Goal: Information Seeking & Learning: Learn about a topic

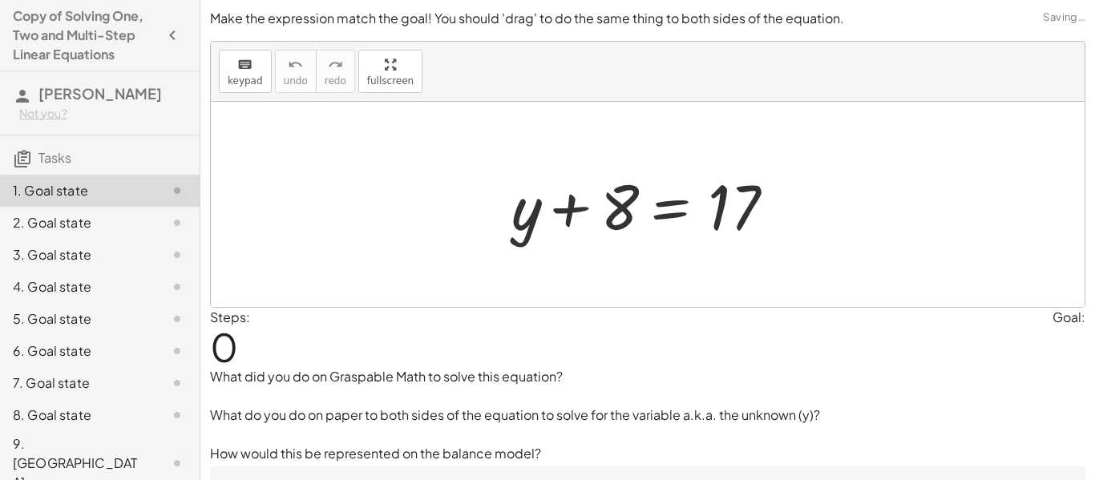
click at [126, 456] on div "9. [GEOGRAPHIC_DATA]" at bounding box center [77, 463] width 129 height 58
click at [99, 445] on div "9. [GEOGRAPHIC_DATA]" at bounding box center [77, 463] width 129 height 58
click at [72, 417] on div "8. Goal state" at bounding box center [77, 415] width 129 height 19
click at [53, 380] on div "7. Goal state" at bounding box center [77, 383] width 129 height 19
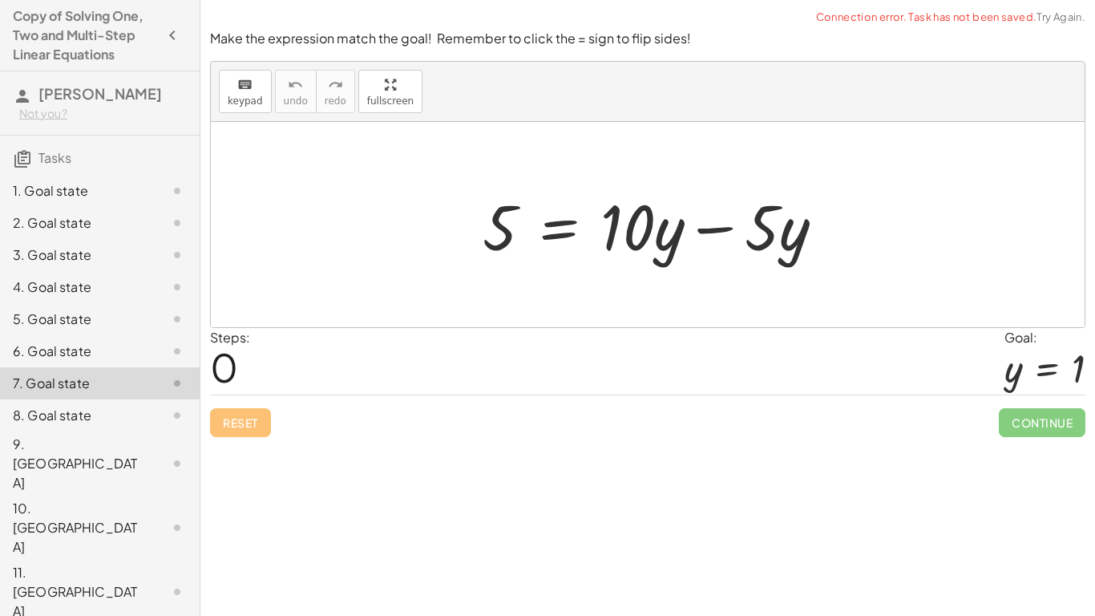
click at [28, 181] on div "1. Goal state" at bounding box center [77, 190] width 129 height 19
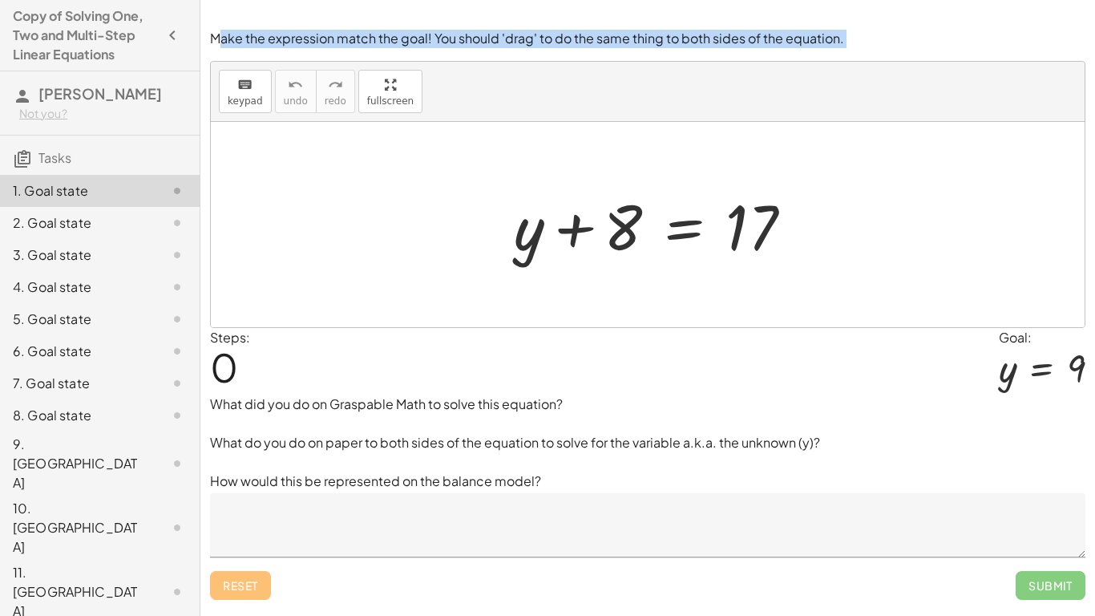
drag, startPoint x: 221, startPoint y: 42, endPoint x: 583, endPoint y: 54, distance: 361.7
click at [581, 54] on div "Make the expression match the goal! You should 'drag' to do the same thing to b…" at bounding box center [647, 314] width 895 height 589
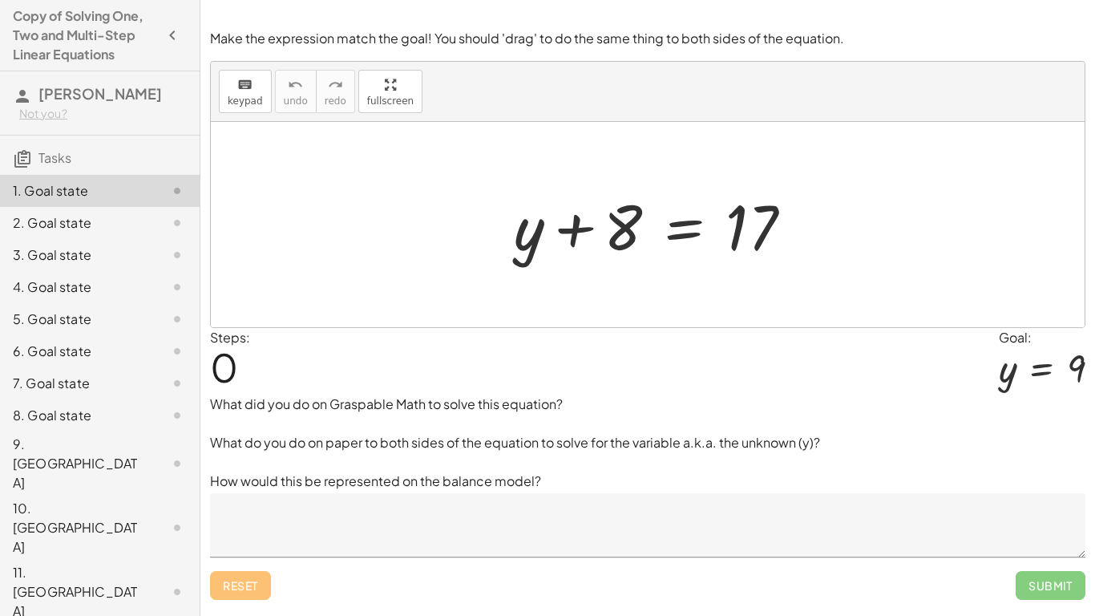
click at [939, 6] on div at bounding box center [647, 10] width 895 height 20
click at [622, 226] on div at bounding box center [660, 225] width 308 height 83
click at [582, 235] on div at bounding box center [660, 225] width 308 height 83
drag, startPoint x: 623, startPoint y: 230, endPoint x: 587, endPoint y: 220, distance: 37.3
click at [627, 232] on div at bounding box center [660, 225] width 308 height 83
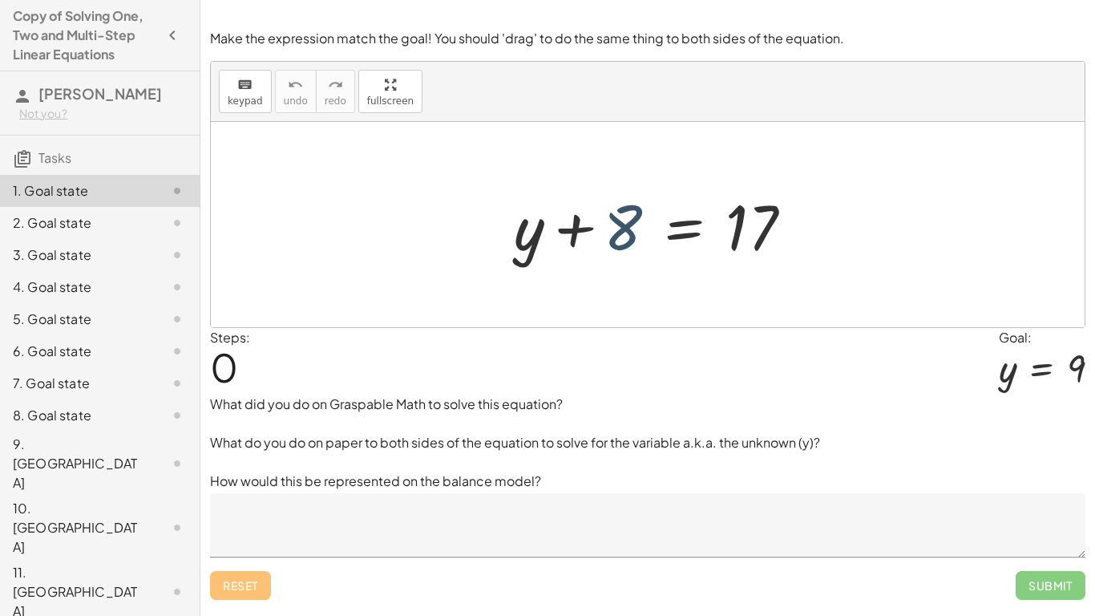
drag, startPoint x: 572, startPoint y: 221, endPoint x: 598, endPoint y: 225, distance: 26.8
click at [575, 223] on div at bounding box center [660, 225] width 308 height 83
click at [637, 228] on div at bounding box center [660, 225] width 308 height 83
click at [750, 228] on div at bounding box center [660, 225] width 308 height 83
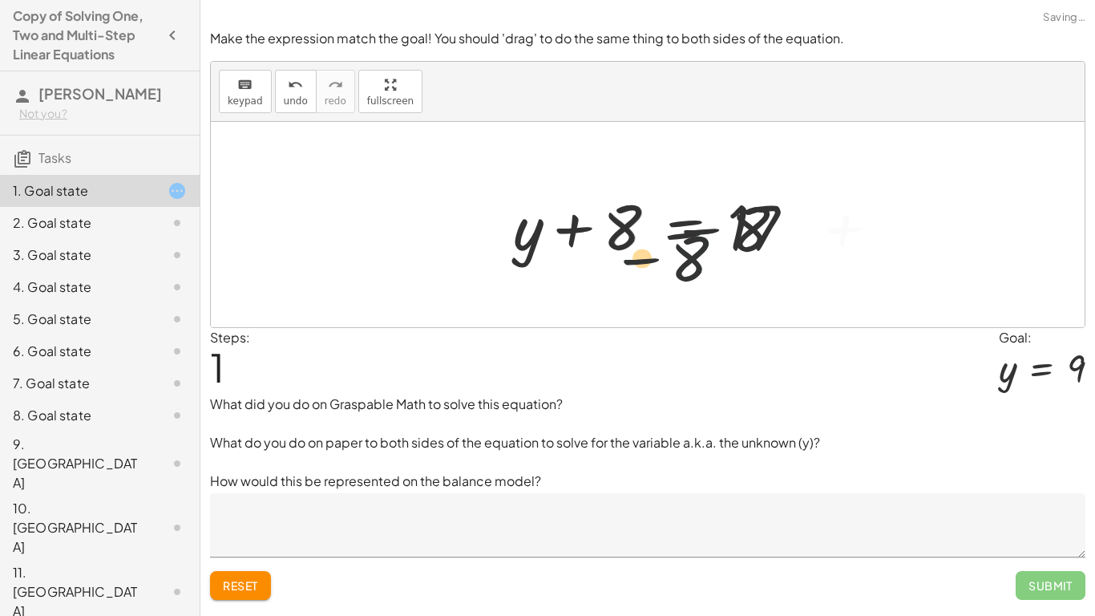
drag, startPoint x: 621, startPoint y: 272, endPoint x: 607, endPoint y: 258, distance: 19.8
click at [616, 267] on div "+ 8 − 8 + y + 8 = 17 + 8 − 8 − 8 + + y + 8 = 17" at bounding box center [672, 225] width 562 height 91
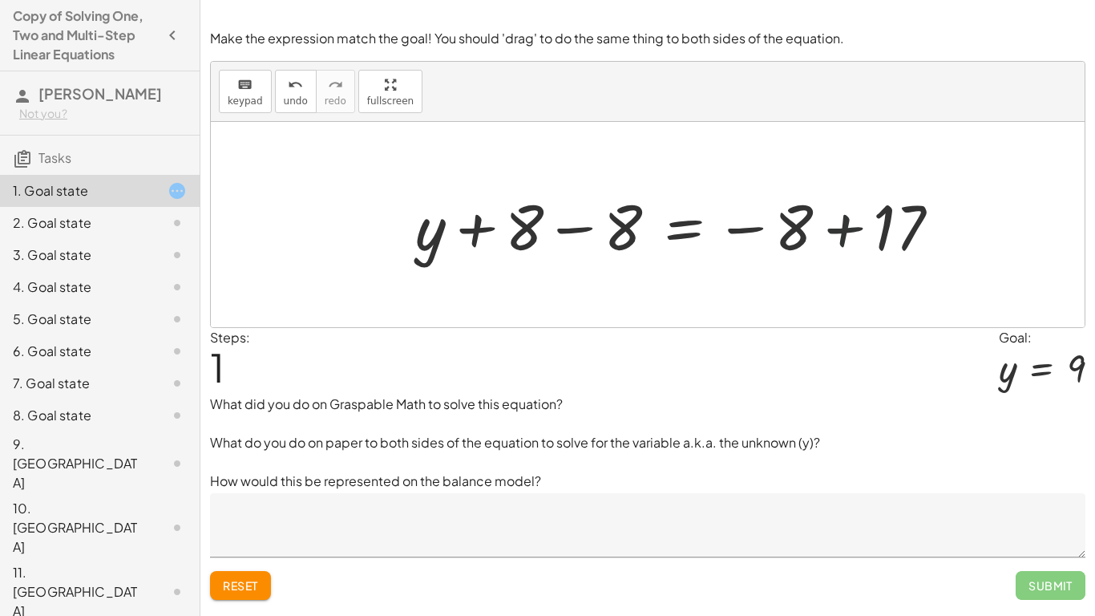
click at [830, 227] on div at bounding box center [684, 225] width 554 height 83
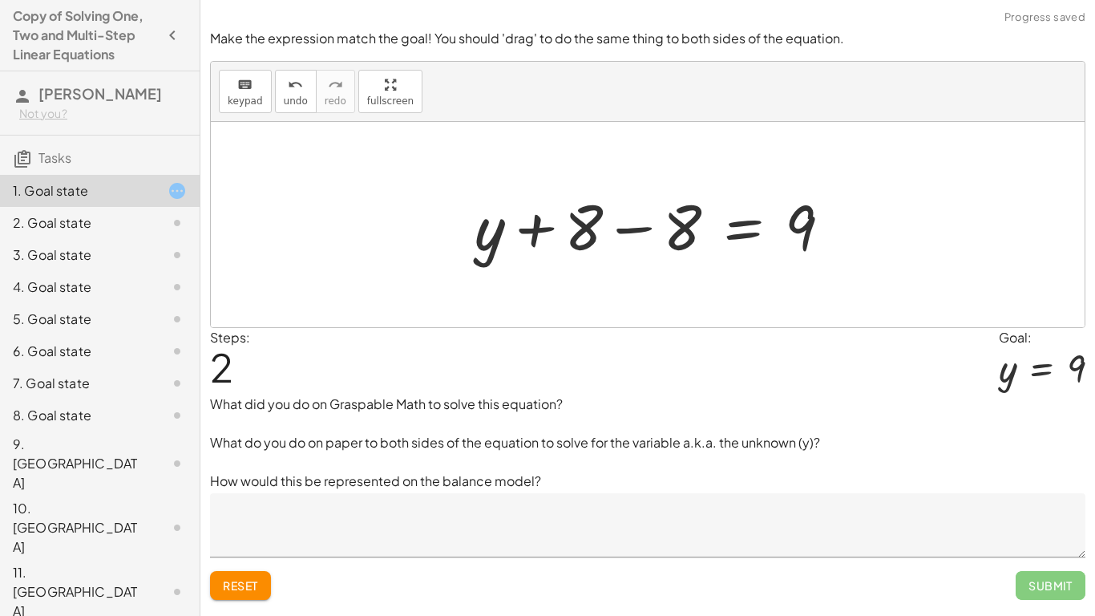
click at [632, 232] on div at bounding box center [660, 225] width 386 height 83
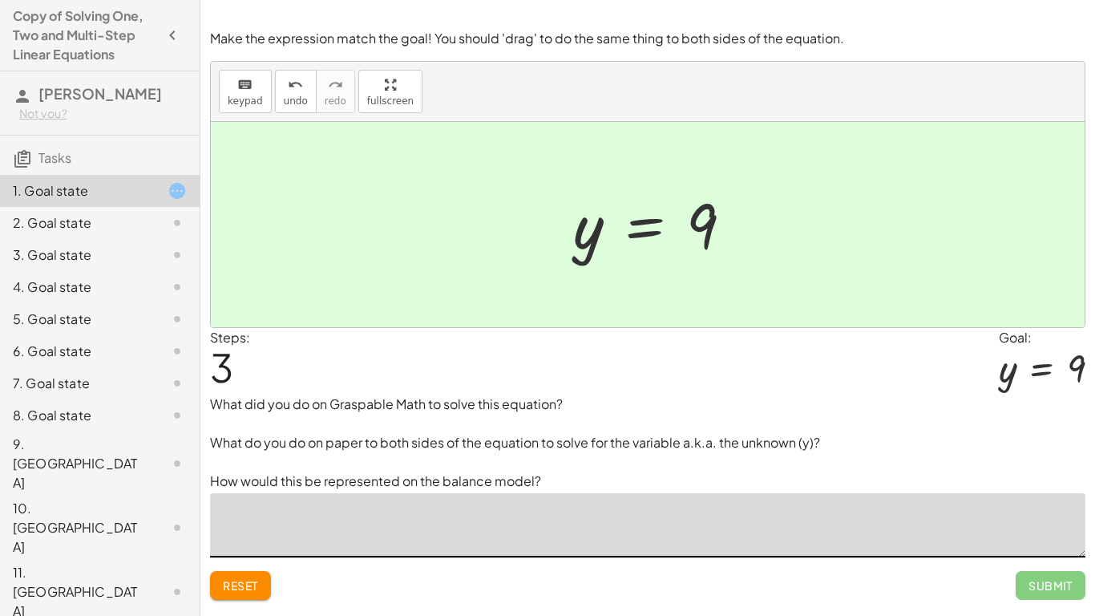
click at [472, 479] on textarea at bounding box center [647, 525] width 875 height 64
type textarea "*"
type textarea "**********"
click at [501, 473] on p "What did you do on Graspable Math to solve this equation? What do you do on pap…" at bounding box center [647, 442] width 875 height 96
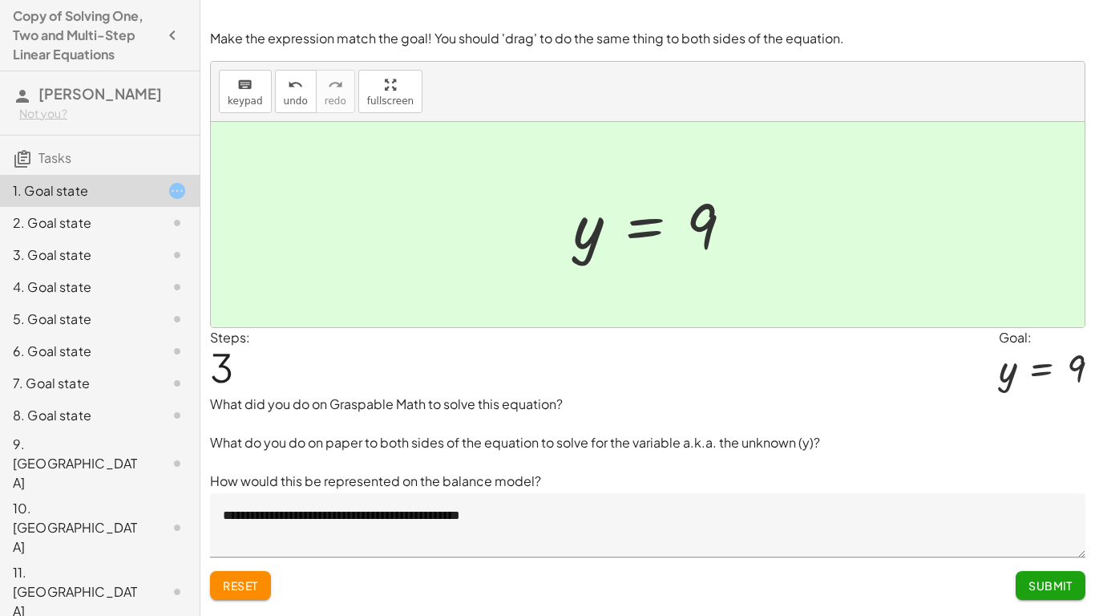
click at [508, 479] on p "What did you do on Graspable Math to solve this equation? What do you do on pap…" at bounding box center [647, 442] width 875 height 96
click at [503, 475] on p "What did you do on Graspable Math to solve this equation? What do you do on pap…" at bounding box center [647, 442] width 875 height 96
click at [503, 474] on p "What did you do on Graspable Math to solve this equation? What do you do on pap…" at bounding box center [647, 442] width 875 height 96
click at [501, 479] on p "What did you do on Graspable Math to solve this equation? What do you do on pap…" at bounding box center [647, 442] width 875 height 96
click at [1051, 479] on span "Submit" at bounding box center [1051, 585] width 44 height 14
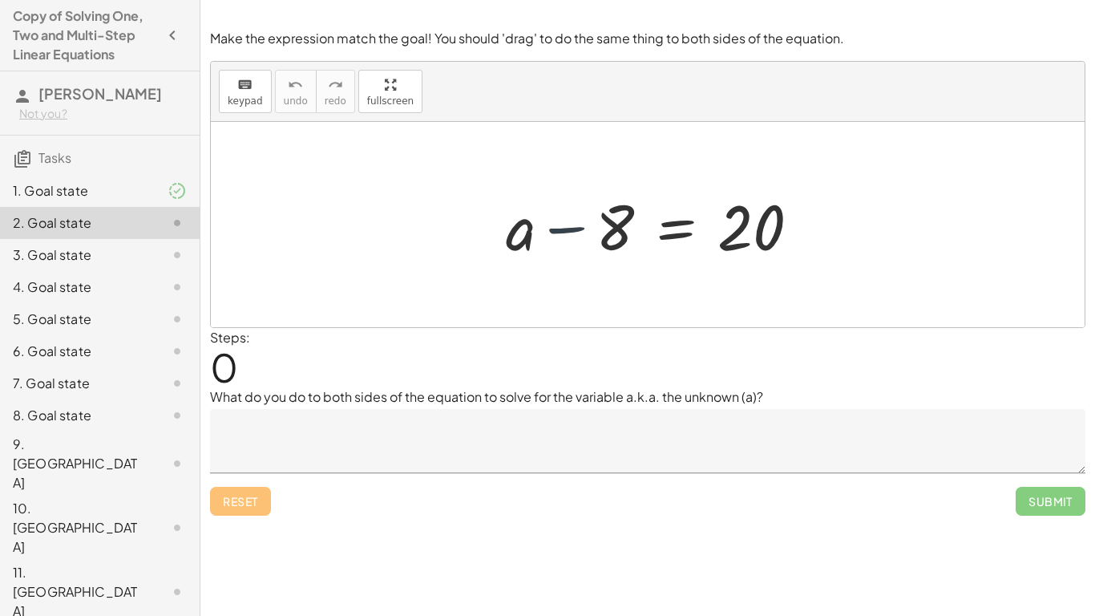
click at [571, 226] on div at bounding box center [659, 225] width 323 height 83
drag, startPoint x: 571, startPoint y: 226, endPoint x: 766, endPoint y: 227, distance: 195.6
click at [766, 227] on div at bounding box center [659, 225] width 323 height 83
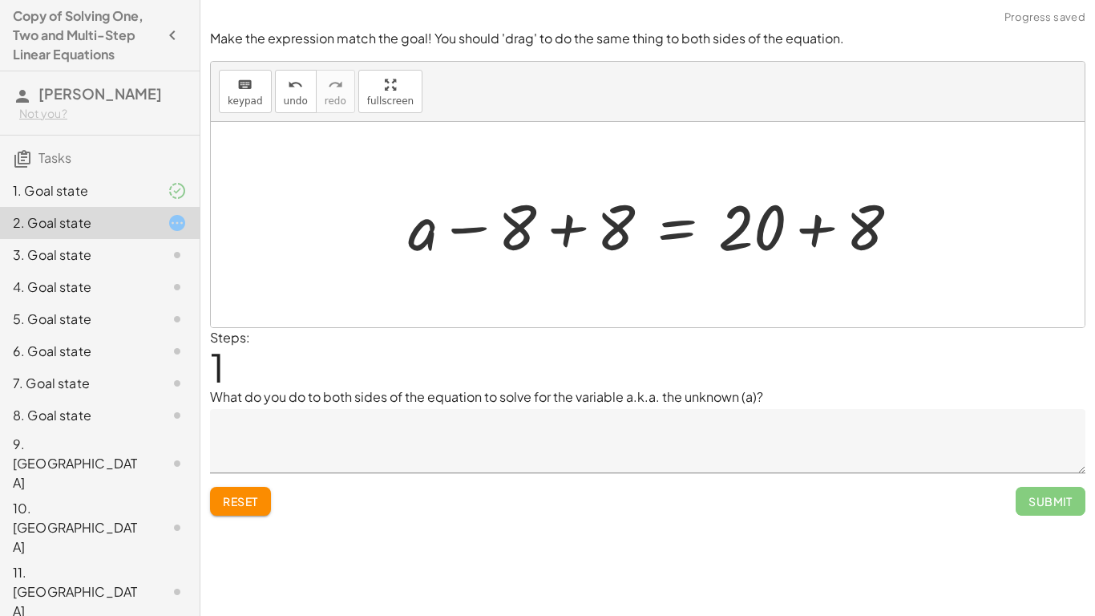
drag, startPoint x: 574, startPoint y: 225, endPoint x: 581, endPoint y: 230, distance: 8.7
click at [577, 228] on div at bounding box center [660, 225] width 520 height 83
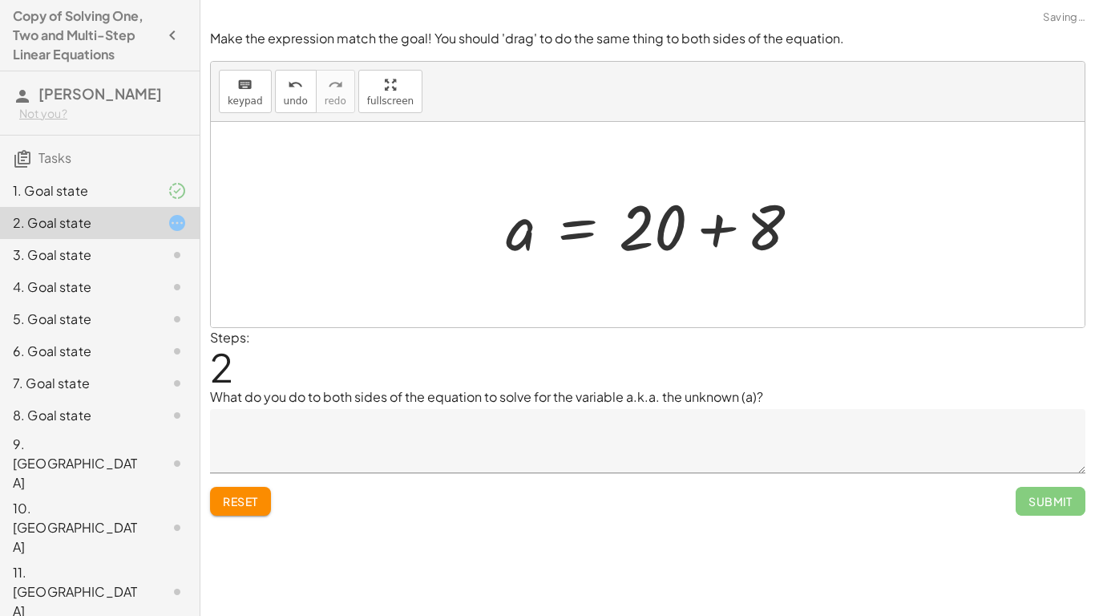
drag, startPoint x: 725, startPoint y: 224, endPoint x: 734, endPoint y: 226, distance: 9.1
click at [725, 224] on div at bounding box center [659, 225] width 323 height 83
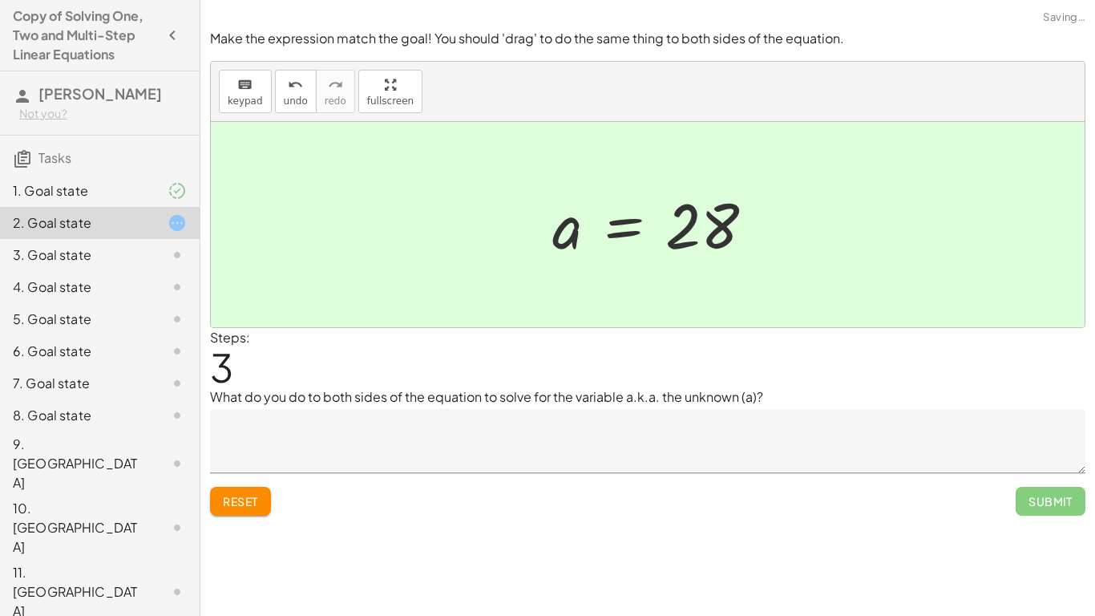
click at [422, 438] on textarea at bounding box center [647, 441] width 875 height 64
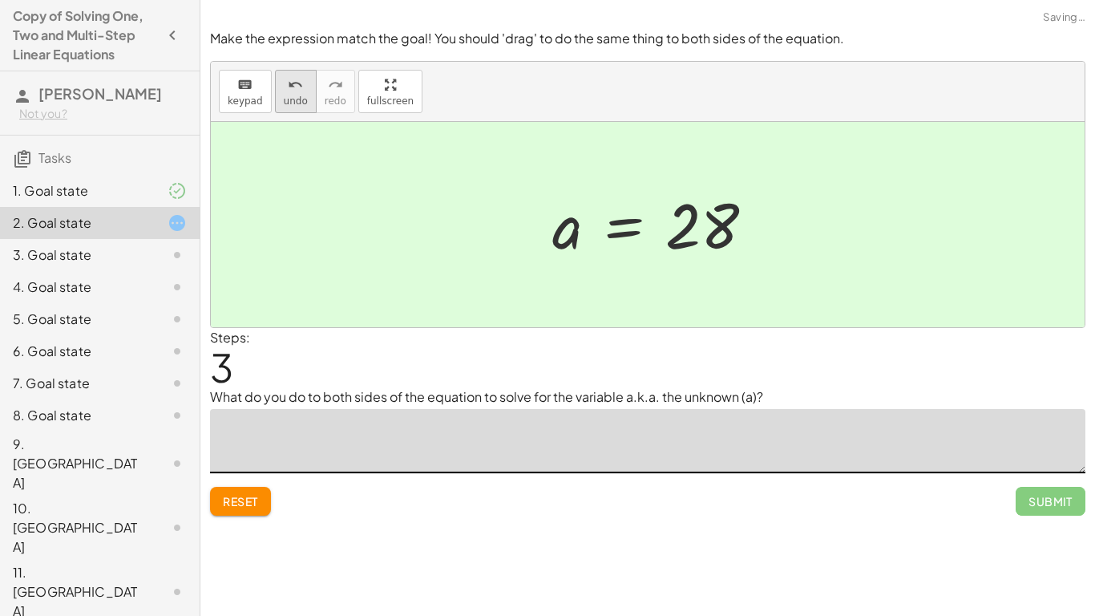
click at [288, 96] on span "undo" at bounding box center [296, 100] width 24 height 11
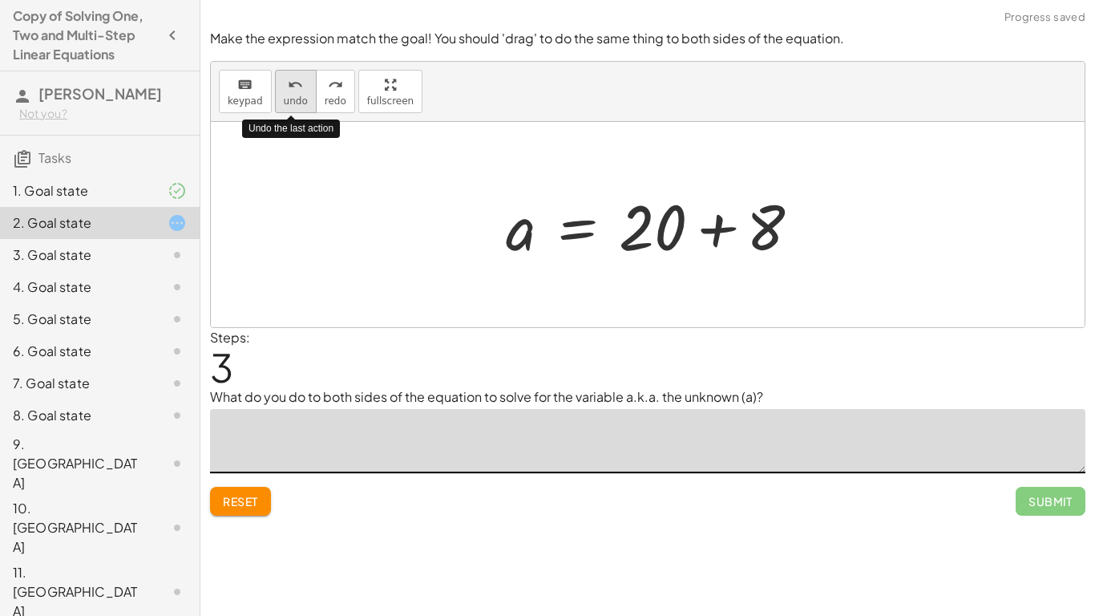
click at [291, 95] on span "undo" at bounding box center [296, 100] width 24 height 11
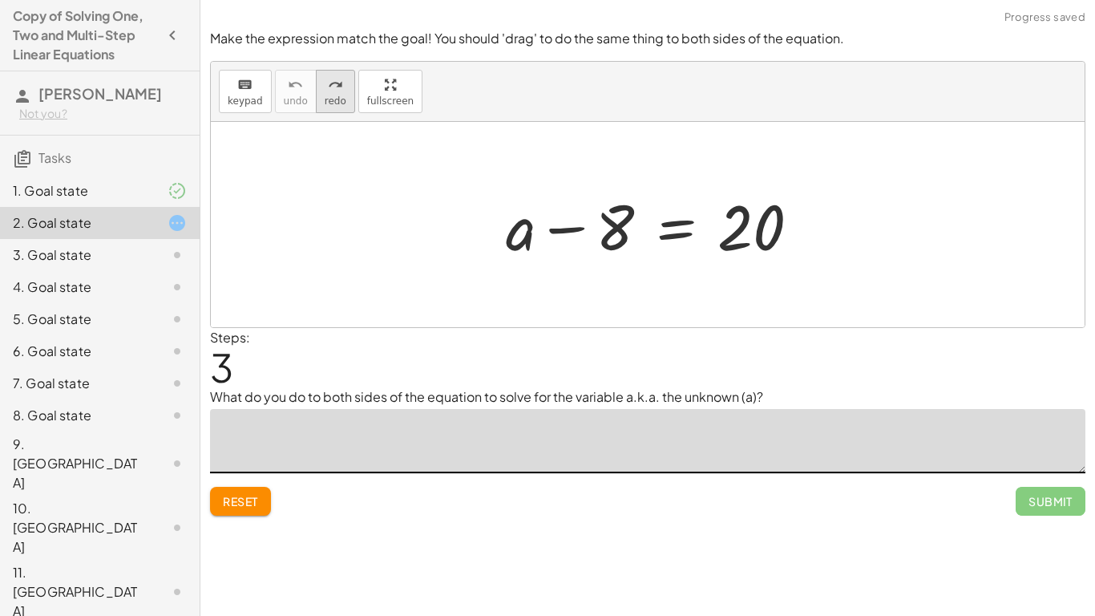
click at [337, 91] on icon "redo" at bounding box center [335, 84] width 15 height 19
click at [328, 83] on icon "redo" at bounding box center [335, 84] width 15 height 19
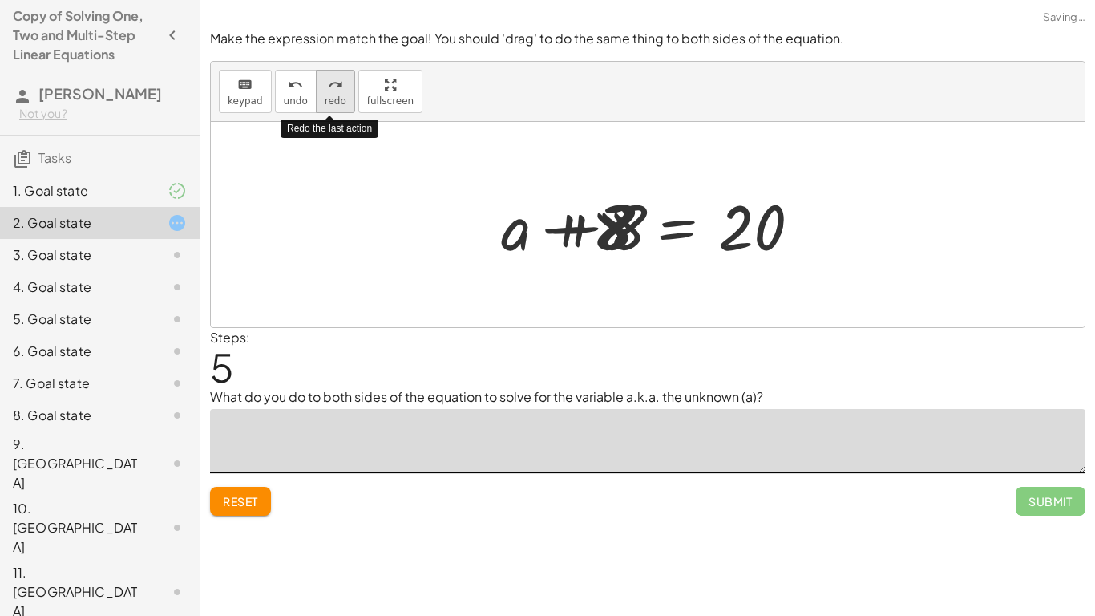
click at [335, 84] on icon "redo" at bounding box center [335, 84] width 15 height 19
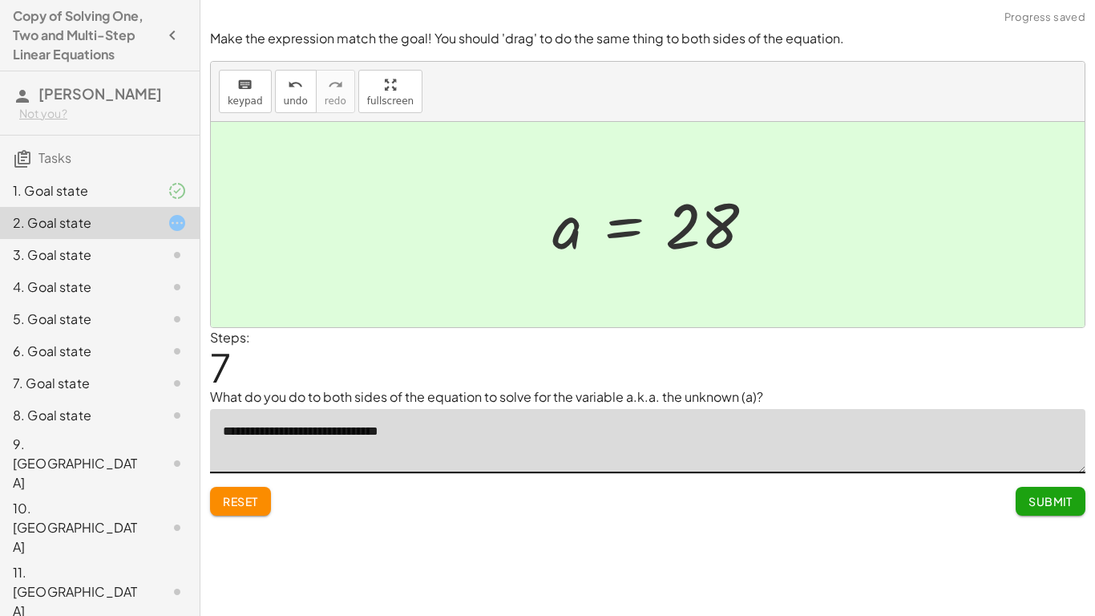
click at [362, 434] on textarea "**********" at bounding box center [647, 441] width 875 height 64
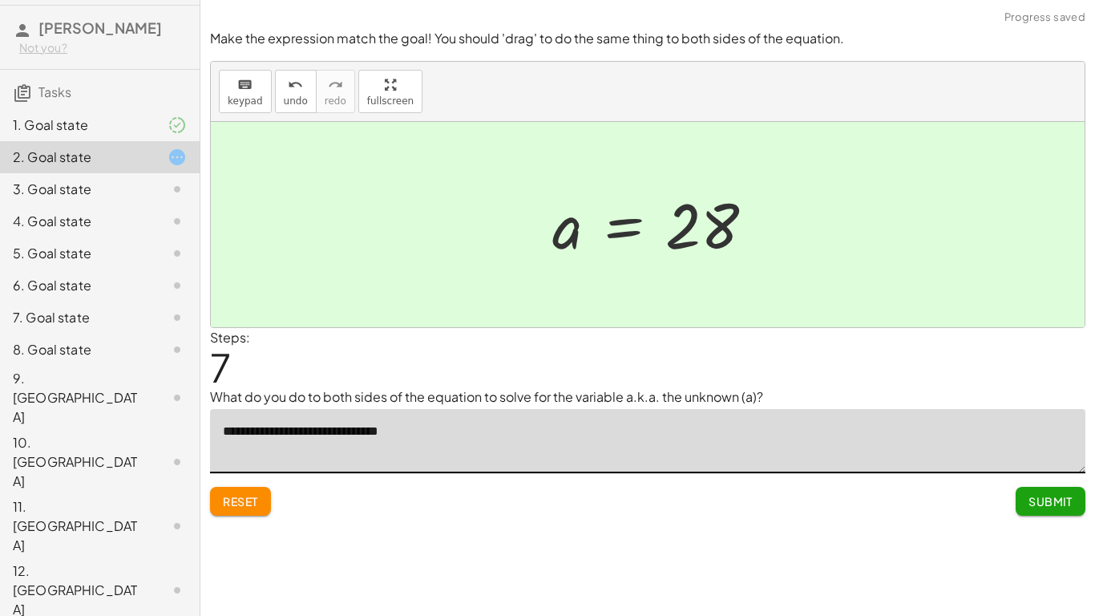
scroll to position [111, 0]
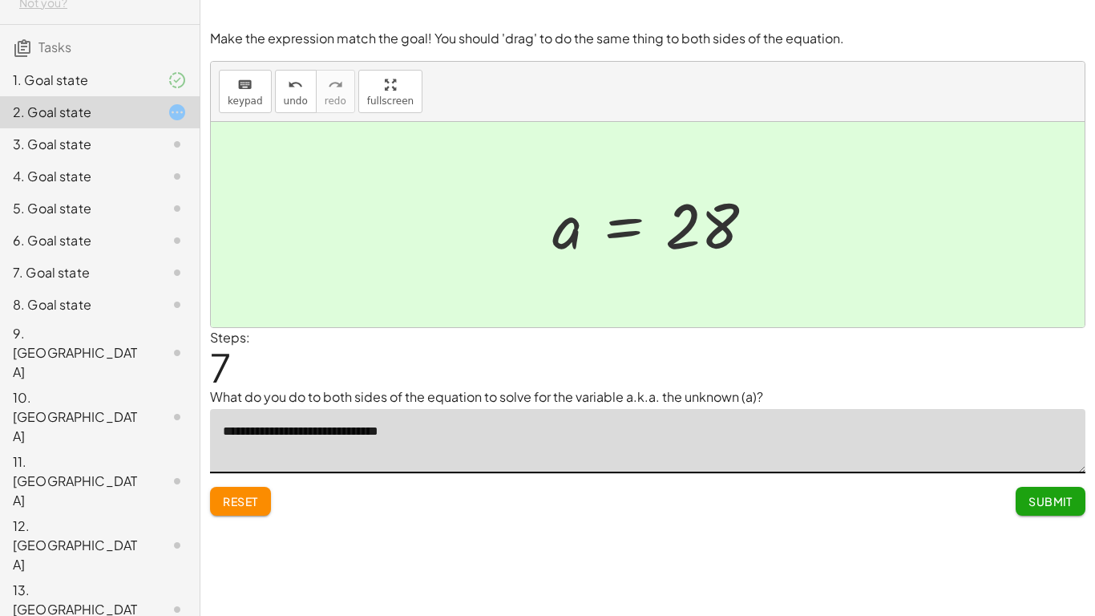
click at [441, 432] on textarea "**********" at bounding box center [647, 441] width 875 height 64
click at [442, 451] on textarea "**********" at bounding box center [647, 441] width 875 height 64
click at [436, 433] on textarea "**********" at bounding box center [647, 441] width 875 height 64
click at [441, 434] on textarea "**********" at bounding box center [647, 441] width 875 height 64
click at [434, 432] on textarea "**********" at bounding box center [647, 441] width 875 height 64
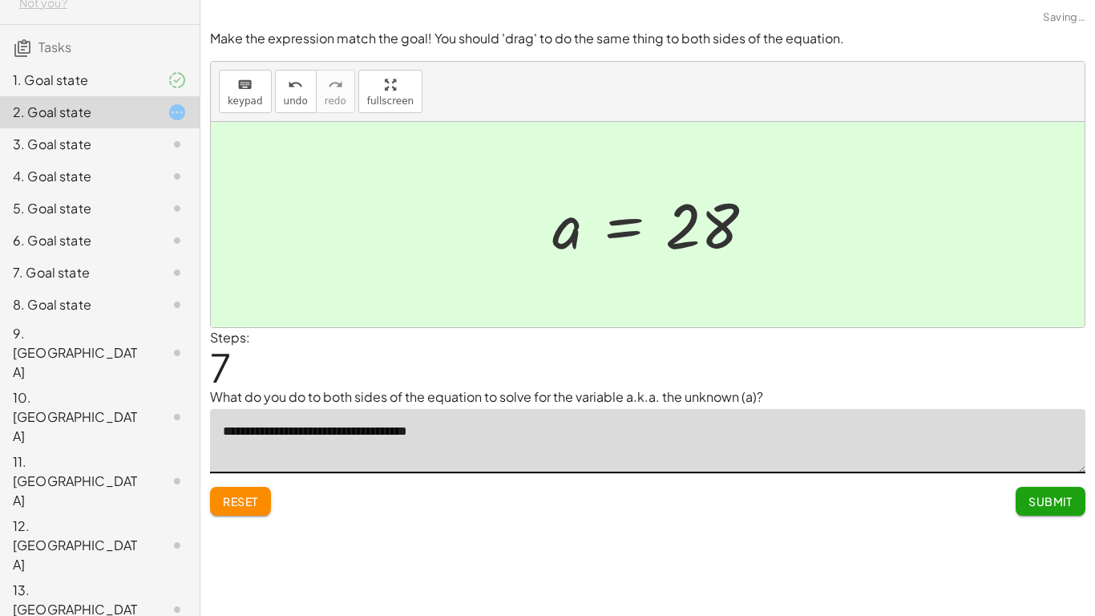
click at [425, 434] on textarea "**********" at bounding box center [647, 441] width 875 height 64
click at [418, 432] on textarea "**********" at bounding box center [647, 441] width 875 height 64
type textarea "**********"
drag, startPoint x: 1045, startPoint y: 500, endPoint x: 1053, endPoint y: 513, distance: 15.1
click at [1045, 479] on span "Submit" at bounding box center [1051, 501] width 44 height 14
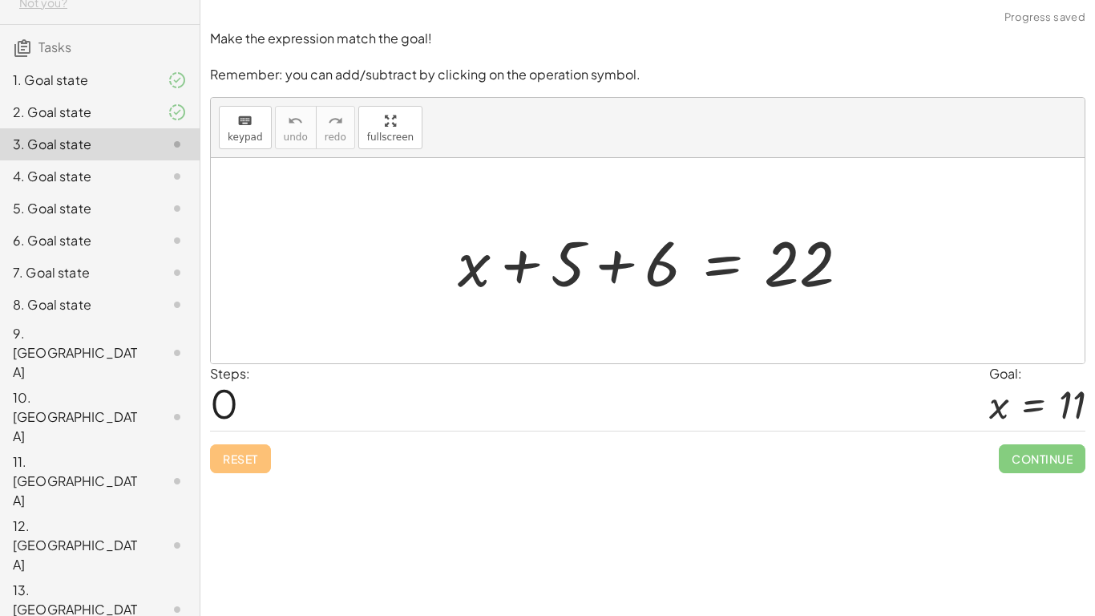
click at [615, 268] on div at bounding box center [660, 261] width 421 height 83
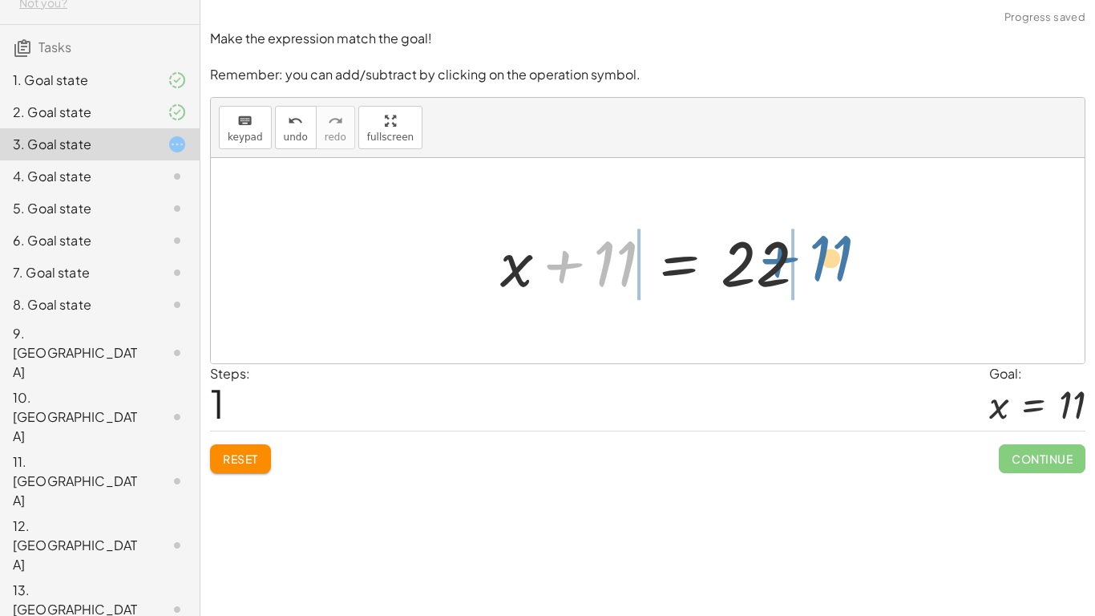
drag, startPoint x: 568, startPoint y: 265, endPoint x: 791, endPoint y: 253, distance: 224.0
click at [797, 253] on div at bounding box center [659, 261] width 335 height 83
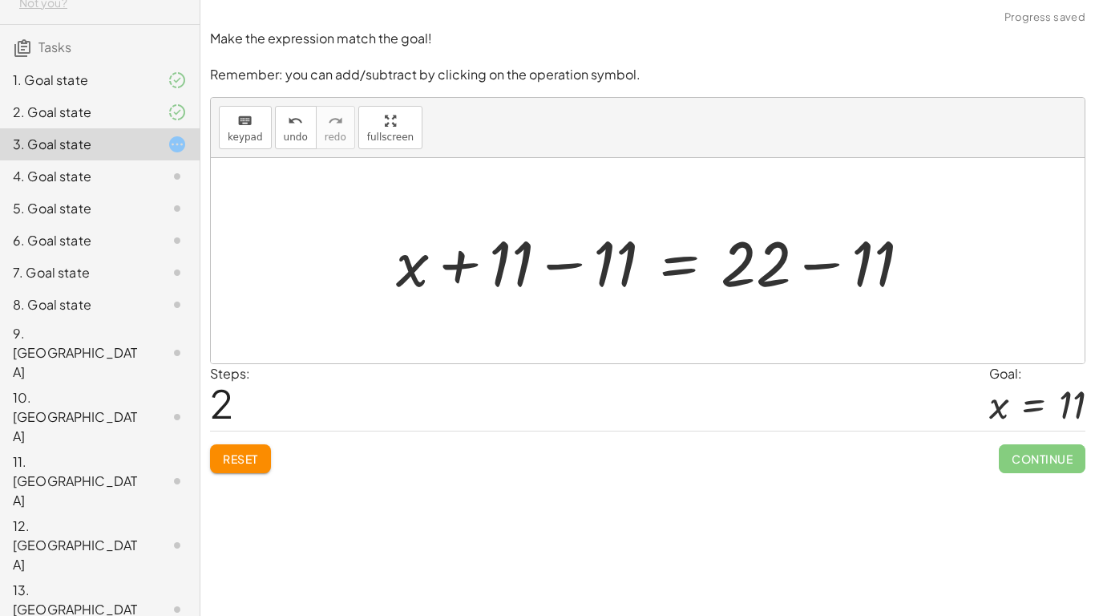
click at [454, 259] on div at bounding box center [660, 261] width 544 height 83
click at [564, 265] on div at bounding box center [660, 261] width 544 height 83
click at [809, 266] on div at bounding box center [763, 261] width 335 height 83
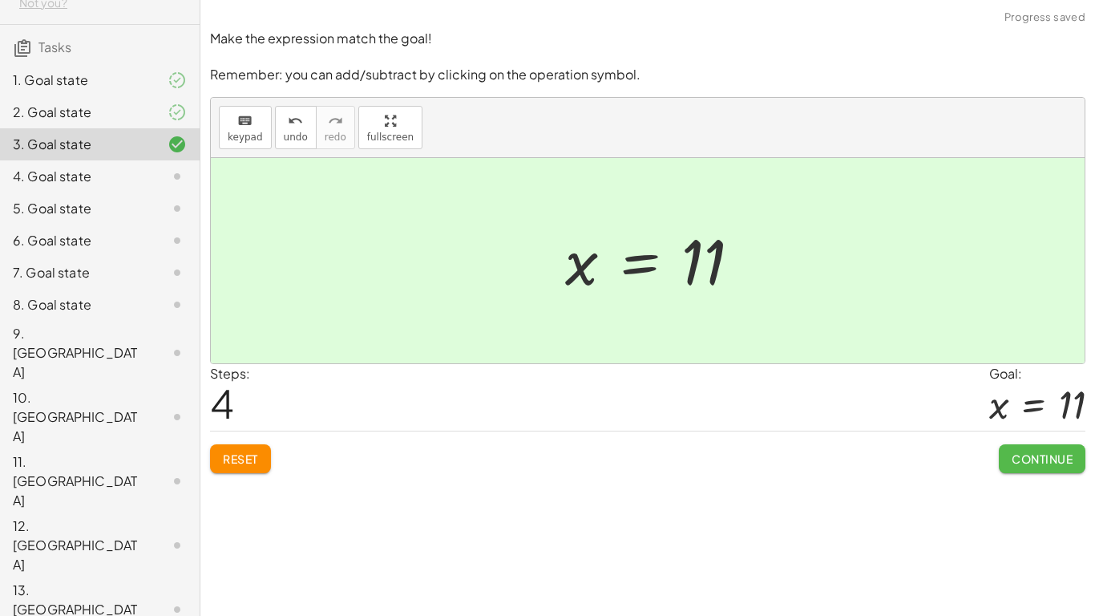
click at [1020, 462] on span "Continue" at bounding box center [1042, 458] width 61 height 14
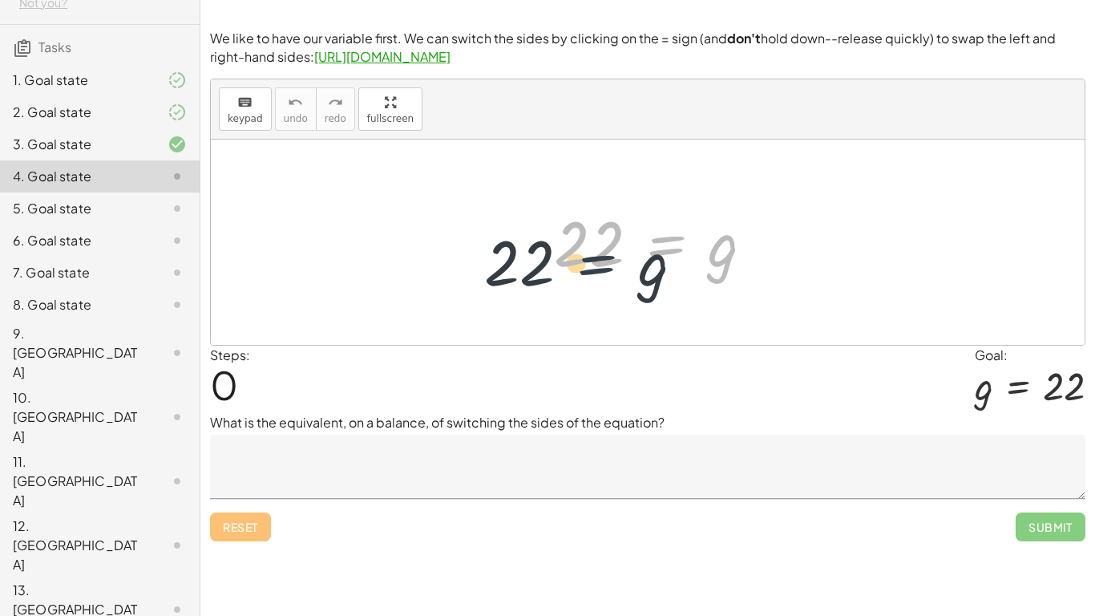
drag, startPoint x: 696, startPoint y: 251, endPoint x: 617, endPoint y: 263, distance: 79.5
click at [617, 267] on div at bounding box center [660, 242] width 228 height 79
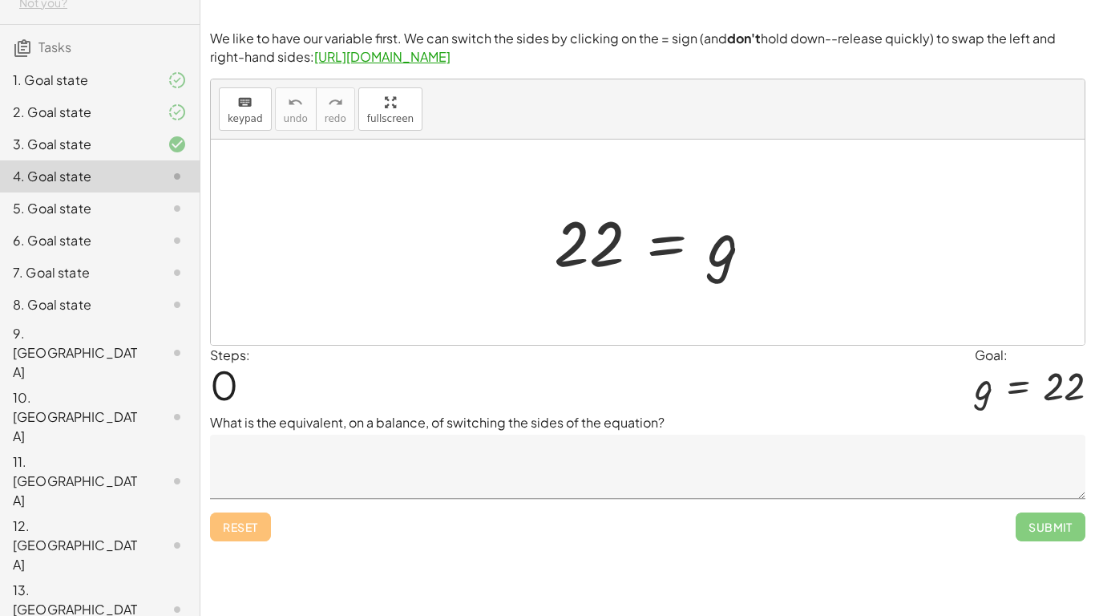
drag, startPoint x: 666, startPoint y: 245, endPoint x: 699, endPoint y: 246, distance: 32.9
click at [666, 245] on div at bounding box center [660, 242] width 228 height 79
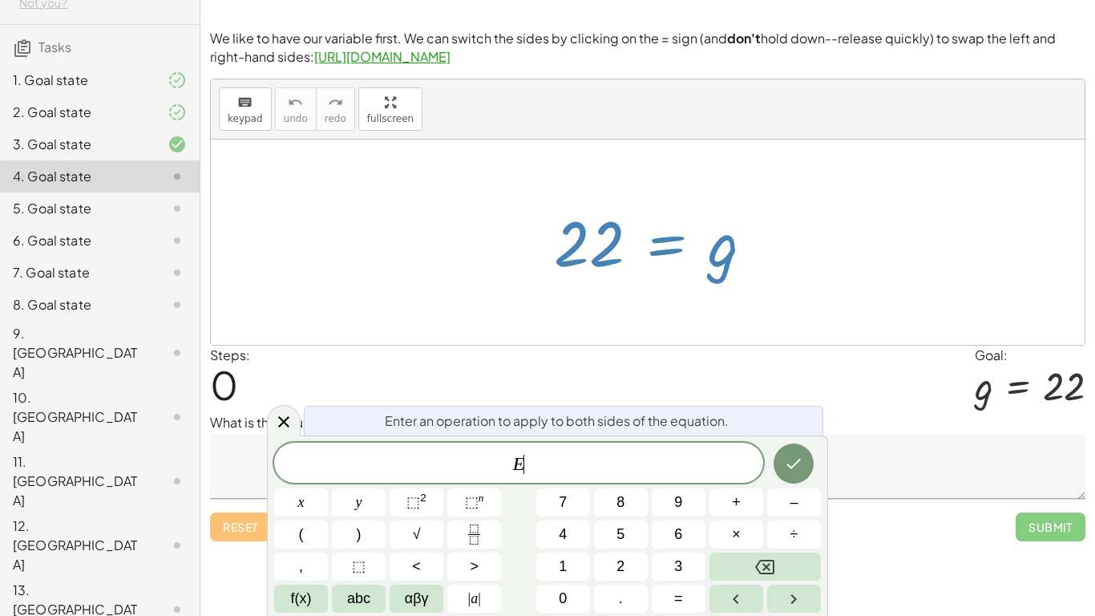
scroll to position [1, 0]
drag, startPoint x: 725, startPoint y: 253, endPoint x: 670, endPoint y: 307, distance: 77.1
click at [685, 299] on div "22 = g" at bounding box center [648, 241] width 874 height 205
click at [800, 452] on button "Done" at bounding box center [794, 463] width 40 height 40
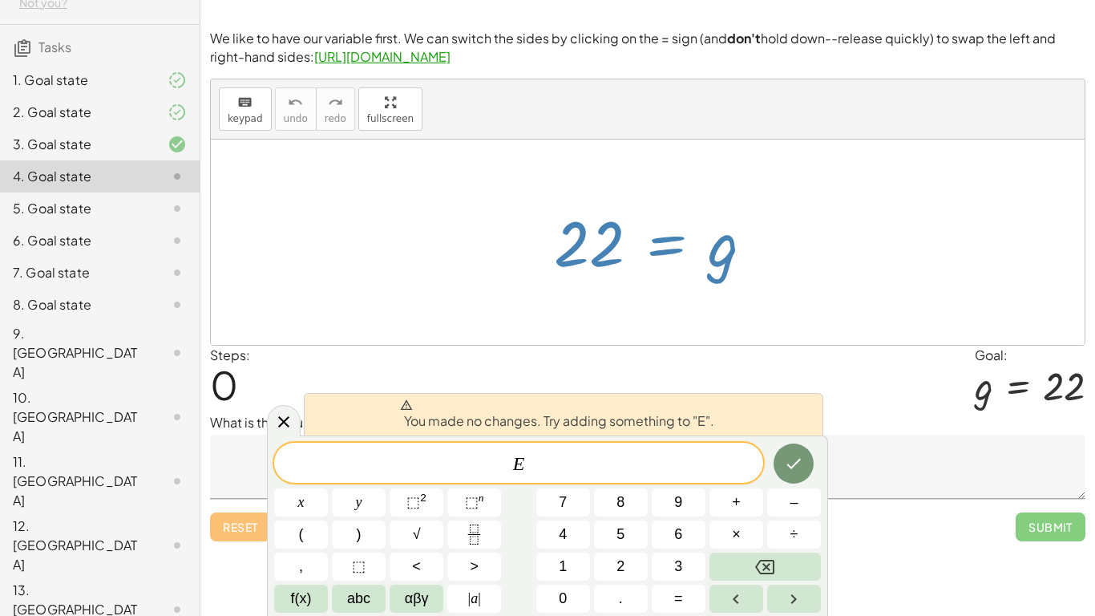
click at [280, 415] on icon at bounding box center [283, 421] width 19 height 19
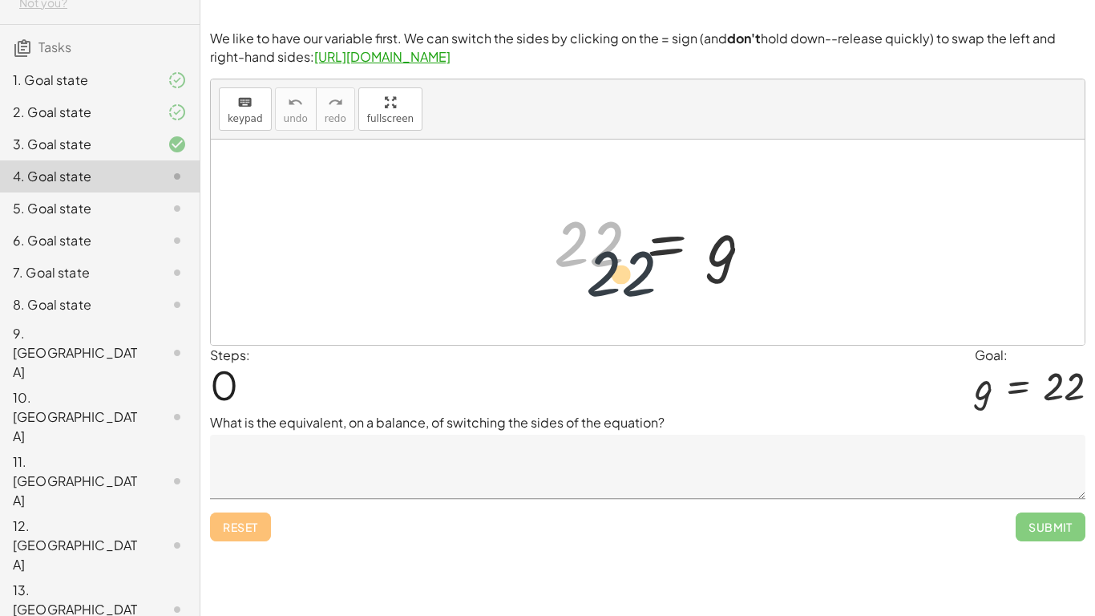
drag, startPoint x: 589, startPoint y: 242, endPoint x: 646, endPoint y: 272, distance: 64.2
click at [642, 273] on div at bounding box center [660, 242] width 228 height 79
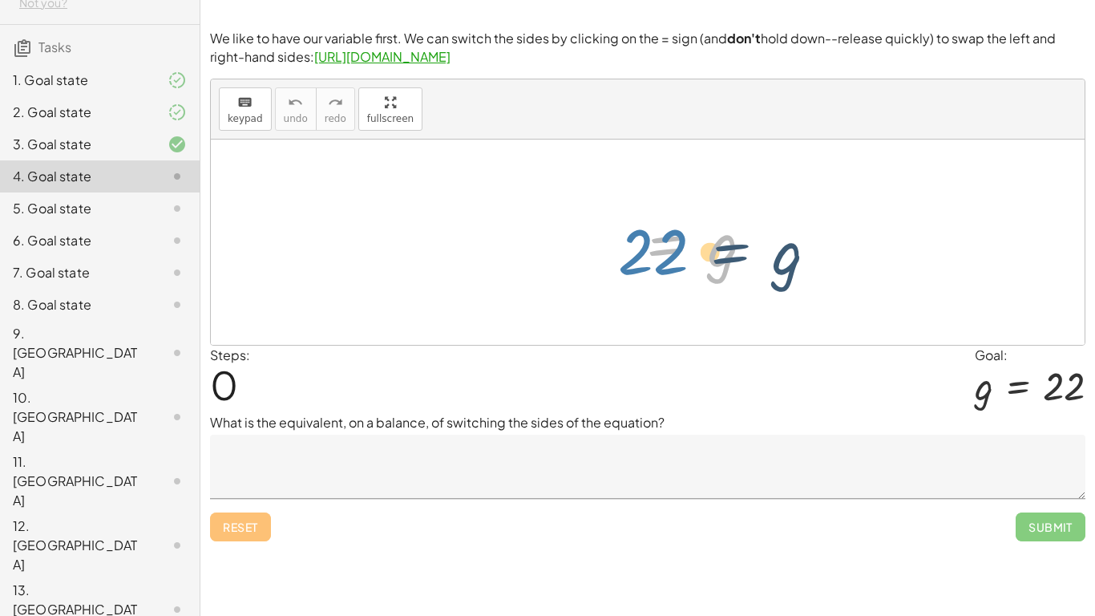
drag, startPoint x: 693, startPoint y: 279, endPoint x: 640, endPoint y: 274, distance: 53.9
click at [701, 278] on div at bounding box center [660, 242] width 228 height 79
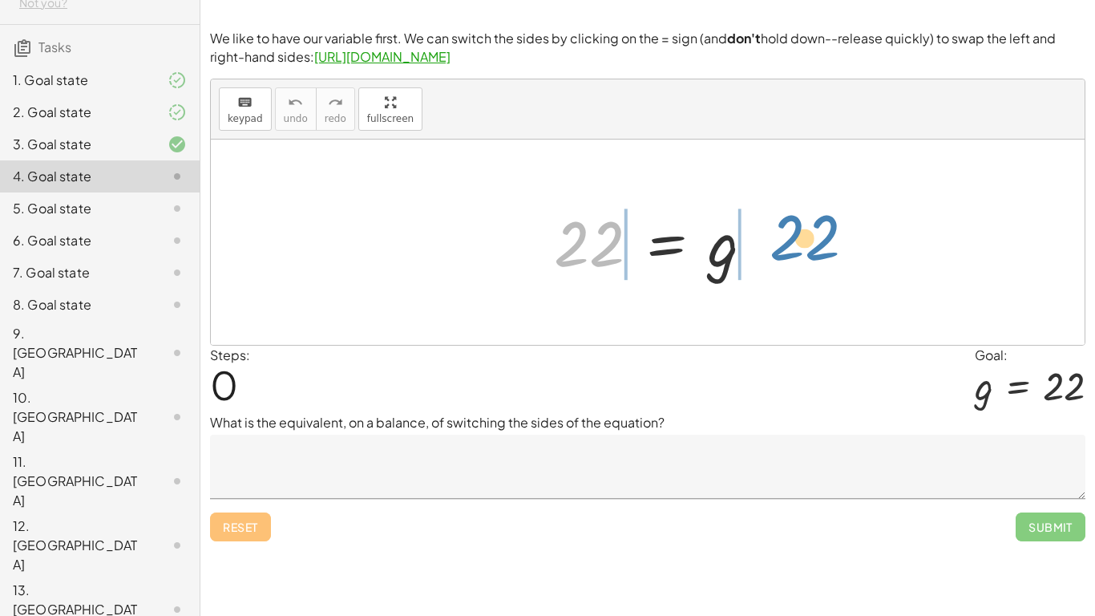
drag, startPoint x: 584, startPoint y: 246, endPoint x: 771, endPoint y: 264, distance: 187.6
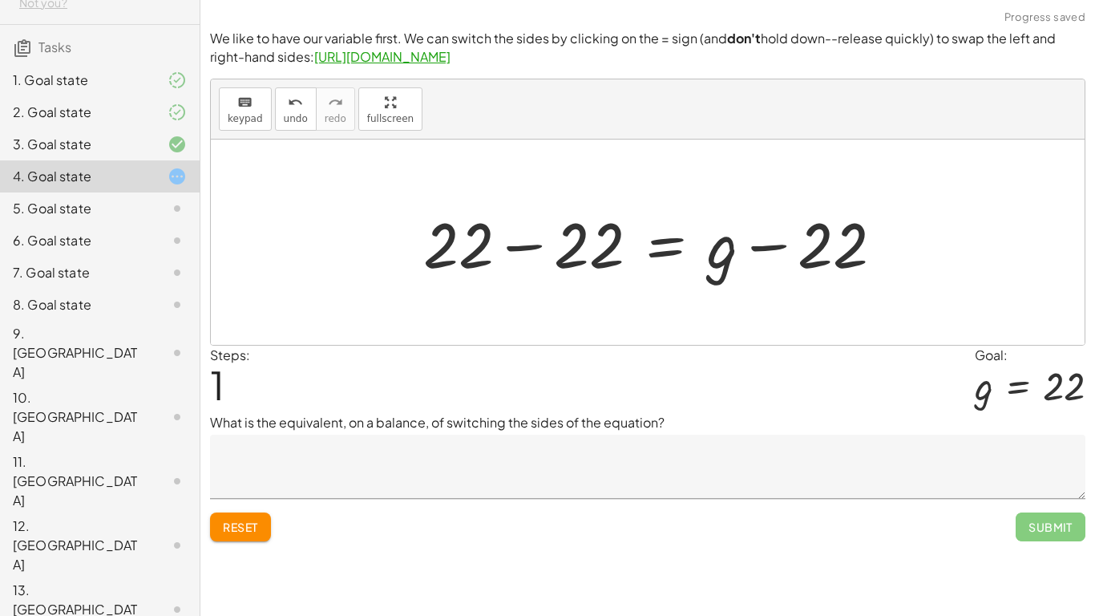
click at [529, 246] on div at bounding box center [659, 242] width 489 height 83
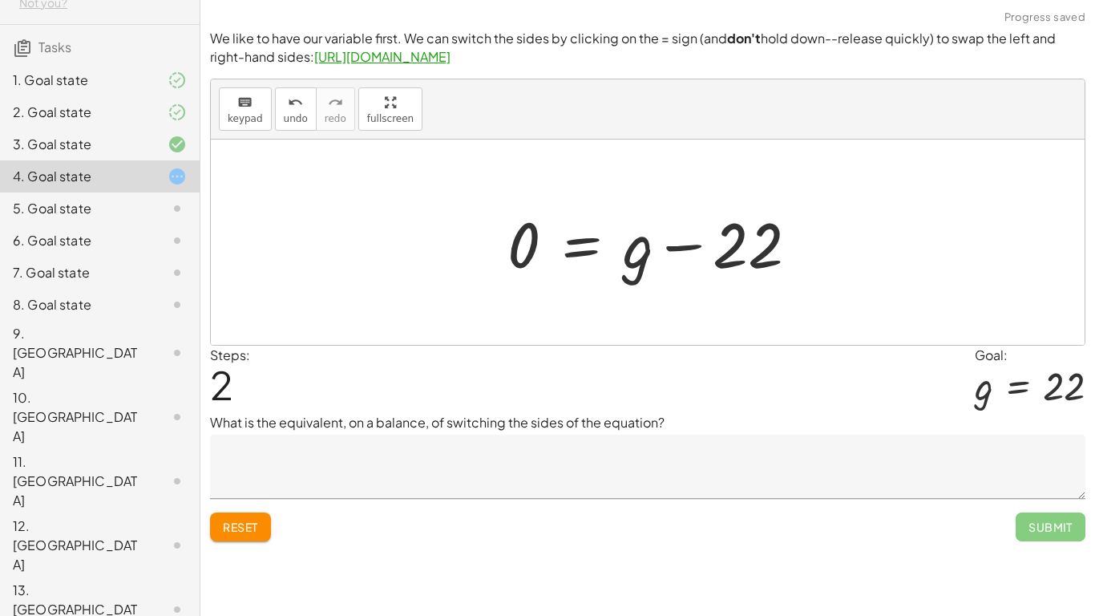
click at [676, 248] on div at bounding box center [659, 242] width 320 height 83
drag, startPoint x: 656, startPoint y: 262, endPoint x: 619, endPoint y: 273, distance: 38.3
click at [617, 278] on div at bounding box center [659, 242] width 320 height 83
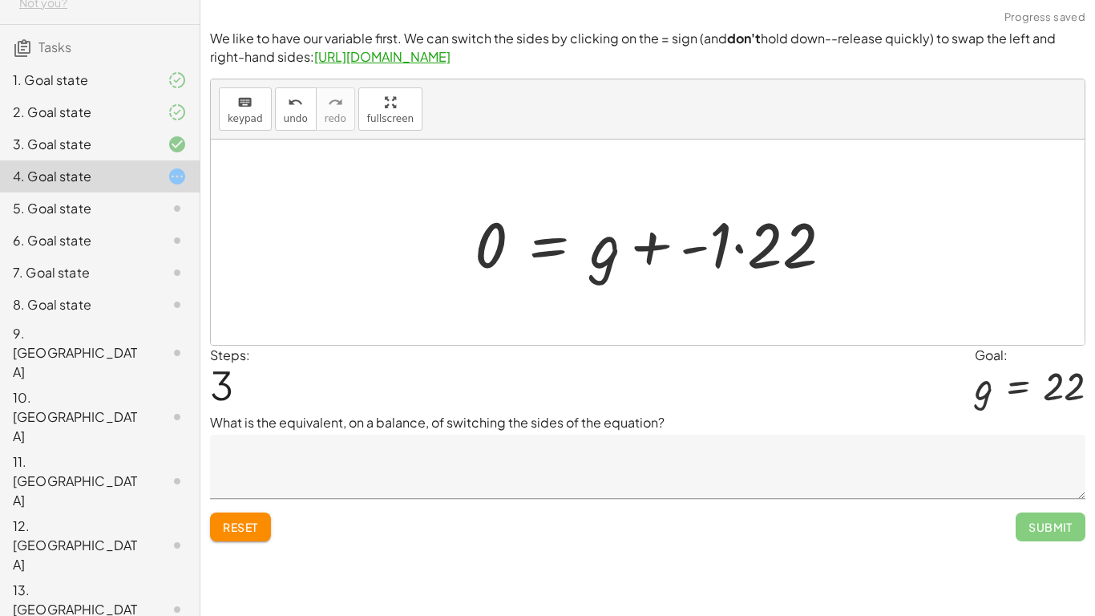
drag, startPoint x: 738, startPoint y: 245, endPoint x: 736, endPoint y: 255, distance: 9.8
click at [738, 245] on div at bounding box center [660, 242] width 387 height 83
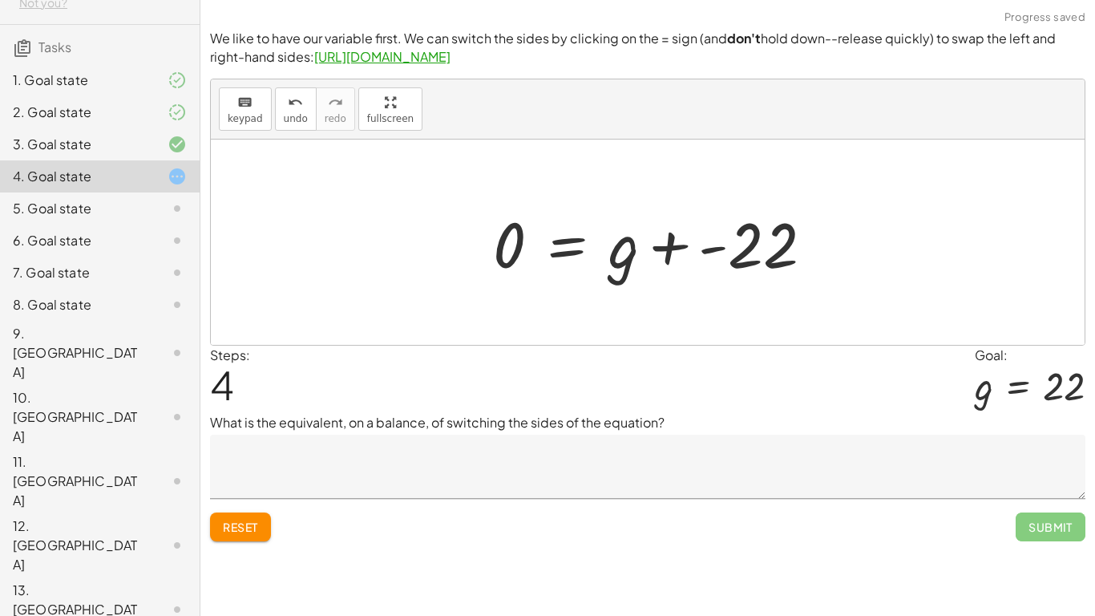
click at [705, 252] on div at bounding box center [660, 242] width 350 height 83
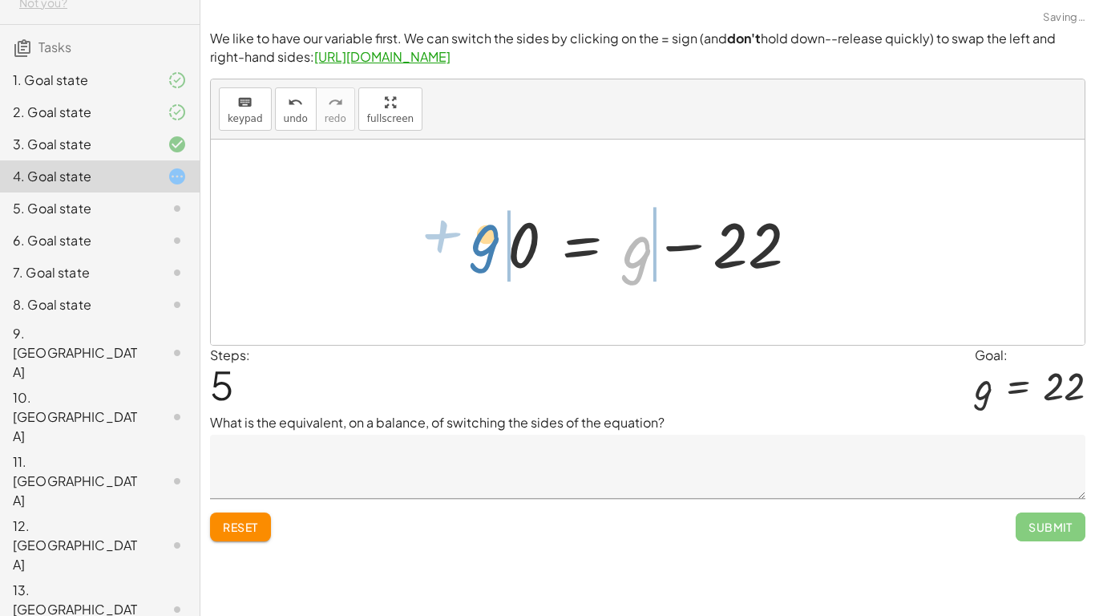
drag, startPoint x: 644, startPoint y: 257, endPoint x: 526, endPoint y: 240, distance: 119.0
click at [525, 245] on div at bounding box center [659, 242] width 320 height 83
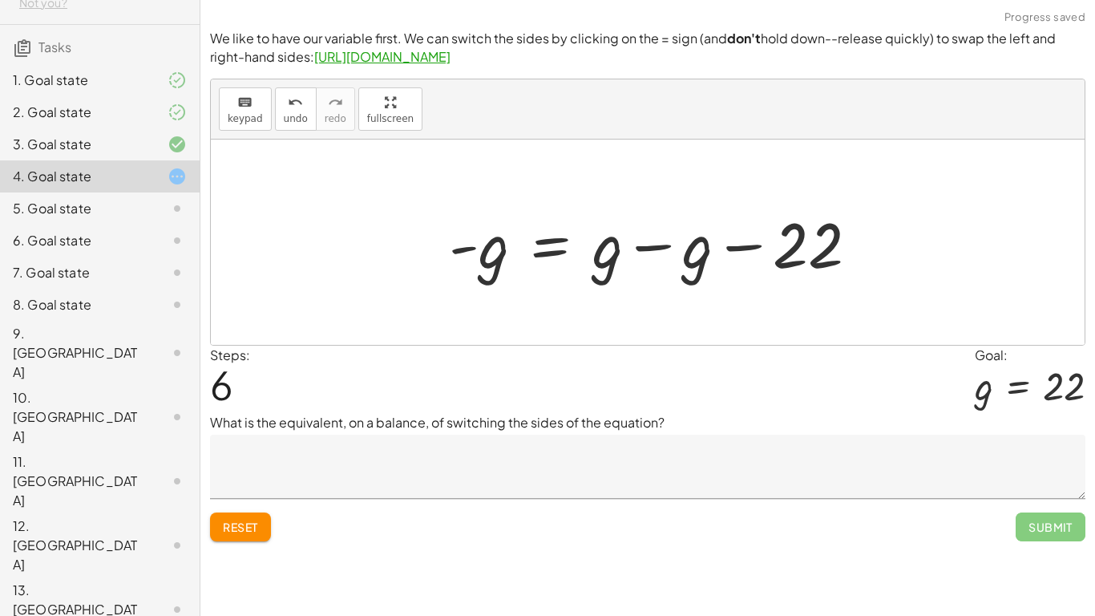
click at [644, 245] on div at bounding box center [660, 242] width 439 height 83
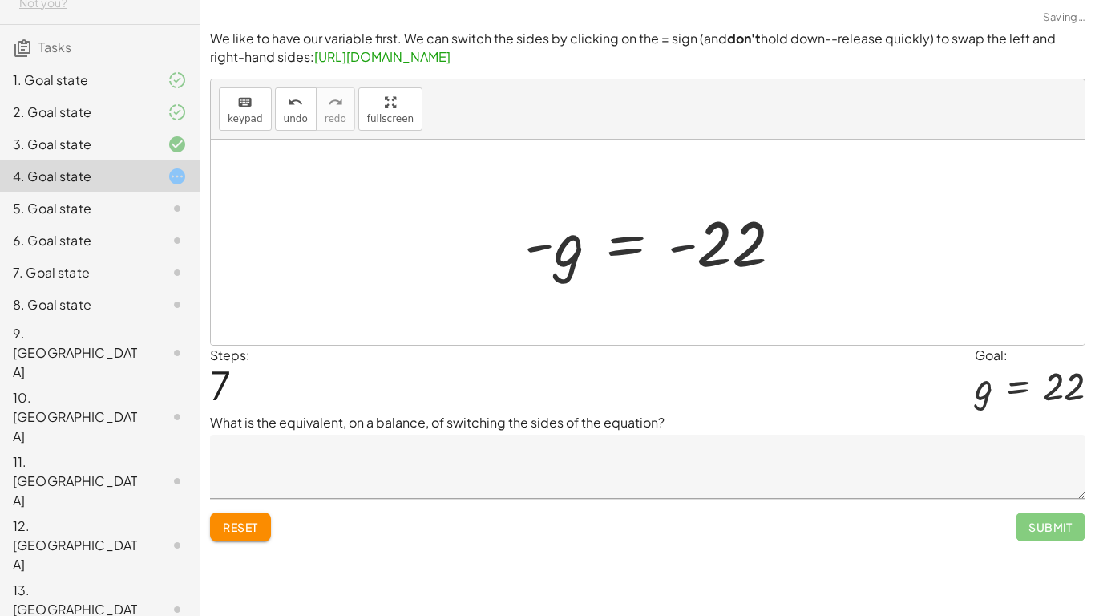
click at [681, 250] on div at bounding box center [659, 242] width 287 height 79
click at [547, 249] on div at bounding box center [659, 242] width 287 height 79
click at [625, 267] on div at bounding box center [659, 242] width 287 height 79
click at [573, 255] on div at bounding box center [659, 242] width 287 height 79
click at [303, 109] on button "undo undo" at bounding box center [296, 108] width 42 height 43
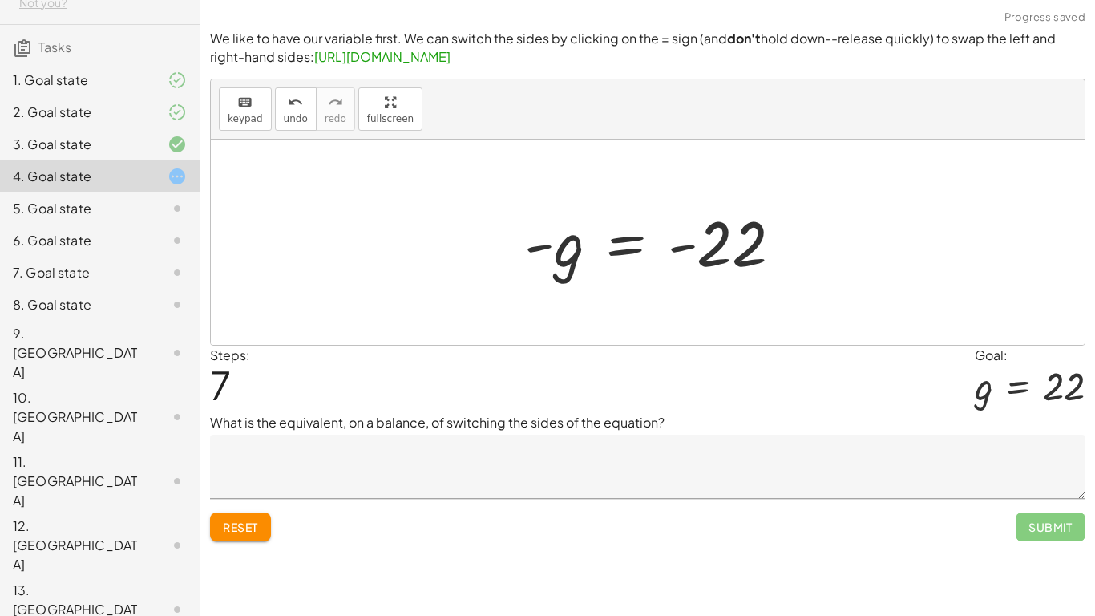
click at [293, 116] on span "undo" at bounding box center [296, 118] width 24 height 11
click at [297, 123] on span "undo" at bounding box center [296, 118] width 24 height 11
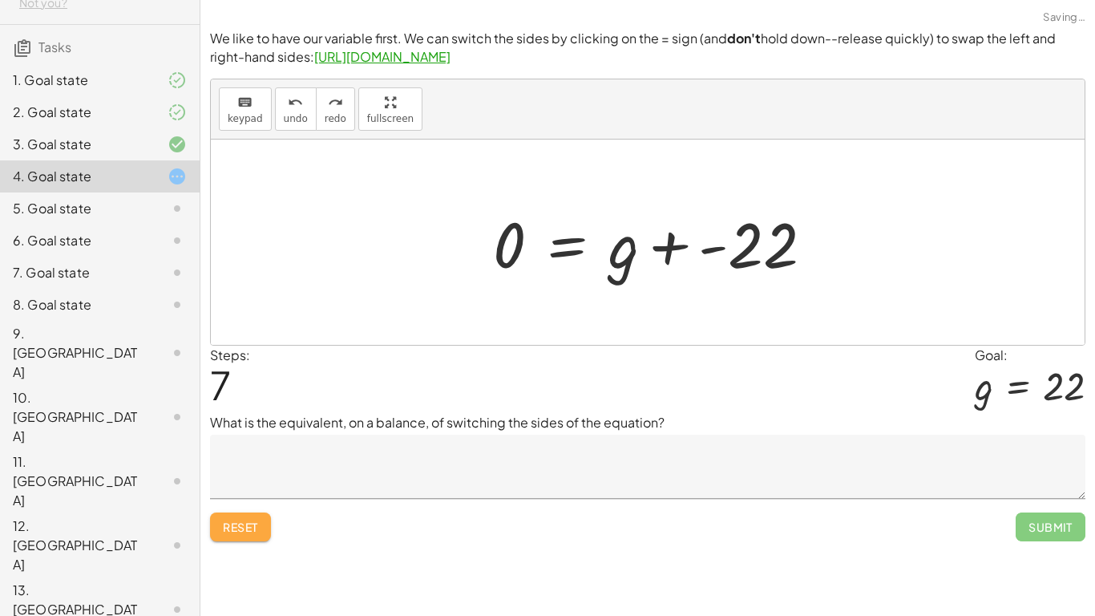
drag, startPoint x: 236, startPoint y: 524, endPoint x: 237, endPoint y: 511, distance: 13.7
click at [232, 479] on span "Reset" at bounding box center [240, 526] width 35 height 14
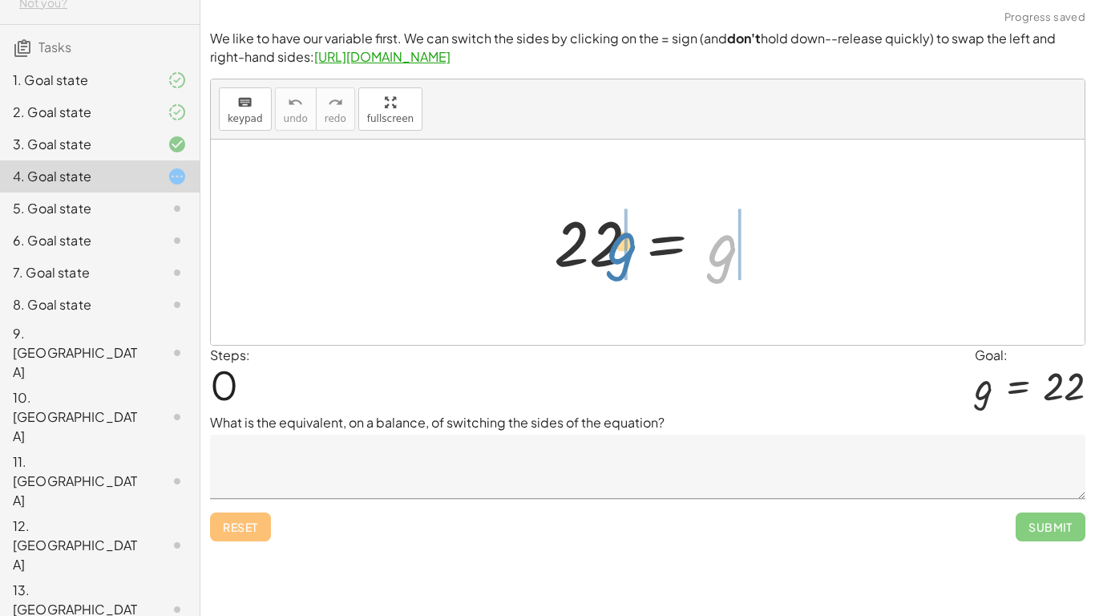
drag, startPoint x: 717, startPoint y: 257, endPoint x: 599, endPoint y: 244, distance: 119.3
click at [612, 246] on div at bounding box center [660, 242] width 228 height 79
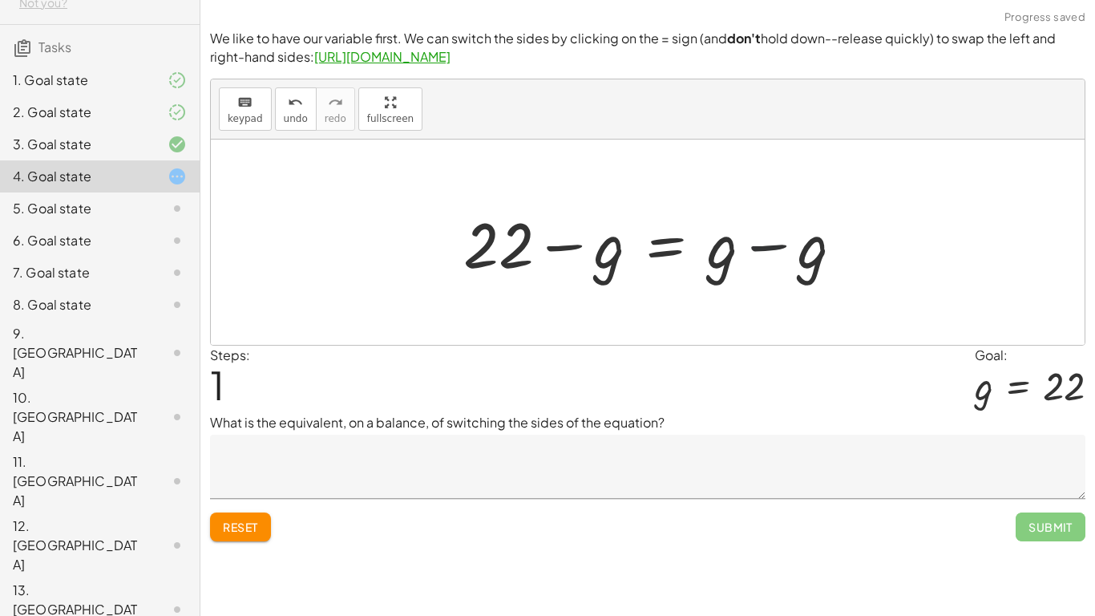
click at [761, 250] on div at bounding box center [659, 242] width 409 height 83
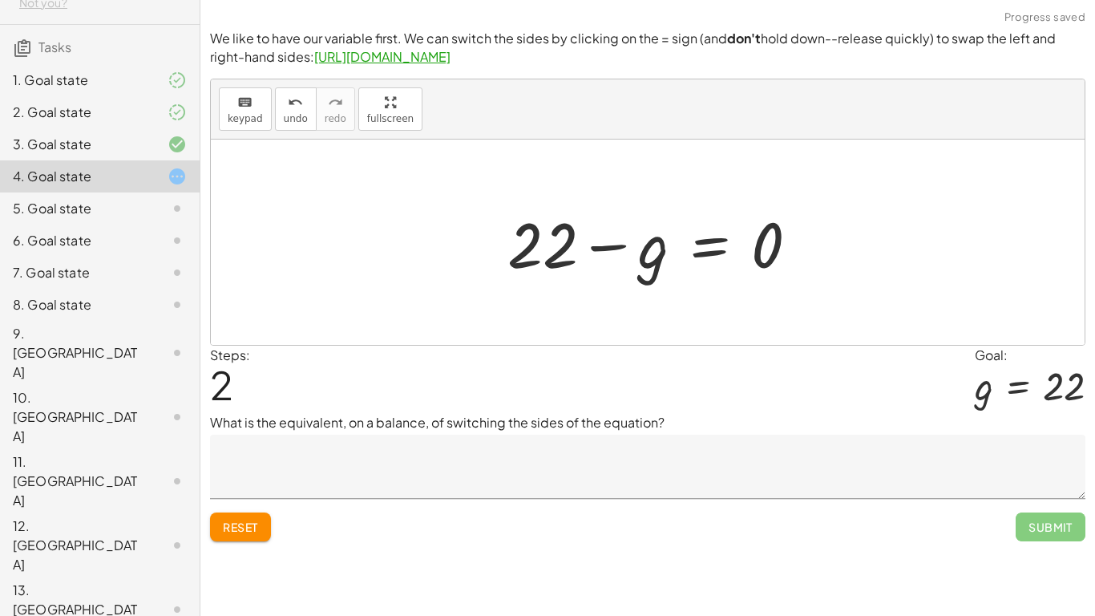
click at [784, 249] on div at bounding box center [659, 242] width 320 height 83
click at [769, 247] on div at bounding box center [659, 242] width 320 height 83
drag, startPoint x: 762, startPoint y: 254, endPoint x: 655, endPoint y: 248, distance: 106.8
click at [727, 253] on div at bounding box center [659, 242] width 320 height 83
drag, startPoint x: 616, startPoint y: 249, endPoint x: 607, endPoint y: 249, distance: 8.9
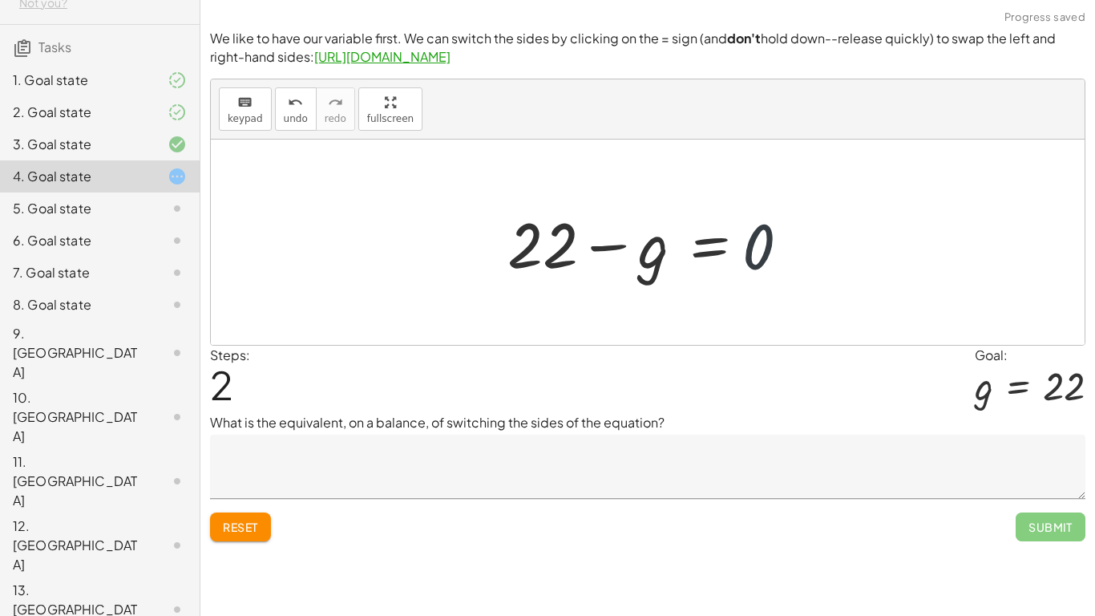
click at [610, 250] on div at bounding box center [659, 242] width 320 height 83
drag, startPoint x: 762, startPoint y: 251, endPoint x: 635, endPoint y: 259, distance: 126.9
click at [637, 260] on div at bounding box center [659, 242] width 320 height 83
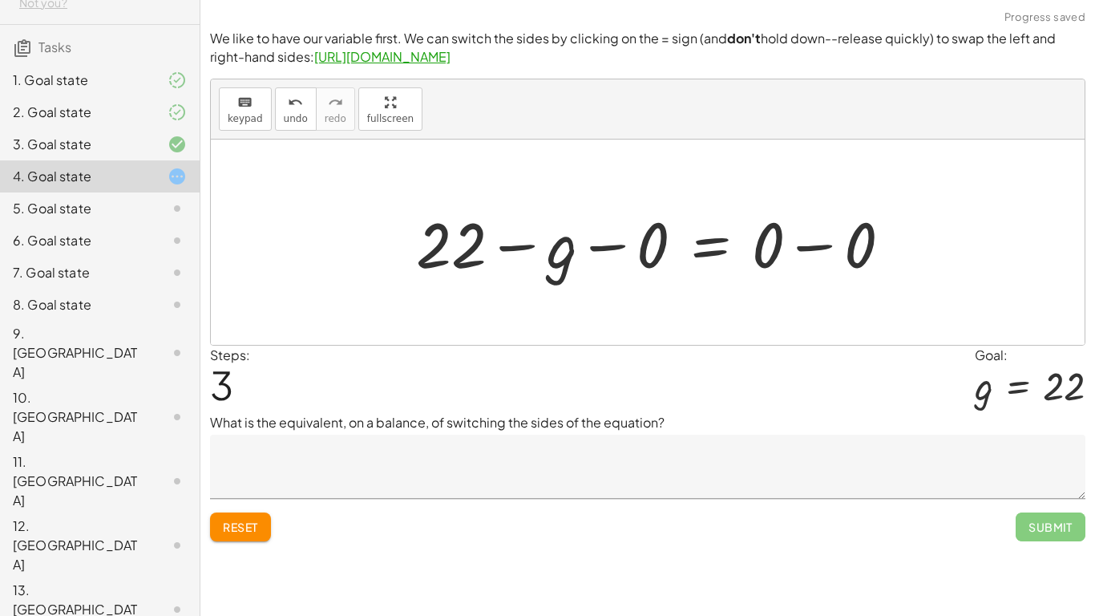
drag, startPoint x: 612, startPoint y: 248, endPoint x: 713, endPoint y: 248, distance: 101.0
click at [612, 248] on div at bounding box center [660, 242] width 504 height 83
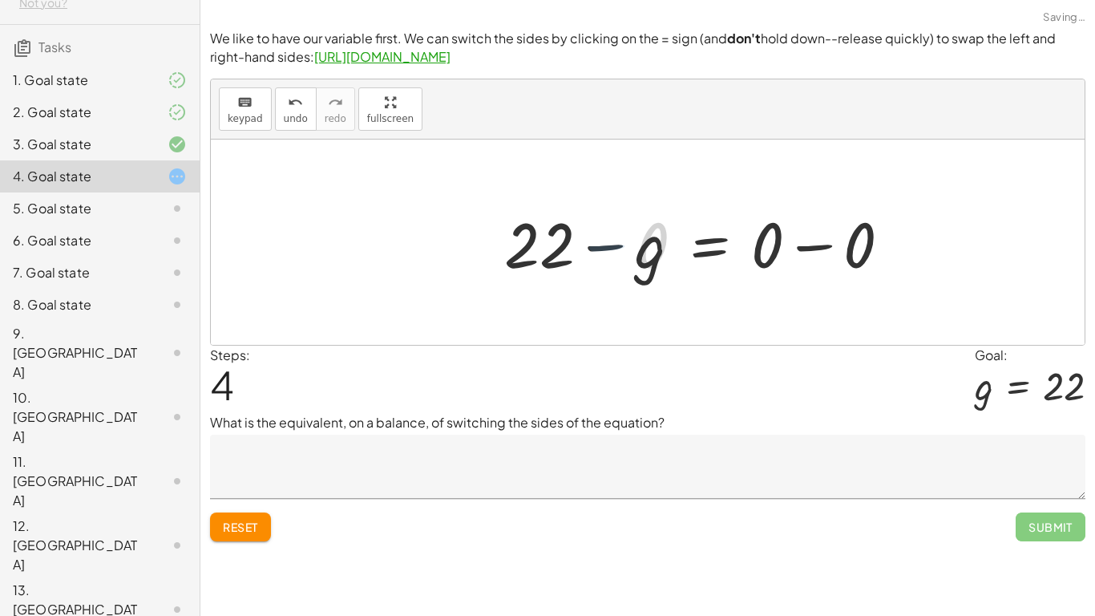
click at [809, 250] on div at bounding box center [705, 242] width 412 height 83
click at [589, 240] on div at bounding box center [659, 242] width 320 height 83
click at [600, 247] on div at bounding box center [659, 242] width 320 height 83
click at [265, 479] on button "Reset" at bounding box center [240, 526] width 61 height 29
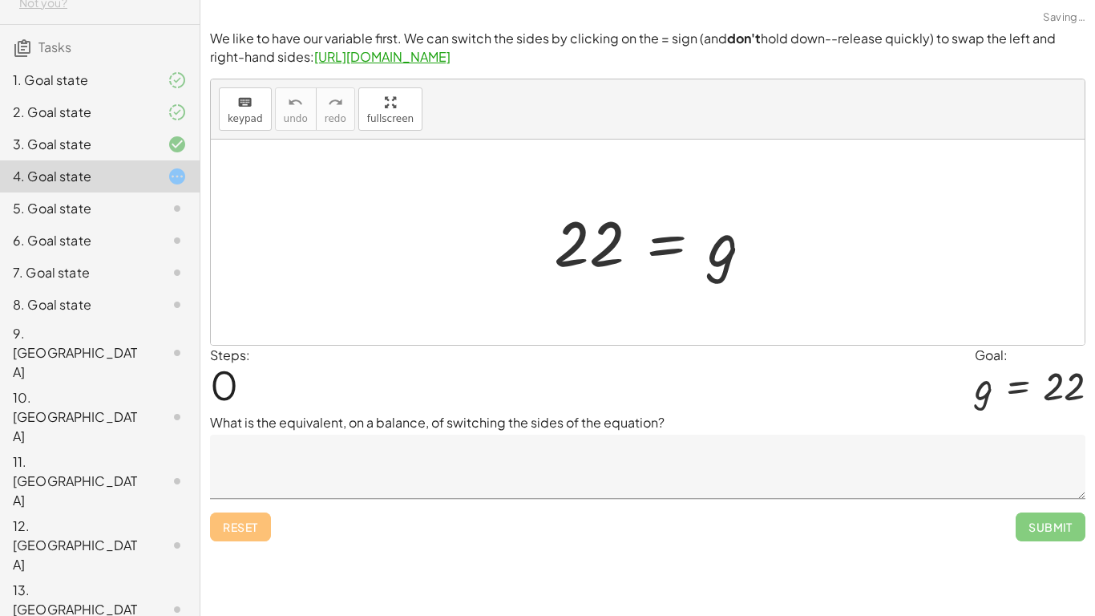
click at [613, 248] on div at bounding box center [660, 242] width 228 height 79
click at [581, 245] on div at bounding box center [660, 242] width 228 height 79
click at [578, 245] on div at bounding box center [660, 242] width 228 height 79
drag, startPoint x: 581, startPoint y: 247, endPoint x: 597, endPoint y: 266, distance: 25.0
click at [597, 266] on div at bounding box center [660, 242] width 228 height 79
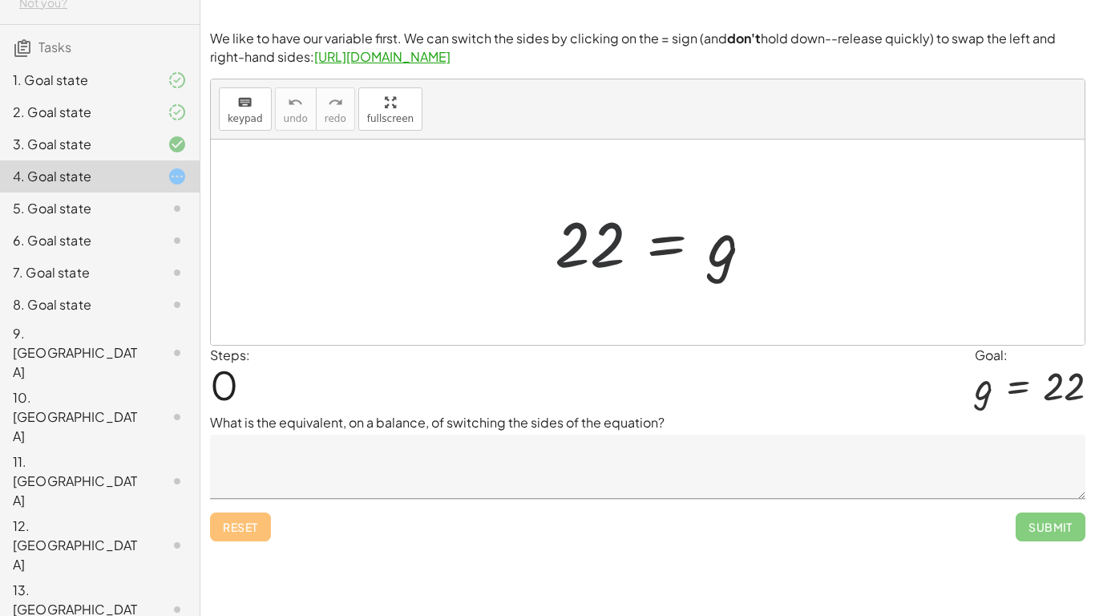
click at [661, 249] on div at bounding box center [660, 242] width 228 height 79
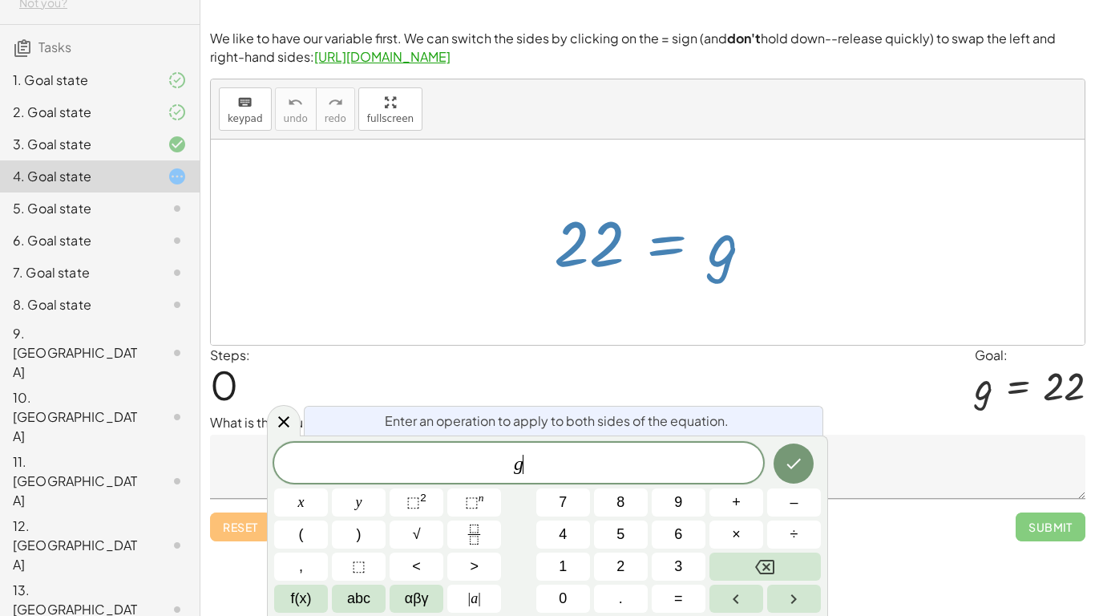
scroll to position [2, 0]
click at [673, 479] on button "=" at bounding box center [679, 598] width 54 height 28
click at [628, 479] on button "2" at bounding box center [621, 566] width 54 height 28
click at [629, 479] on button "2" at bounding box center [621, 566] width 54 height 28
click at [802, 463] on icon "Done" at bounding box center [793, 463] width 19 height 19
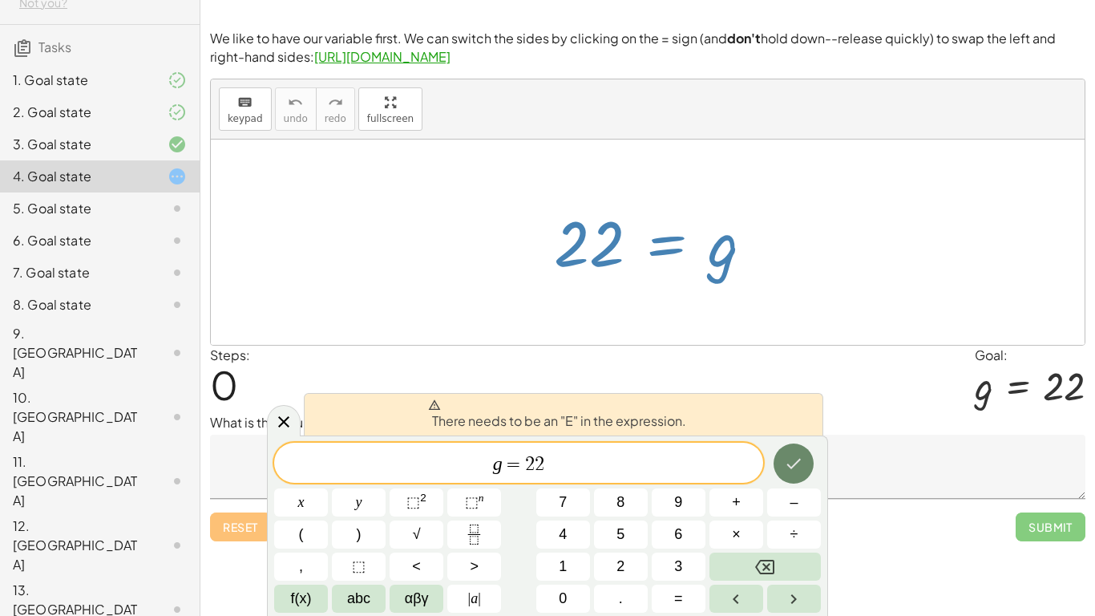
click at [798, 463] on icon "Done" at bounding box center [793, 463] width 19 height 19
click at [799, 462] on icon "Done" at bounding box center [793, 463] width 19 height 19
click at [800, 462] on icon "Done" at bounding box center [793, 463] width 19 height 19
click at [275, 418] on icon at bounding box center [283, 421] width 19 height 19
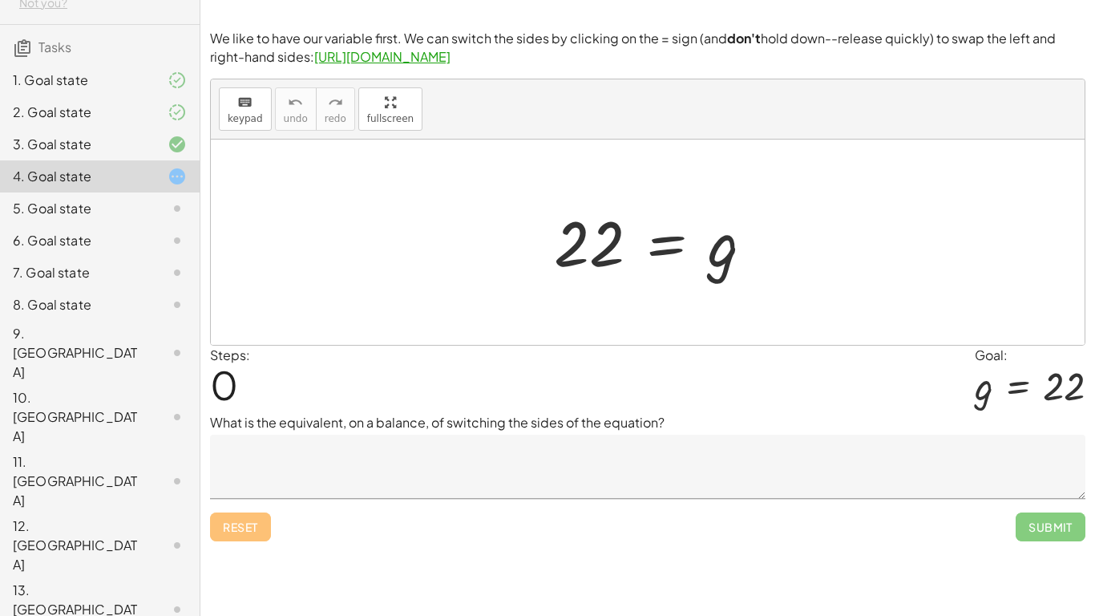
click at [607, 225] on div at bounding box center [660, 242] width 228 height 79
drag, startPoint x: 604, startPoint y: 236, endPoint x: 799, endPoint y: 296, distance: 204.6
click at [798, 265] on div "22 22 = g" at bounding box center [648, 241] width 874 height 205
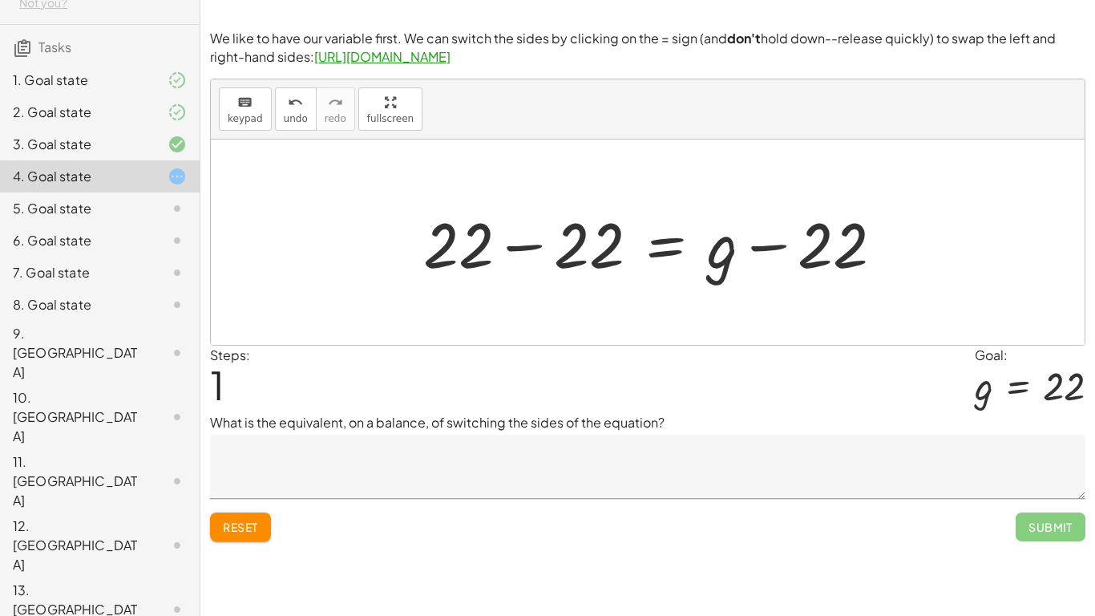
click at [758, 243] on div at bounding box center [659, 242] width 489 height 83
click at [765, 252] on div at bounding box center [659, 242] width 489 height 83
click at [765, 253] on div at bounding box center [659, 242] width 489 height 83
drag, startPoint x: 714, startPoint y: 261, endPoint x: 575, endPoint y: 224, distance: 144.5
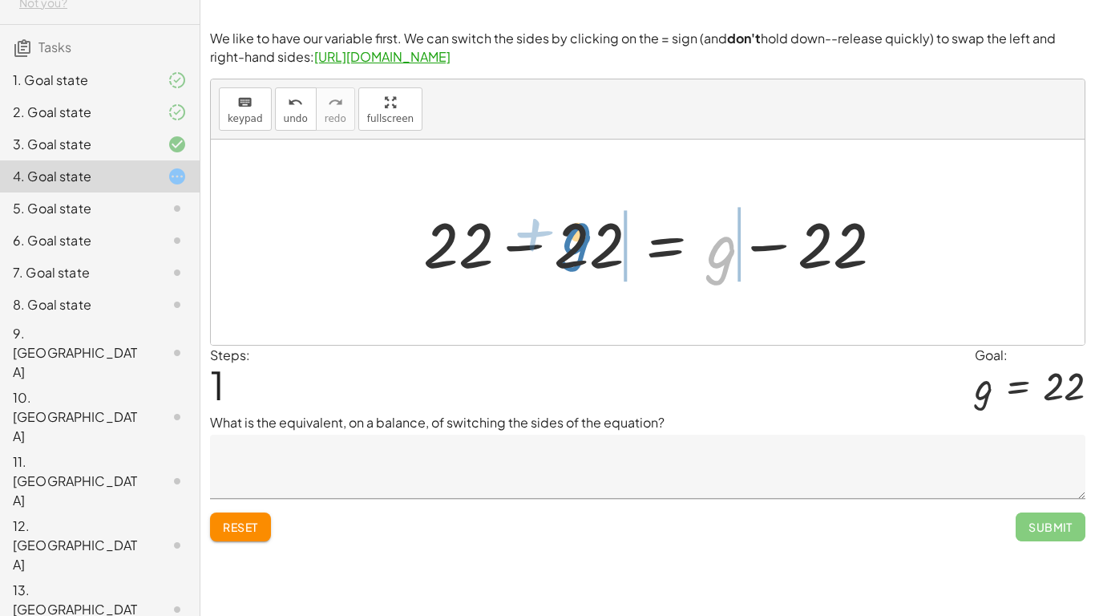
click at [569, 245] on div at bounding box center [659, 242] width 489 height 83
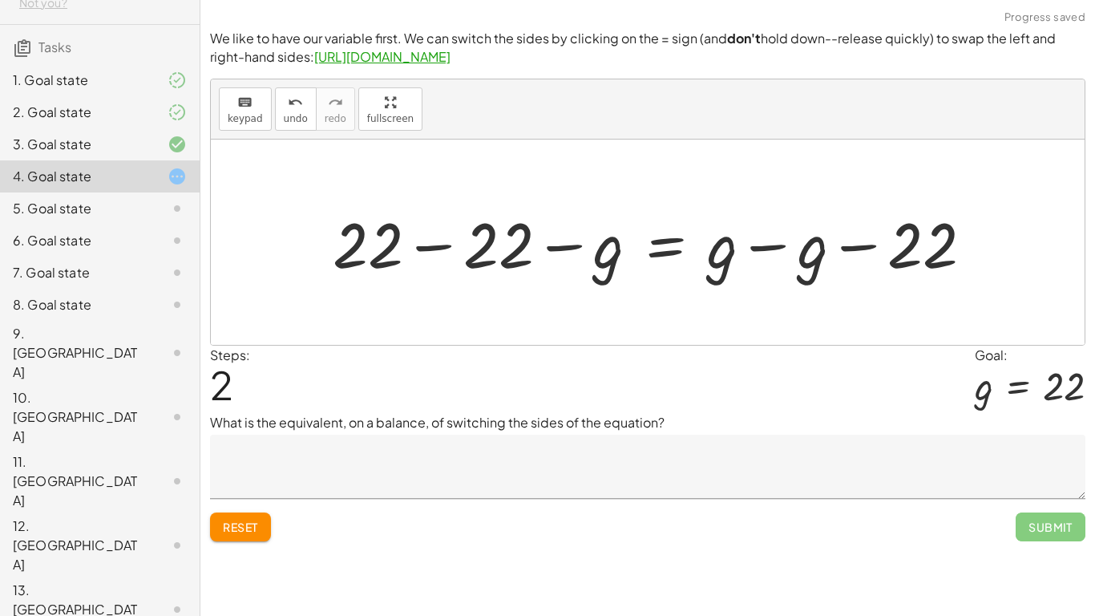
click at [440, 243] on div at bounding box center [659, 242] width 669 height 83
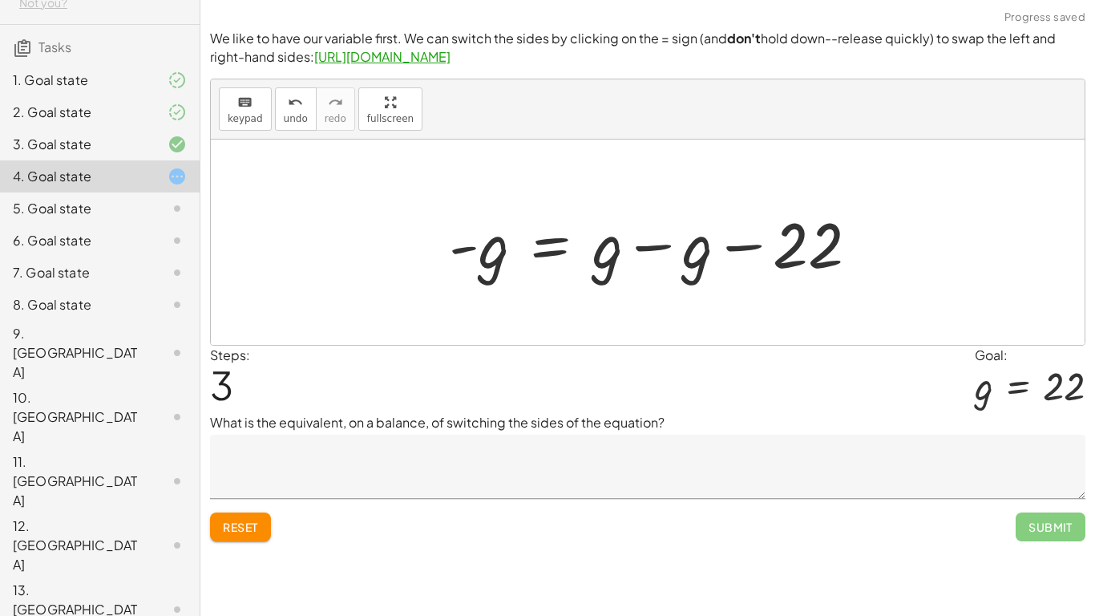
click at [474, 248] on div at bounding box center [660, 242] width 439 height 83
click at [472, 247] on div at bounding box center [660, 242] width 439 height 83
drag, startPoint x: 472, startPoint y: 247, endPoint x: 481, endPoint y: 248, distance: 8.9
click at [472, 248] on div at bounding box center [660, 242] width 439 height 83
click at [657, 246] on div at bounding box center [660, 242] width 439 height 83
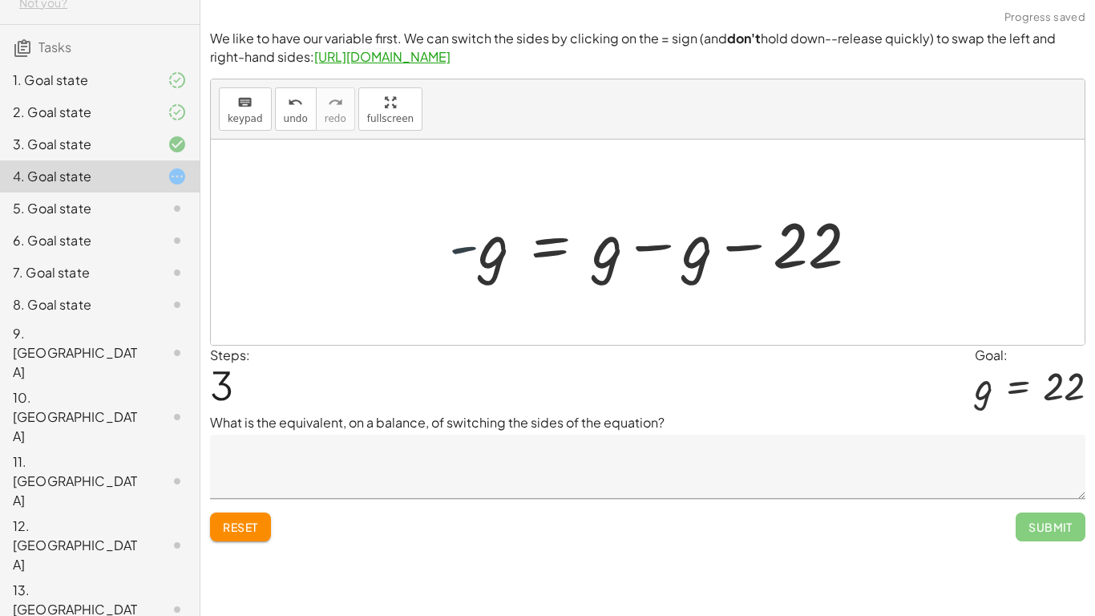
click at [640, 240] on div at bounding box center [660, 242] width 439 height 83
click at [648, 245] on div at bounding box center [660, 242] width 439 height 83
click at [652, 246] on div at bounding box center [660, 242] width 439 height 83
click at [655, 249] on div at bounding box center [660, 242] width 439 height 83
click at [657, 249] on div at bounding box center [660, 242] width 439 height 83
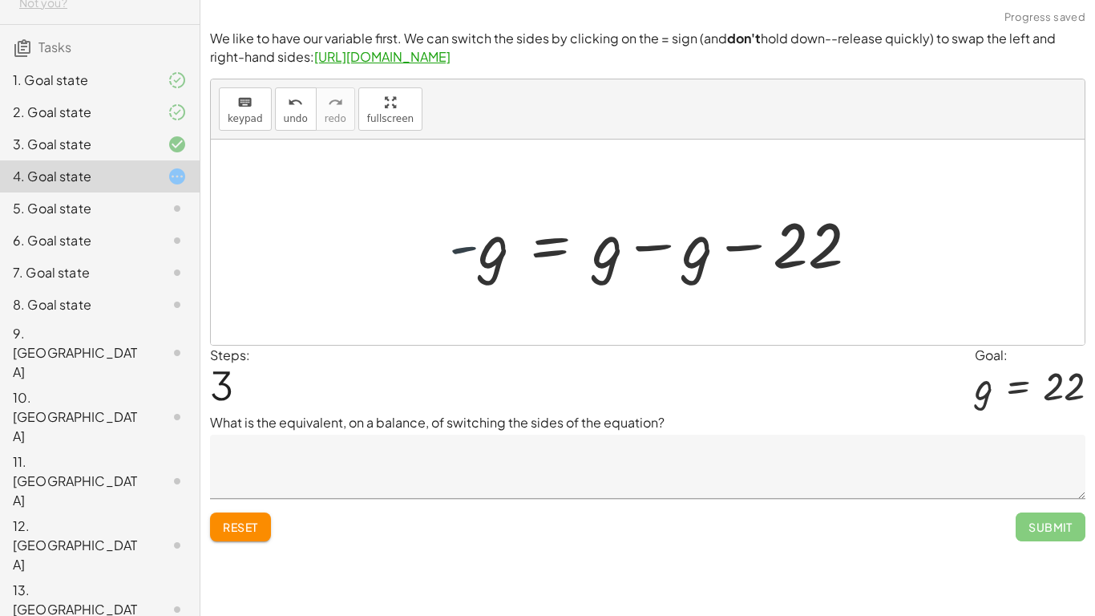
click at [671, 253] on div at bounding box center [660, 242] width 439 height 83
click at [737, 246] on div at bounding box center [648, 241] width 874 height 205
click at [723, 252] on div "22 = g + 22 − 22 = + g − 22 + 22 − 22 − g = + g − g − 22 + 0 − g = + g − g − 22…" at bounding box center [648, 241] width 874 height 205
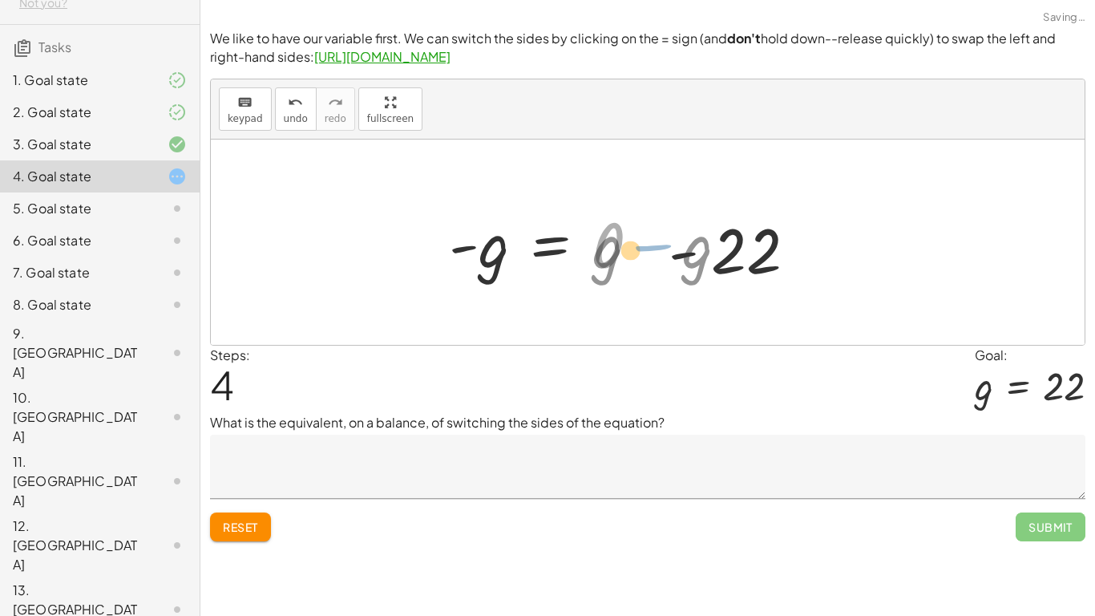
click at [658, 277] on div at bounding box center [584, 242] width 287 height 79
click at [592, 246] on div at bounding box center [584, 242] width 287 height 79
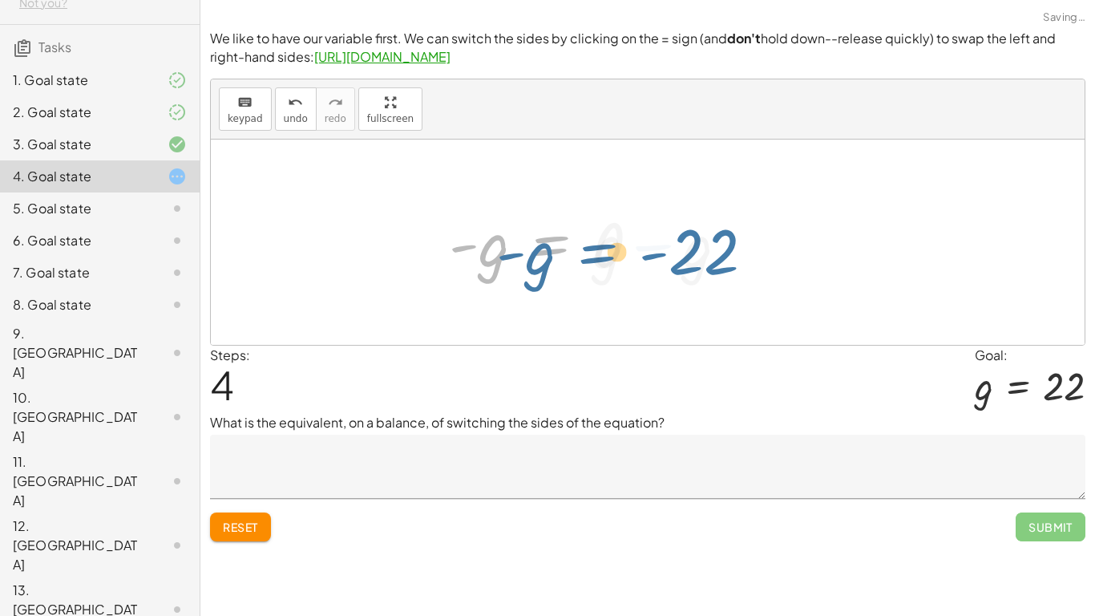
drag, startPoint x: 629, startPoint y: 304, endPoint x: 640, endPoint y: 233, distance: 71.3
click at [641, 229] on div at bounding box center [584, 242] width 287 height 79
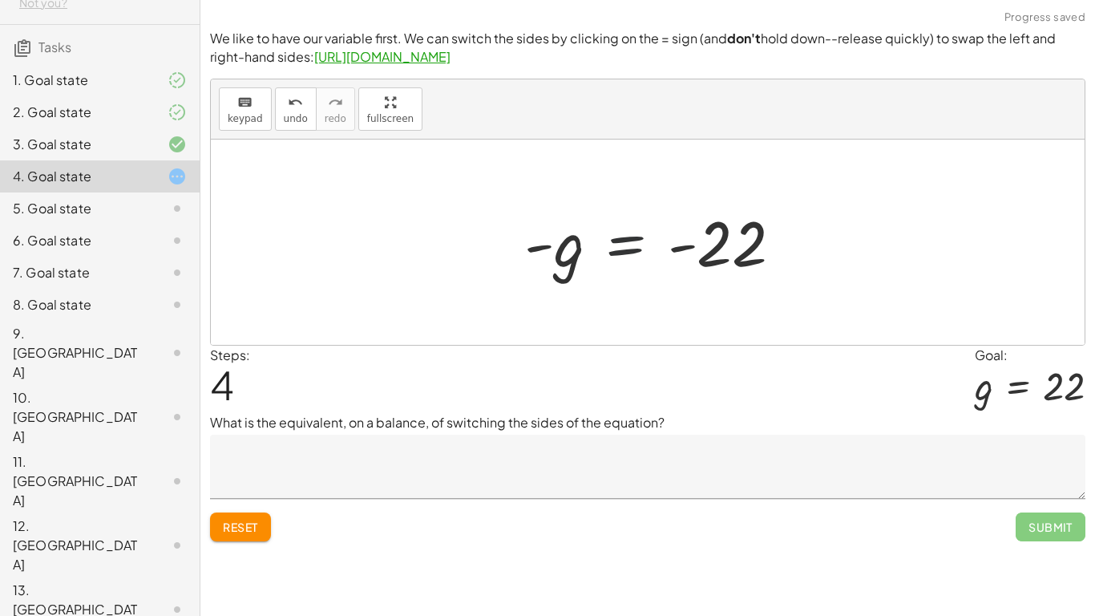
click at [607, 251] on div at bounding box center [659, 242] width 287 height 79
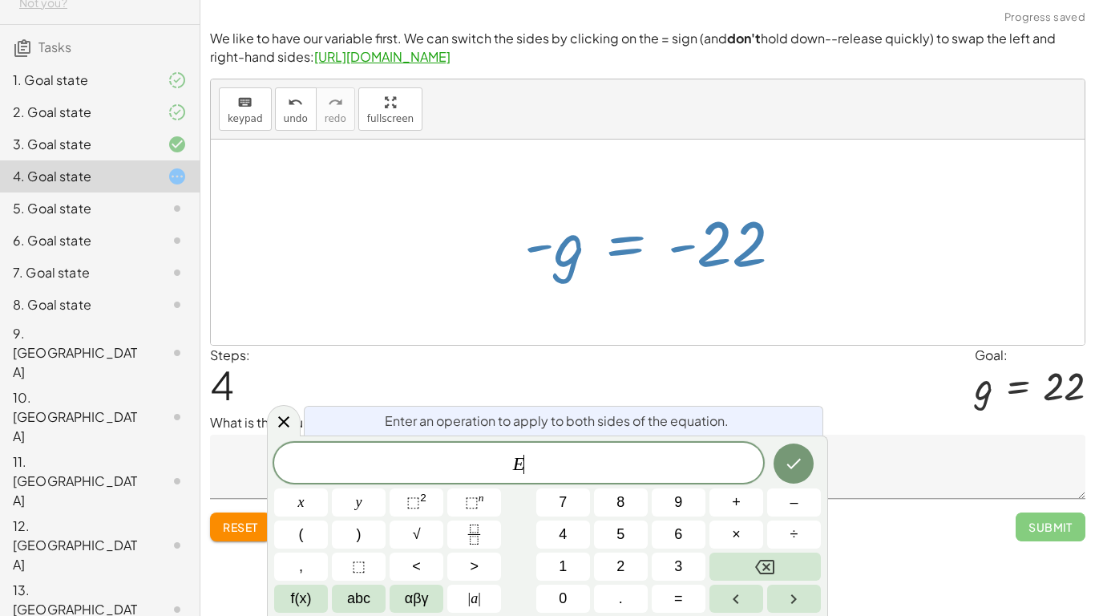
click at [670, 256] on div at bounding box center [659, 242] width 287 height 79
click at [671, 257] on div at bounding box center [659, 242] width 287 height 79
click at [671, 260] on div at bounding box center [659, 242] width 287 height 79
click at [665, 264] on div at bounding box center [659, 242] width 287 height 79
click at [659, 256] on div at bounding box center [659, 242] width 287 height 79
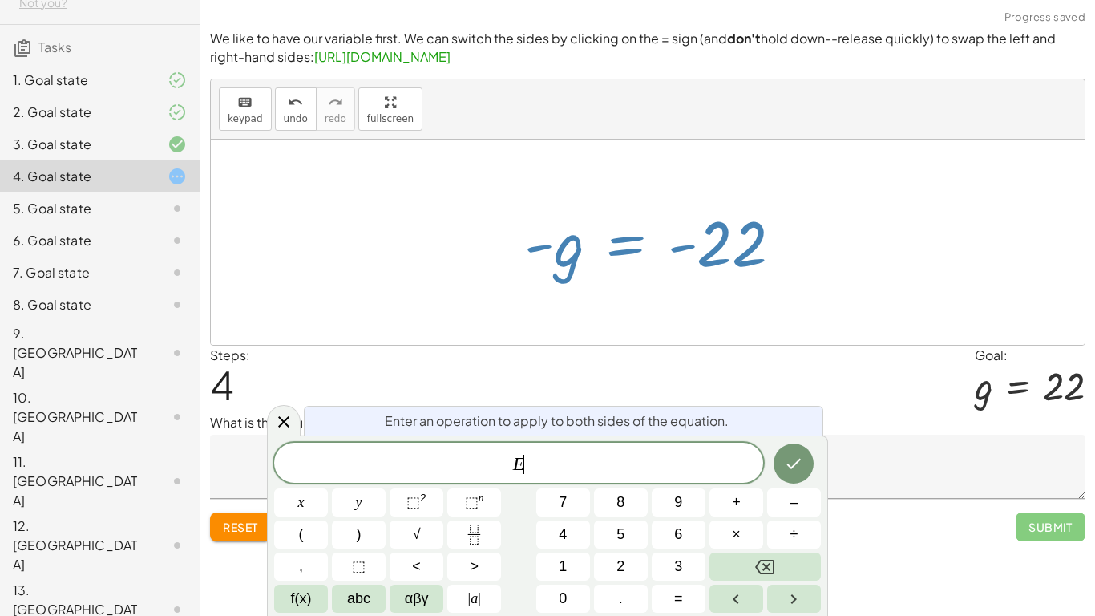
drag, startPoint x: 638, startPoint y: 244, endPoint x: 625, endPoint y: 252, distance: 15.1
click at [633, 245] on div at bounding box center [659, 242] width 287 height 79
drag, startPoint x: 531, startPoint y: 387, endPoint x: 461, endPoint y: 305, distance: 108.0
click at [512, 361] on div "Steps: 4 Goal: g = 22" at bounding box center [647, 379] width 875 height 67
click at [328, 479] on div at bounding box center [301, 502] width 54 height 28
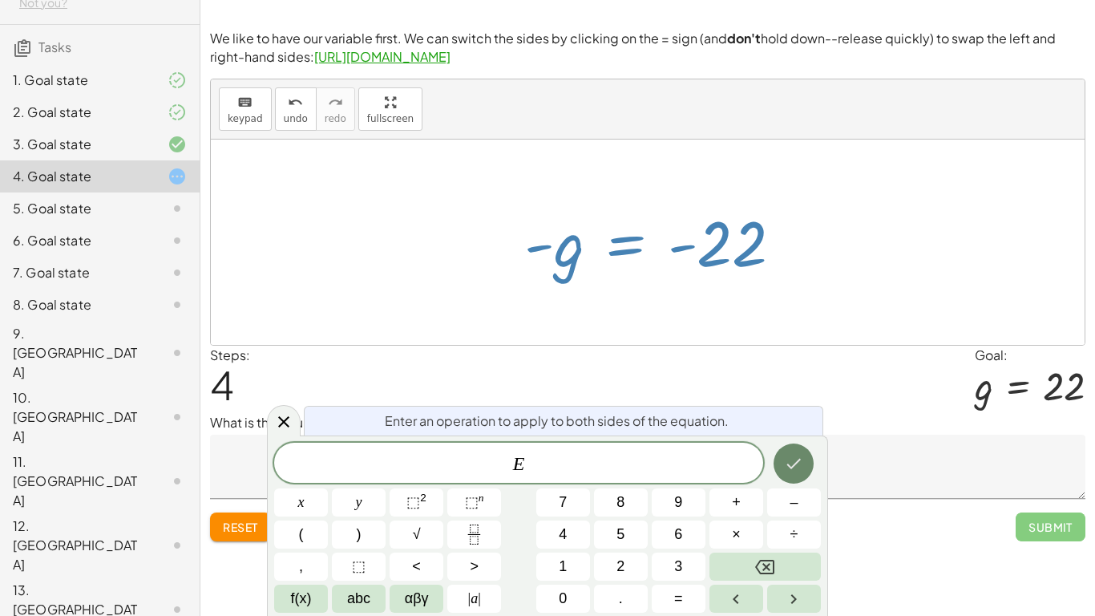
click at [795, 458] on icon "Done" at bounding box center [793, 463] width 19 height 19
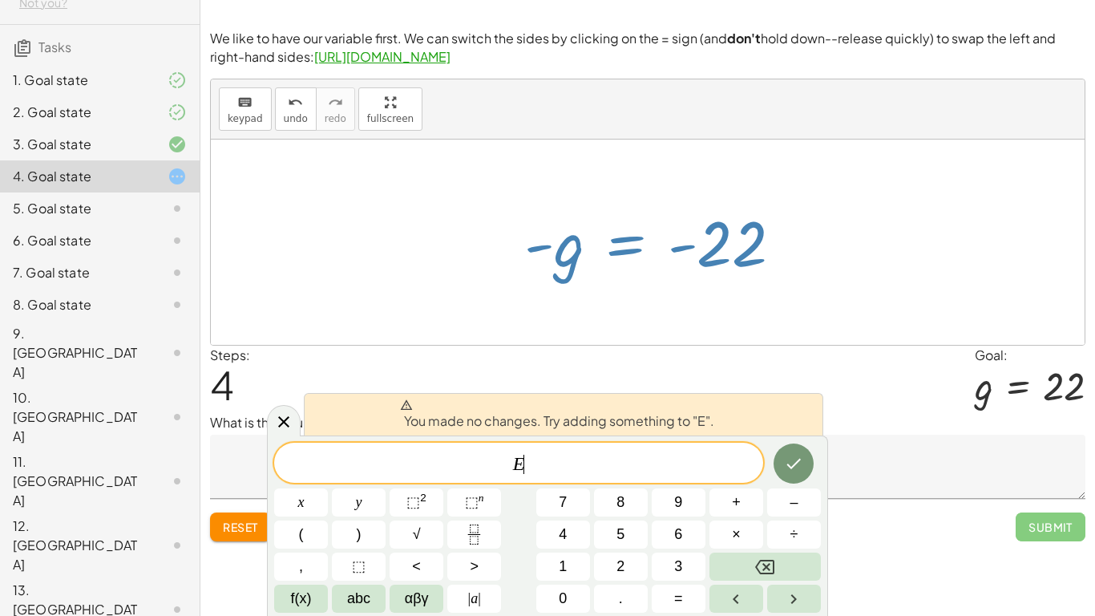
scroll to position [4, 0]
click at [677, 245] on div at bounding box center [659, 242] width 287 height 79
drag, startPoint x: 285, startPoint y: 418, endPoint x: 308, endPoint y: 401, distance: 28.5
click at [285, 417] on icon at bounding box center [283, 421] width 19 height 19
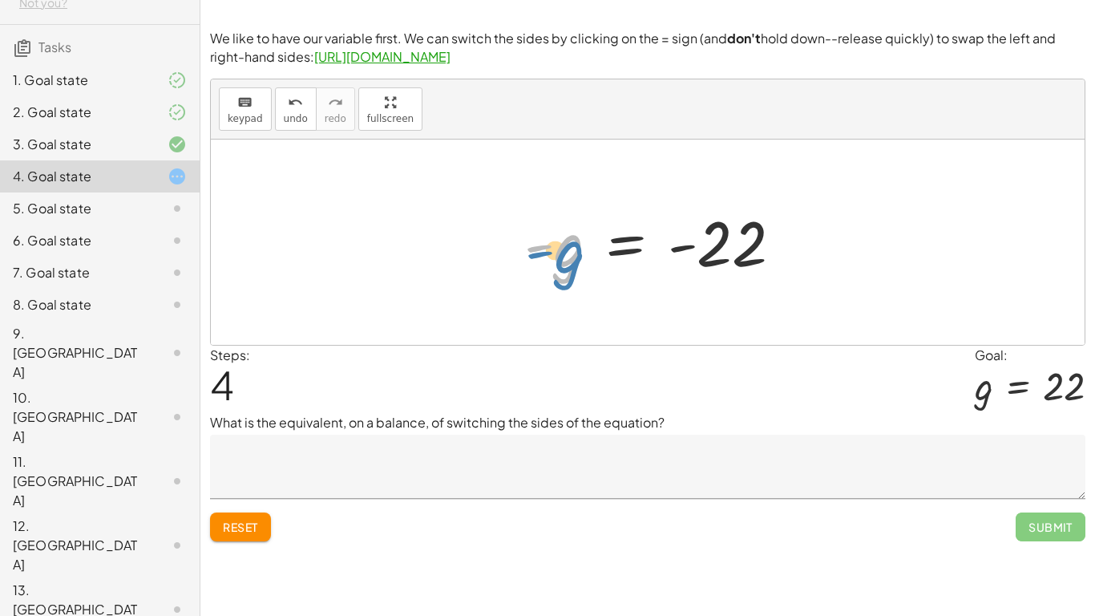
drag, startPoint x: 537, startPoint y: 246, endPoint x: 547, endPoint y: 236, distance: 13.6
click at [544, 236] on div at bounding box center [659, 242] width 287 height 79
drag, startPoint x: 673, startPoint y: 248, endPoint x: 531, endPoint y: 254, distance: 142.0
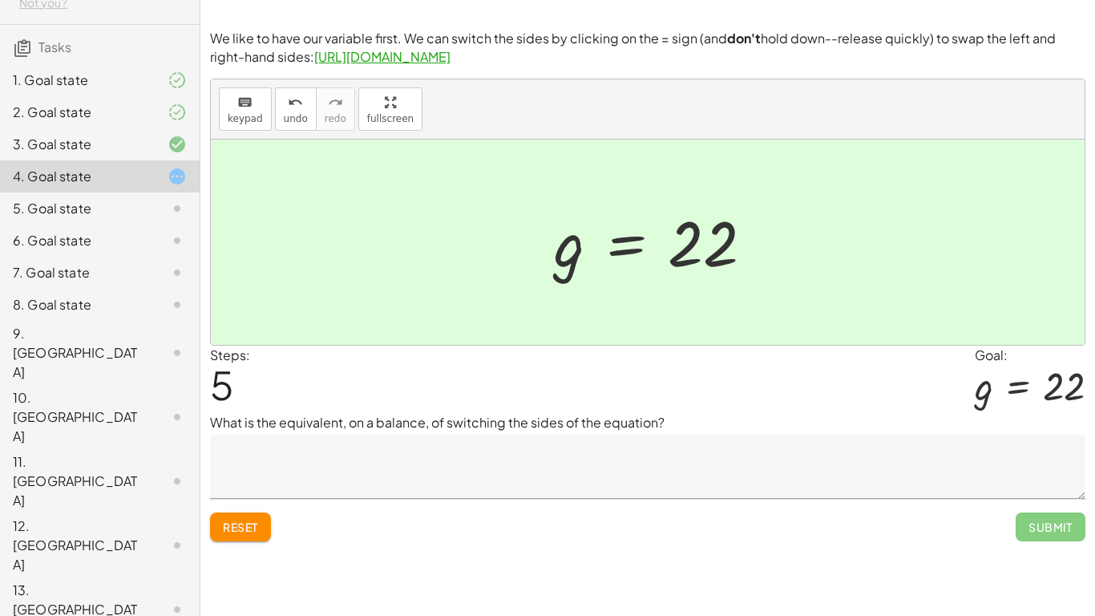
click at [347, 397] on div "Steps: 5 Goal: g = 22" at bounding box center [647, 379] width 875 height 67
click at [415, 471] on textarea at bounding box center [647, 466] width 875 height 64
click at [750, 381] on div "Steps: 5 Goal: g = 22" at bounding box center [647, 379] width 875 height 67
click at [574, 466] on textarea "**********" at bounding box center [647, 466] width 875 height 64
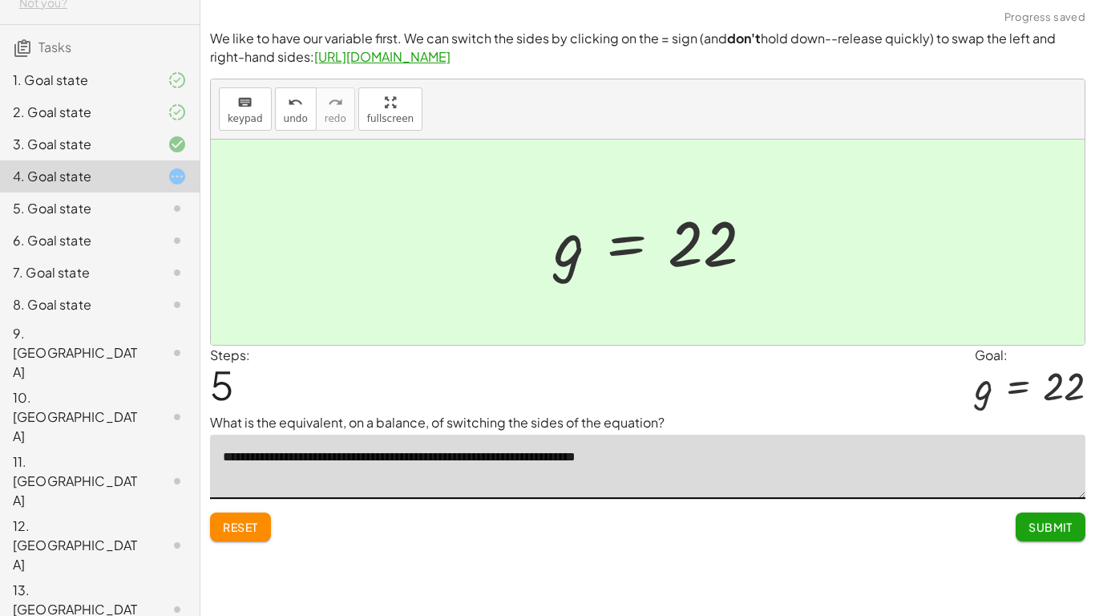
type textarea "**********"
drag, startPoint x: 1061, startPoint y: 539, endPoint x: 1007, endPoint y: 533, distance: 54.8
click at [1061, 479] on button "Submit" at bounding box center [1051, 526] width 70 height 29
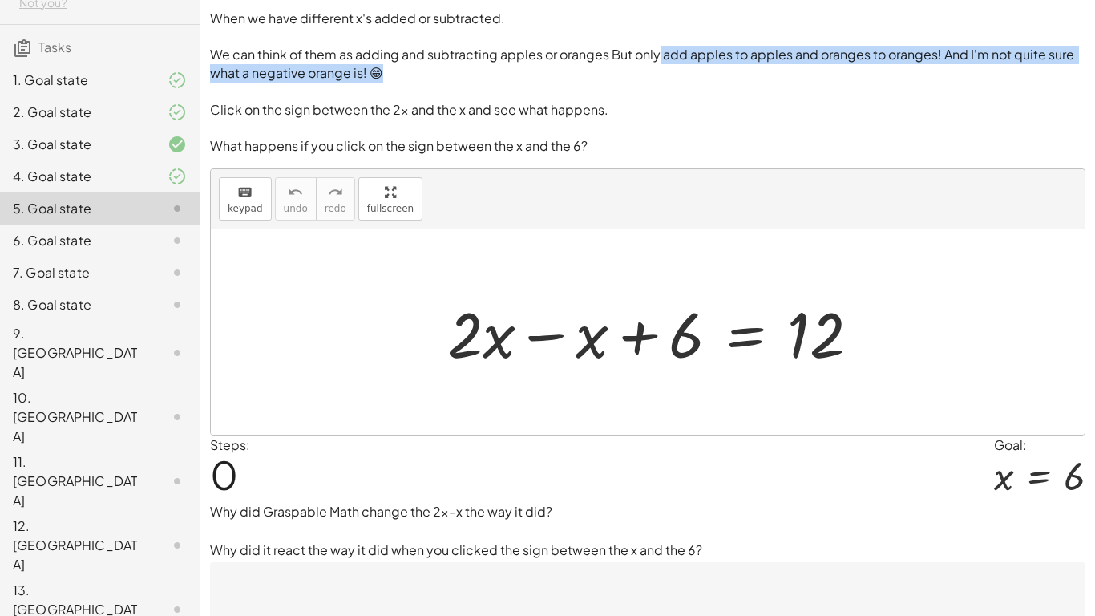
drag, startPoint x: 657, startPoint y: 56, endPoint x: 828, endPoint y: 72, distance: 171.5
click at [828, 72] on p "We can think of them as adding and subtracting apples or oranges But only add a…" at bounding box center [647, 64] width 875 height 36
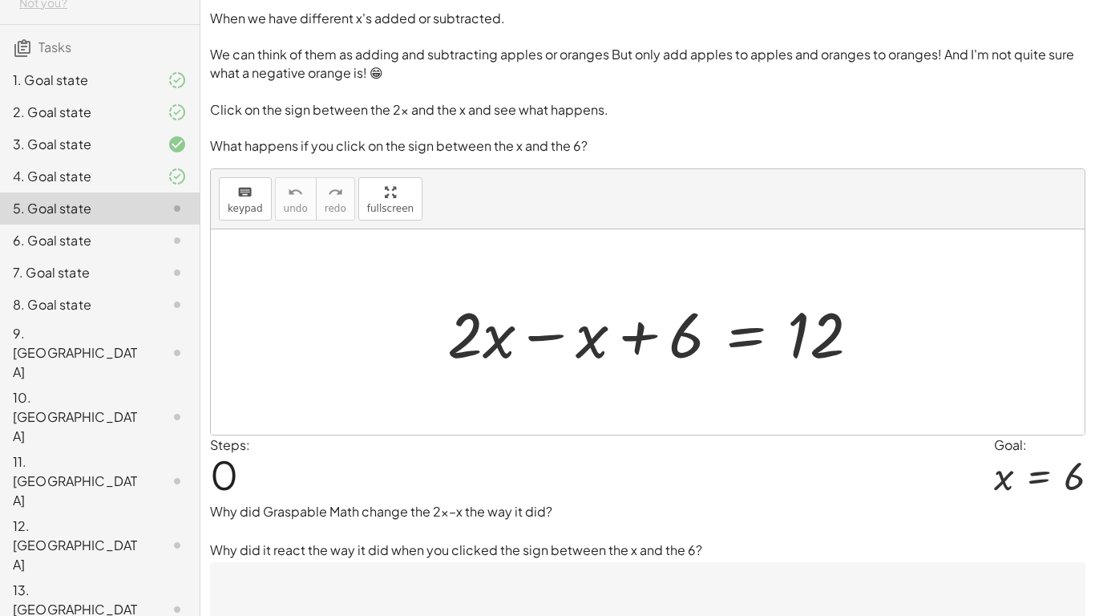
drag, startPoint x: 911, startPoint y: 83, endPoint x: 931, endPoint y: 81, distance: 20.1
click at [913, 83] on p at bounding box center [647, 92] width 875 height 18
click at [378, 74] on p "We can think of them as adding and subtracting apples or oranges But only add a…" at bounding box center [647, 64] width 875 height 36
click at [375, 77] on p "We can think of them as adding and subtracting apples or oranges But only add a…" at bounding box center [647, 64] width 875 height 36
click at [542, 339] on div at bounding box center [659, 332] width 441 height 83
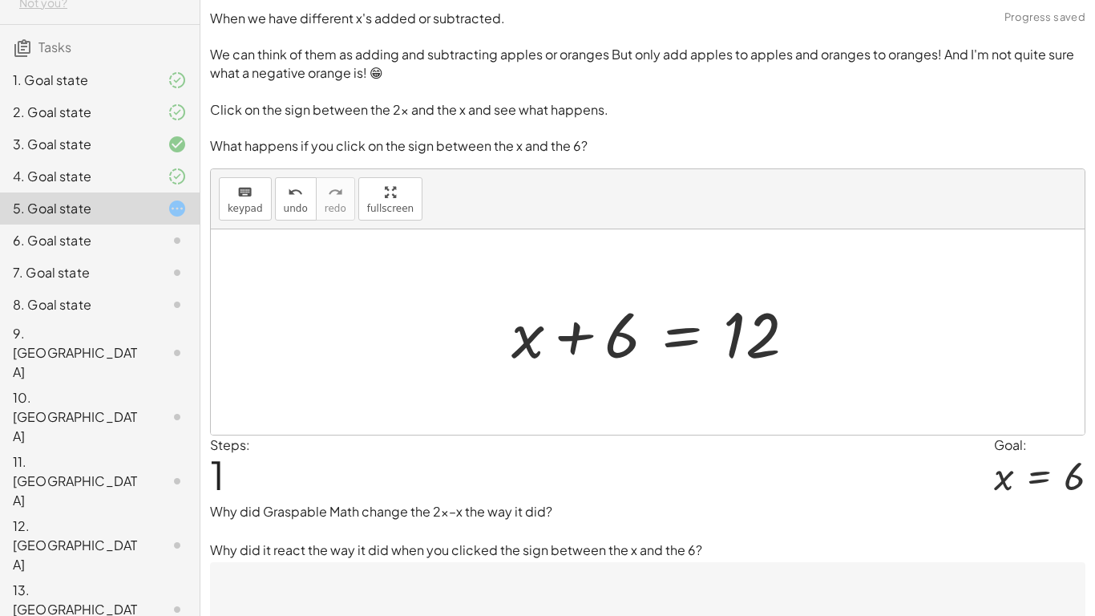
click at [560, 325] on div at bounding box center [659, 332] width 313 height 83
click at [576, 333] on div at bounding box center [659, 332] width 313 height 83
click at [579, 337] on div at bounding box center [659, 332] width 313 height 83
click at [577, 337] on div at bounding box center [659, 332] width 313 height 83
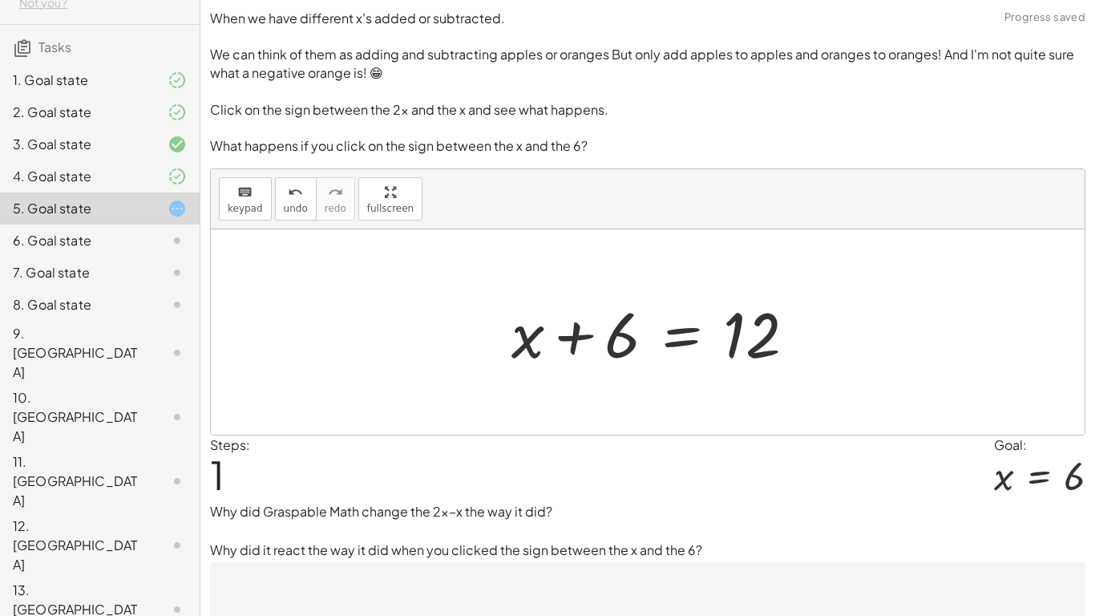
click at [577, 337] on div at bounding box center [659, 332] width 313 height 83
click at [576, 339] on div at bounding box center [659, 332] width 313 height 83
click at [576, 340] on div at bounding box center [659, 332] width 313 height 83
click at [576, 339] on div at bounding box center [659, 332] width 313 height 83
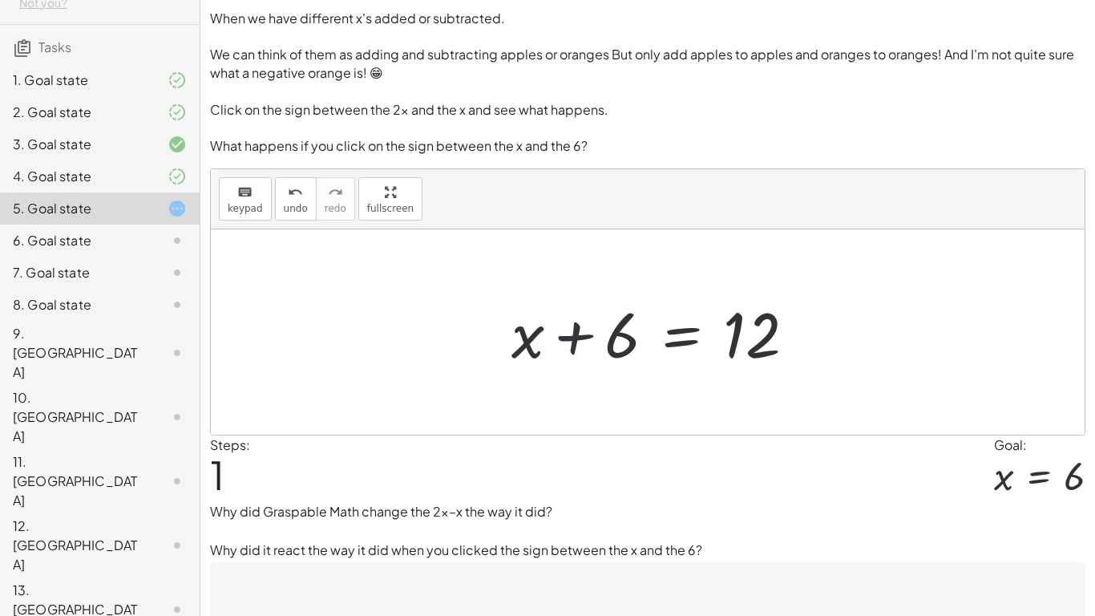
click at [582, 337] on div at bounding box center [659, 332] width 313 height 83
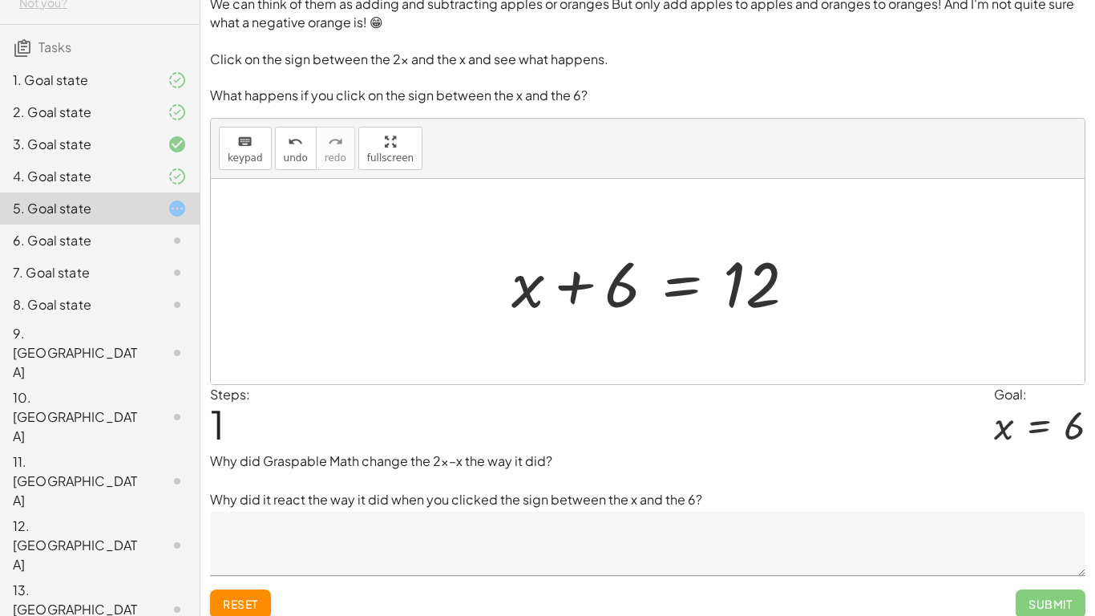
scroll to position [63, 0]
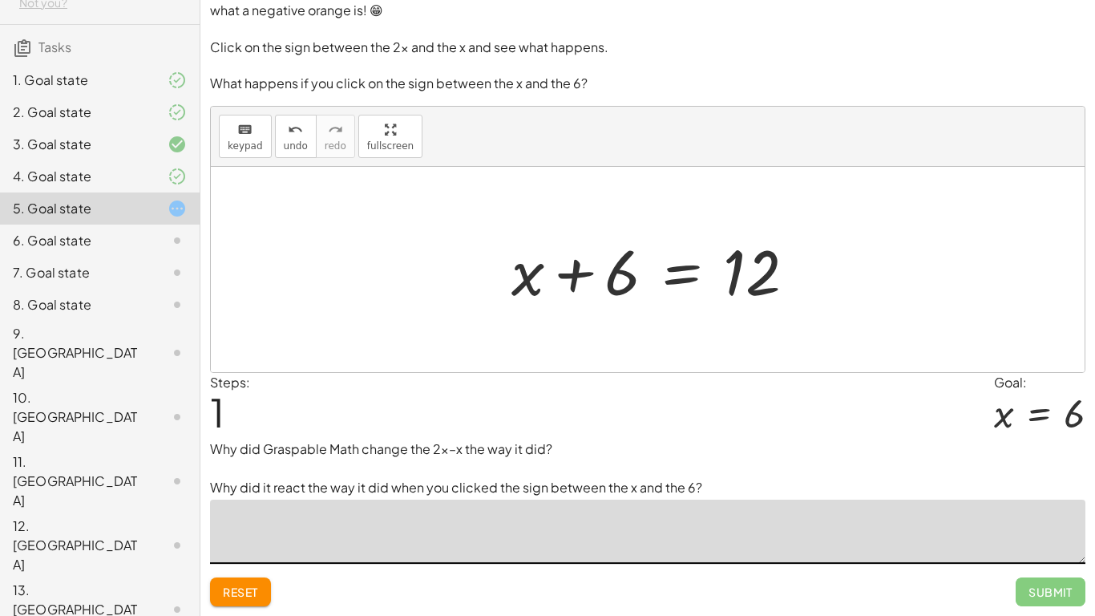
click at [294, 479] on textarea at bounding box center [647, 531] width 875 height 64
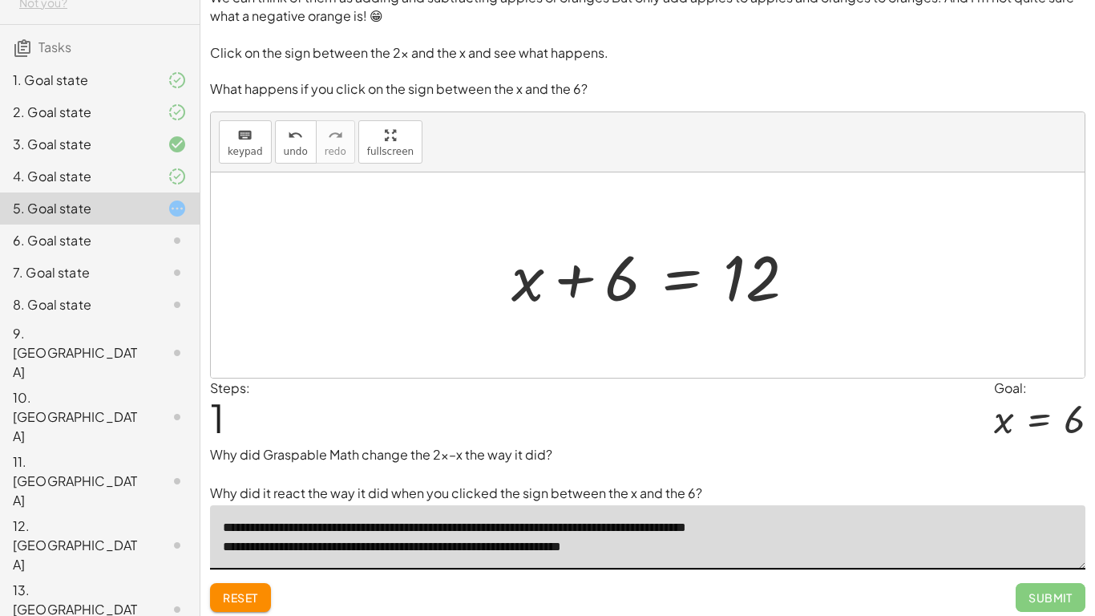
scroll to position [55, 0]
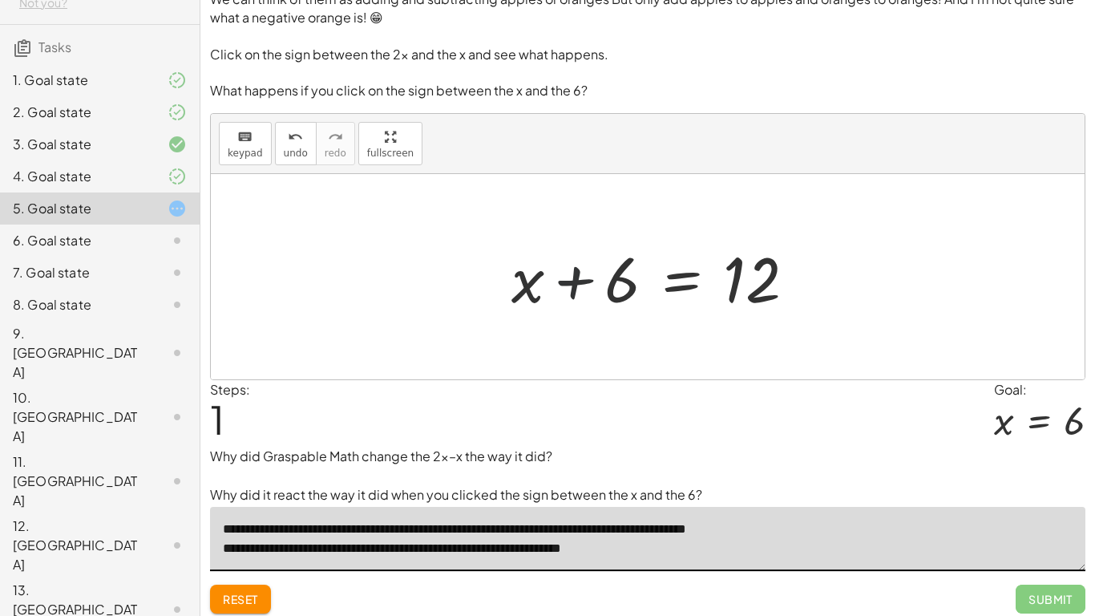
click at [557, 277] on div at bounding box center [659, 277] width 313 height 83
click at [725, 277] on div at bounding box center [659, 277] width 313 height 83
click at [619, 289] on div at bounding box center [659, 277] width 313 height 83
click at [720, 271] on div at bounding box center [659, 277] width 313 height 83
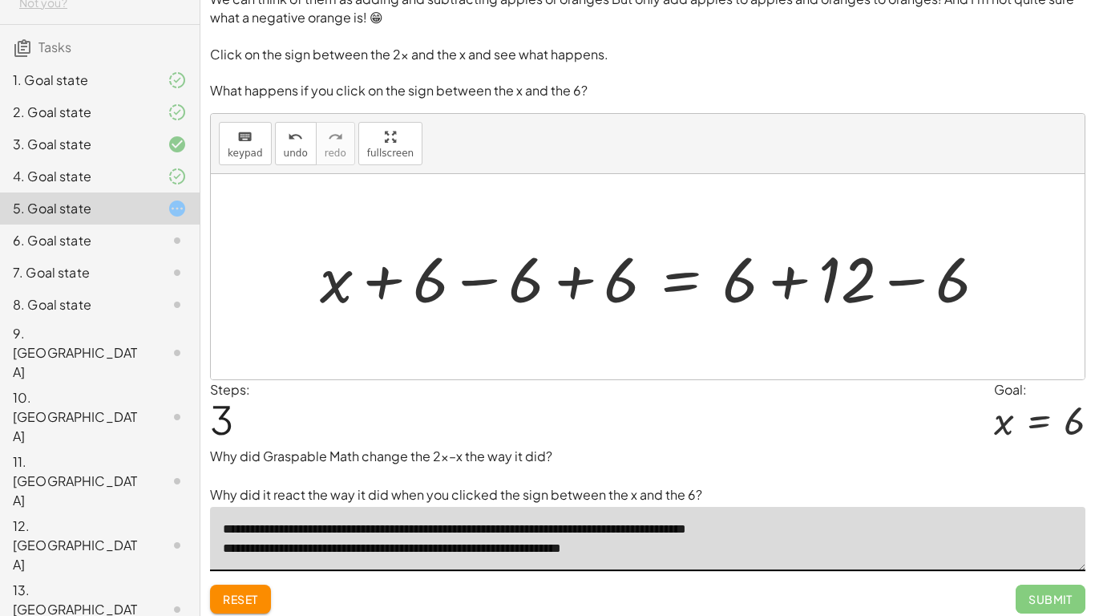
click at [572, 279] on div at bounding box center [659, 277] width 695 height 83
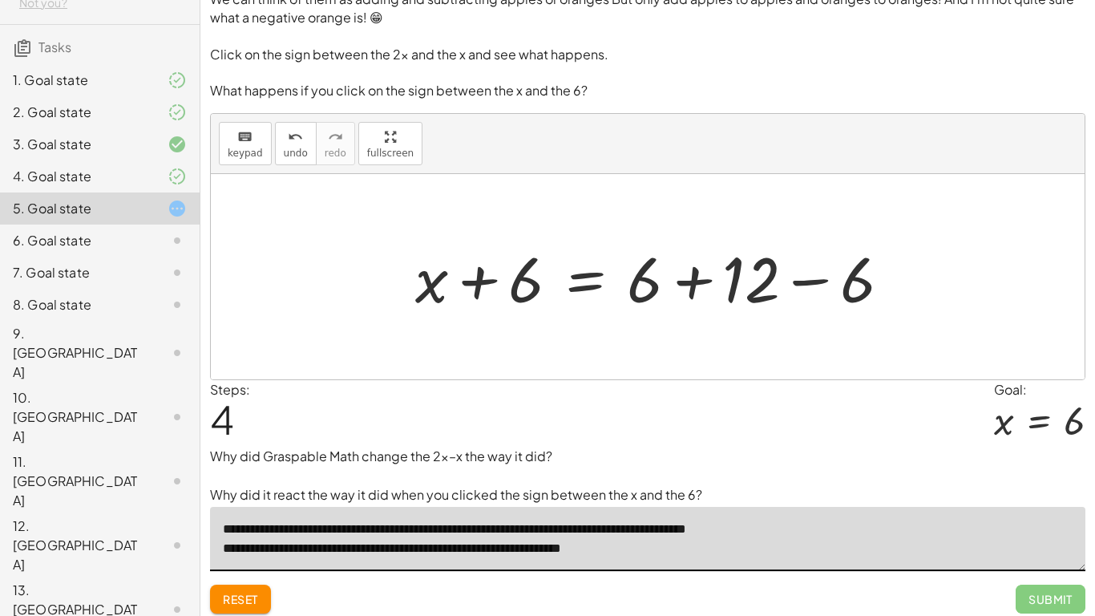
type textarea "**********"
click at [235, 479] on div "Reset Submit" at bounding box center [647, 592] width 875 height 42
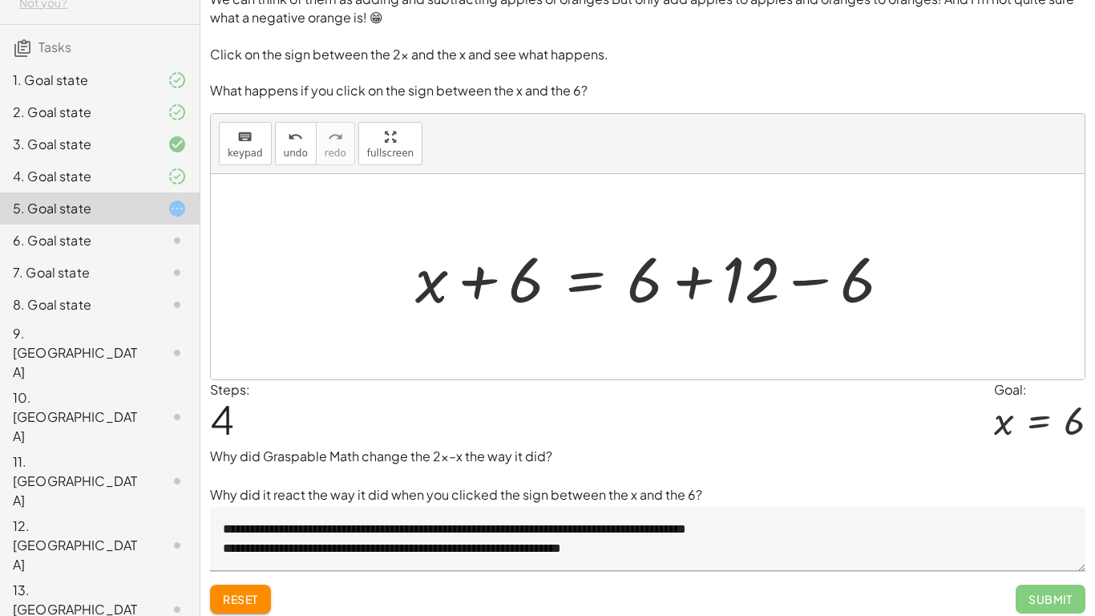
click at [231, 479] on span "Reset" at bounding box center [240, 599] width 35 height 14
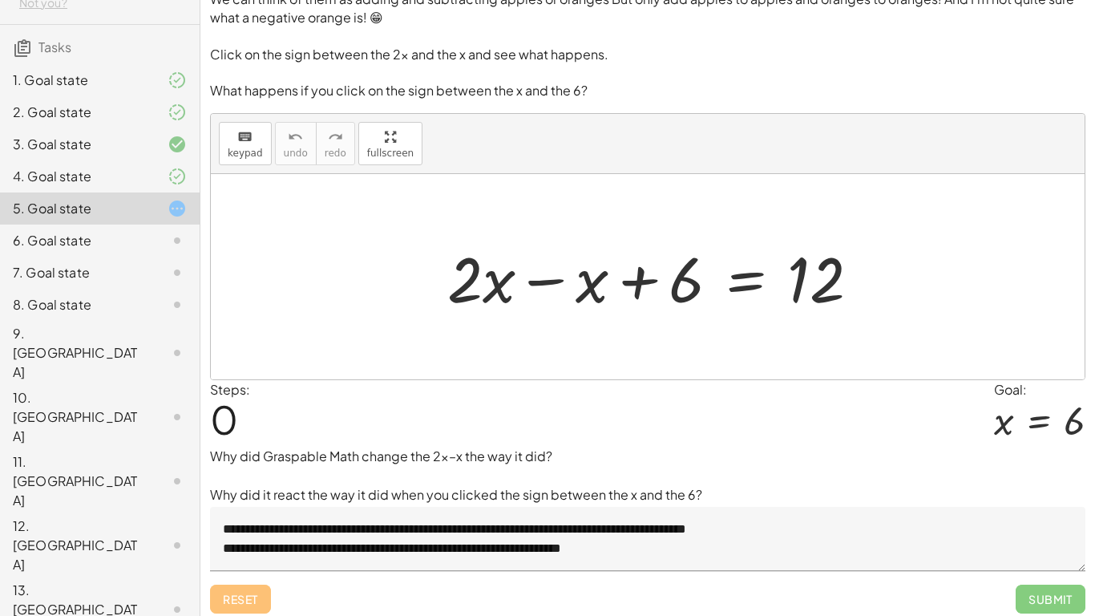
click at [548, 279] on div at bounding box center [659, 277] width 441 height 83
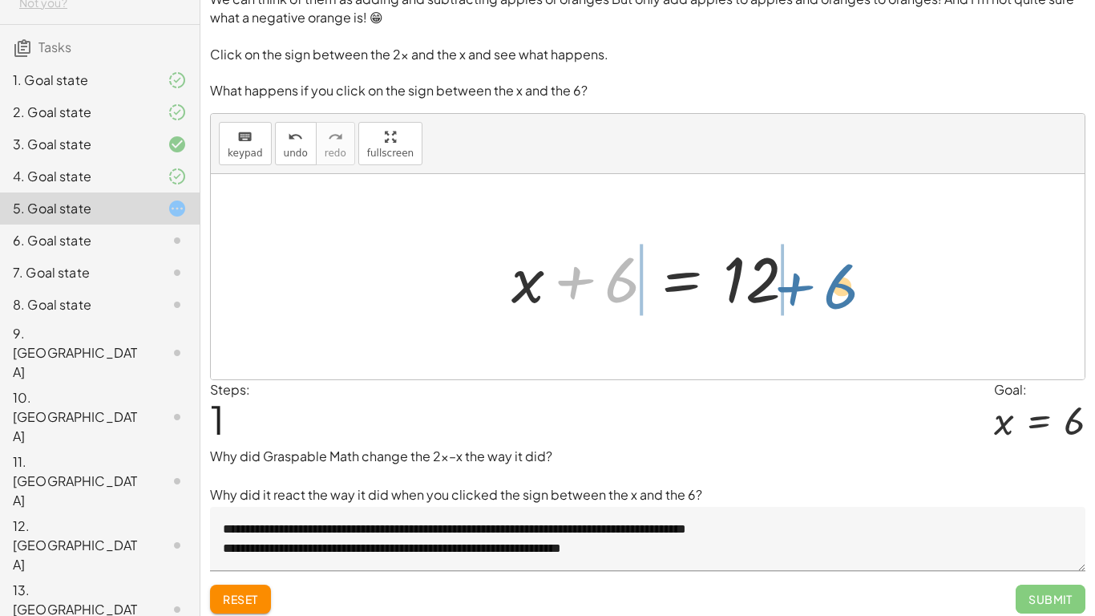
drag, startPoint x: 576, startPoint y: 282, endPoint x: 822, endPoint y: 287, distance: 246.2
click at [824, 286] on div "+ · 2 · x − x + 6 = 12 + · 1 · x + 6 = 12 + 6 + + 6 = 12 x" at bounding box center [648, 276] width 874 height 205
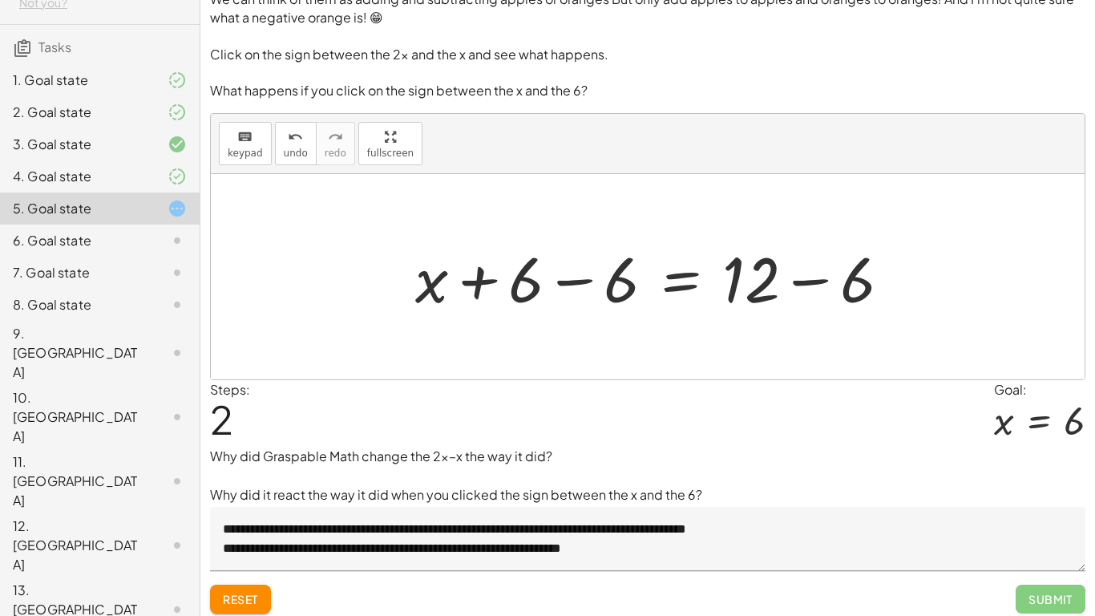
click at [798, 285] on div at bounding box center [659, 277] width 504 height 83
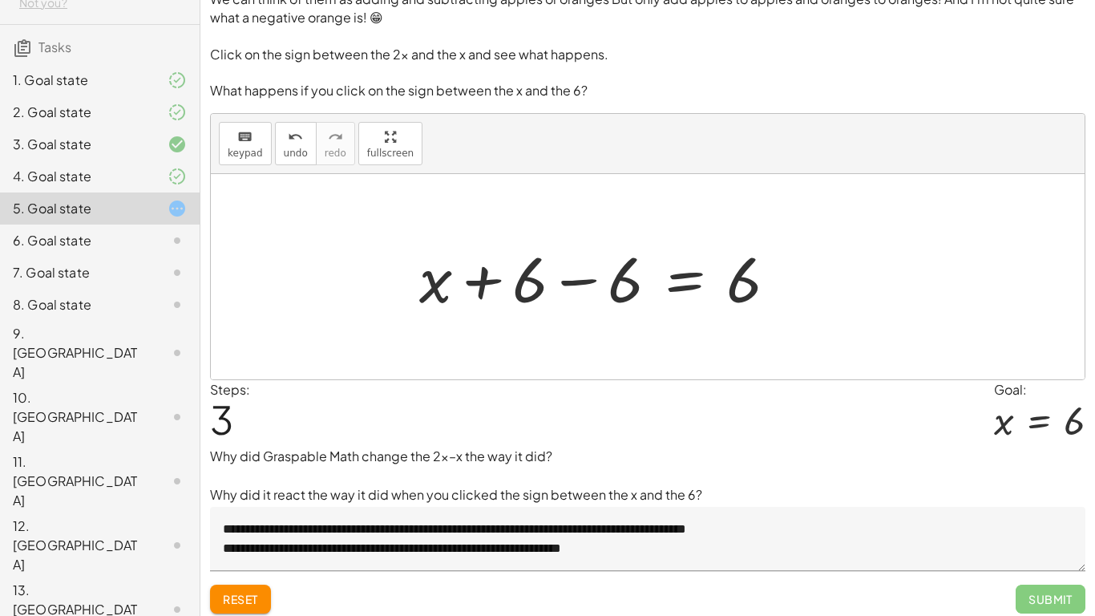
click at [561, 281] on div at bounding box center [604, 277] width 387 height 83
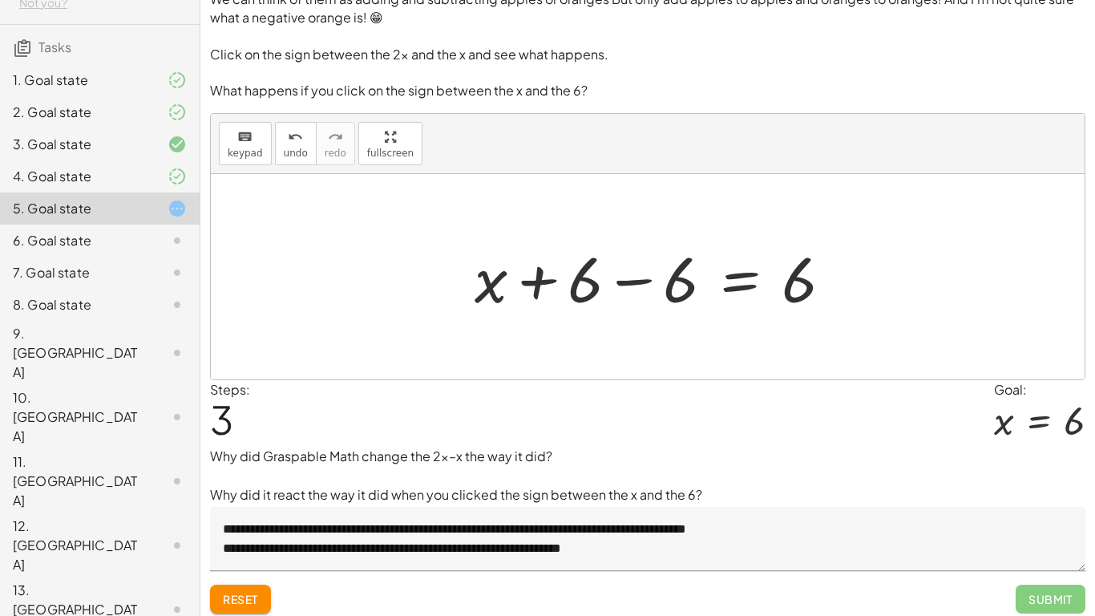
click at [623, 286] on div at bounding box center [660, 277] width 387 height 83
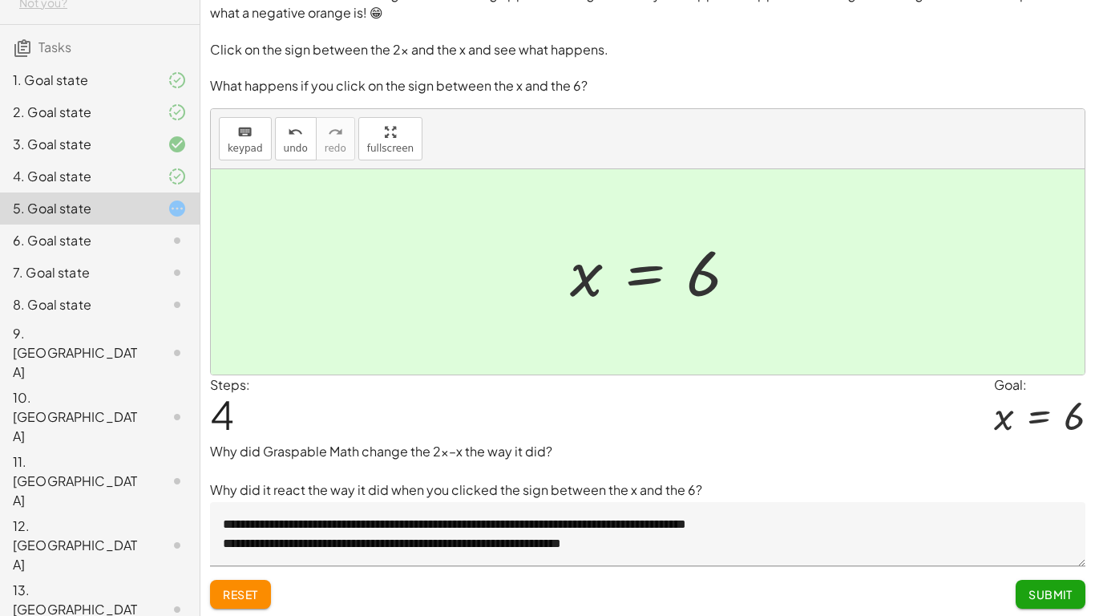
scroll to position [63, 0]
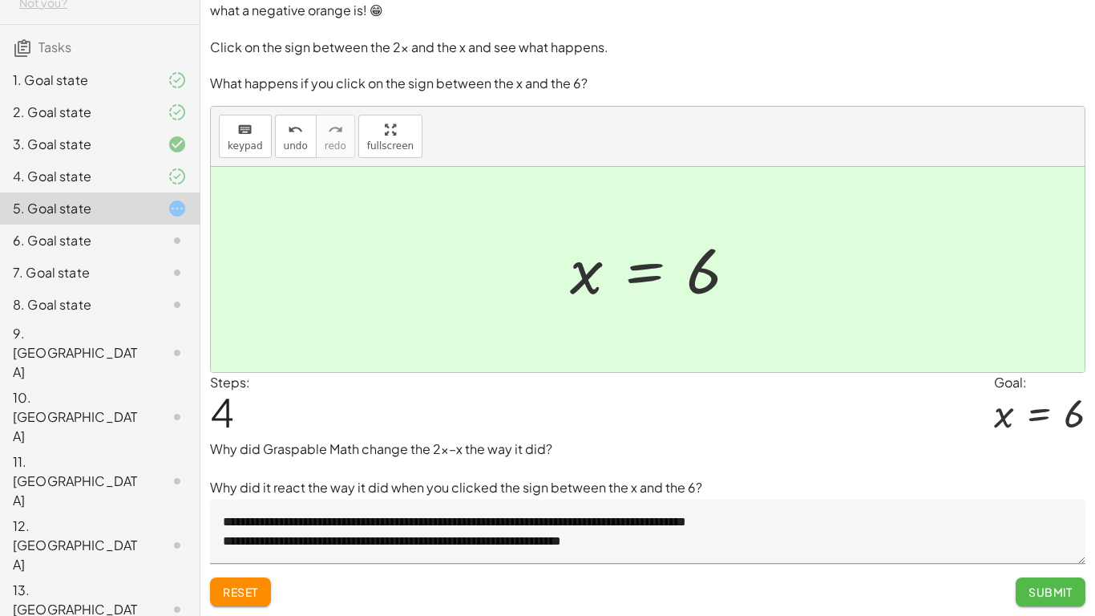
click at [1047, 479] on span "Submit" at bounding box center [1051, 591] width 44 height 14
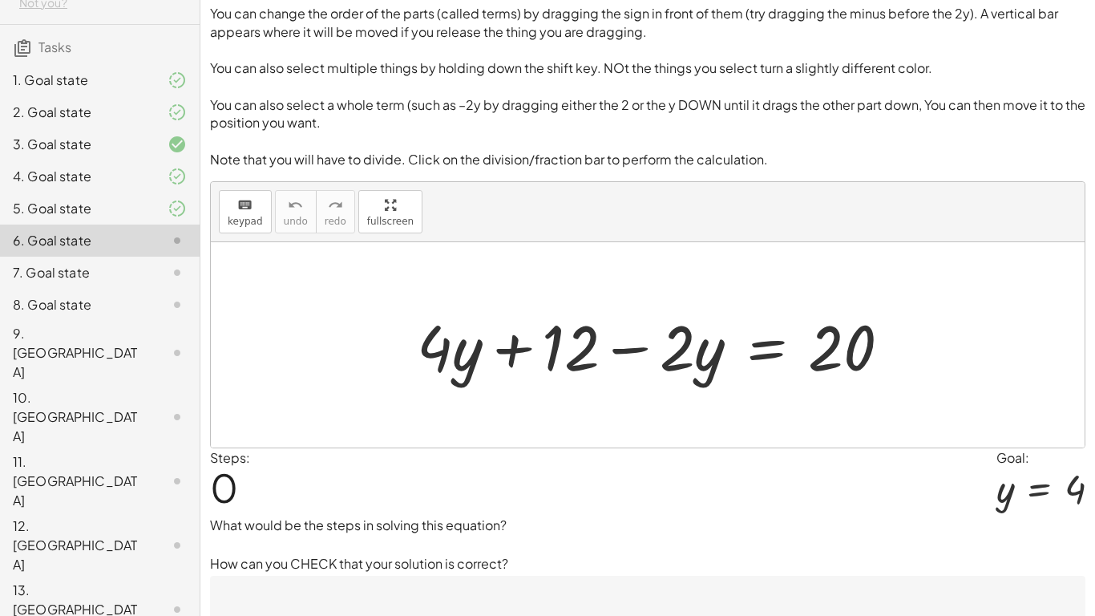
scroll to position [0, 0]
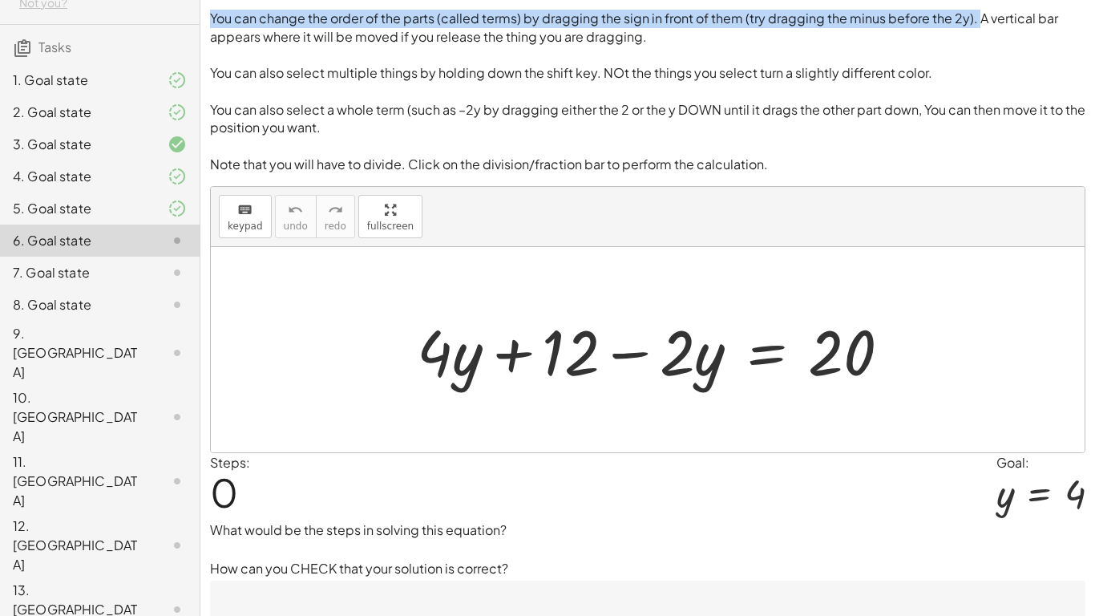
drag, startPoint x: 220, startPoint y: 27, endPoint x: 976, endPoint y: 17, distance: 755.2
click at [976, 17] on p "You can change the order of the parts (called terms) by dragging the sign in fr…" at bounding box center [647, 28] width 875 height 36
drag, startPoint x: 625, startPoint y: 354, endPoint x: 627, endPoint y: 344, distance: 9.8
click at [628, 348] on div at bounding box center [660, 350] width 503 height 83
drag, startPoint x: 620, startPoint y: 358, endPoint x: 589, endPoint y: 329, distance: 42.0
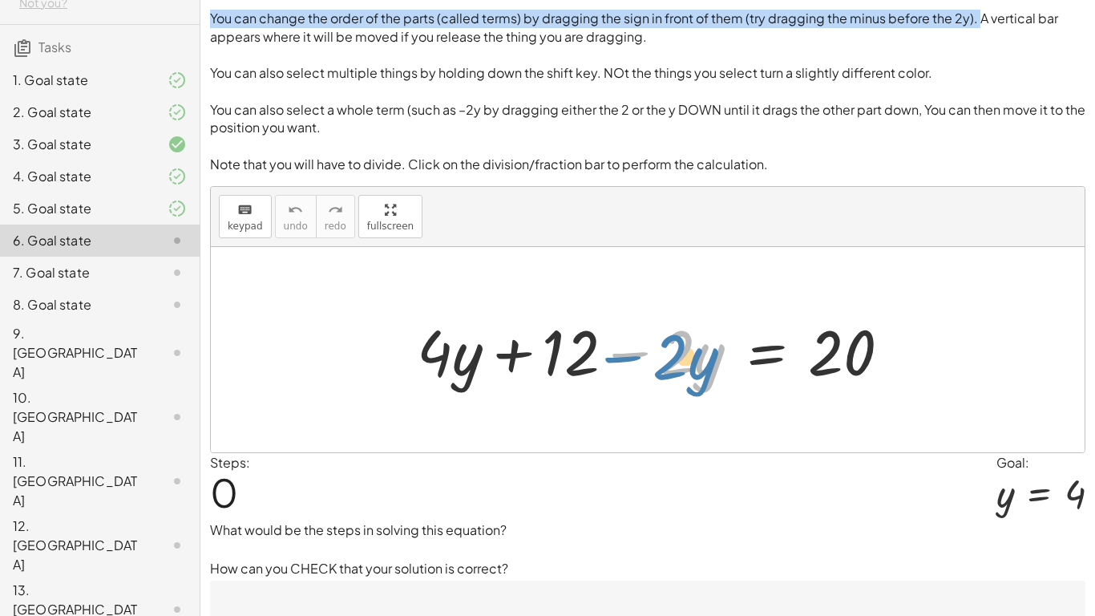
click at [590, 337] on div at bounding box center [660, 350] width 503 height 83
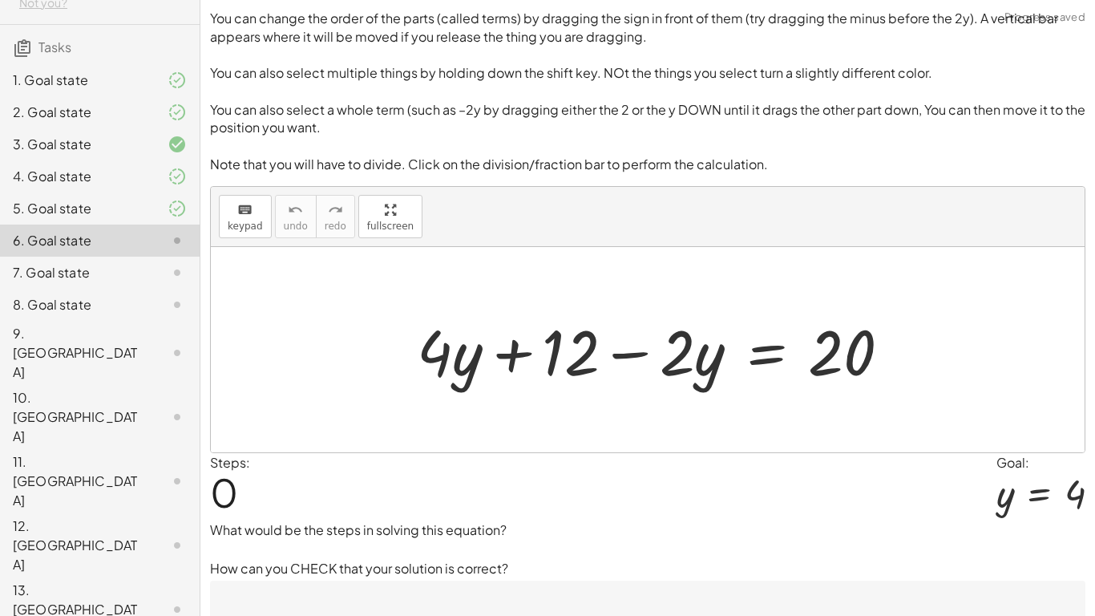
click at [873, 46] on p at bounding box center [647, 55] width 875 height 18
drag, startPoint x: 623, startPoint y: 359, endPoint x: 625, endPoint y: 349, distance: 10.7
click at [624, 350] on div at bounding box center [660, 350] width 503 height 83
drag, startPoint x: 622, startPoint y: 354, endPoint x: 605, endPoint y: 333, distance: 26.8
click at [604, 331] on div at bounding box center [660, 350] width 503 height 83
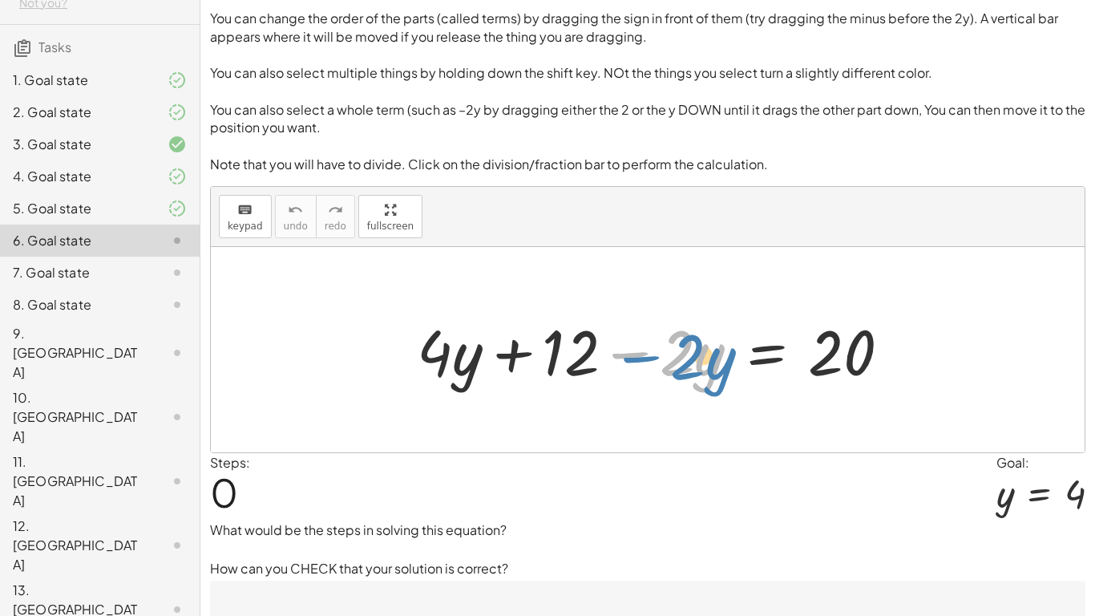
drag, startPoint x: 628, startPoint y: 350, endPoint x: 640, endPoint y: 341, distance: 15.4
click at [643, 349] on div at bounding box center [660, 350] width 503 height 83
click at [640, 370] on div at bounding box center [660, 350] width 503 height 83
click at [628, 368] on div at bounding box center [660, 350] width 503 height 83
click at [647, 356] on div at bounding box center [660, 350] width 503 height 83
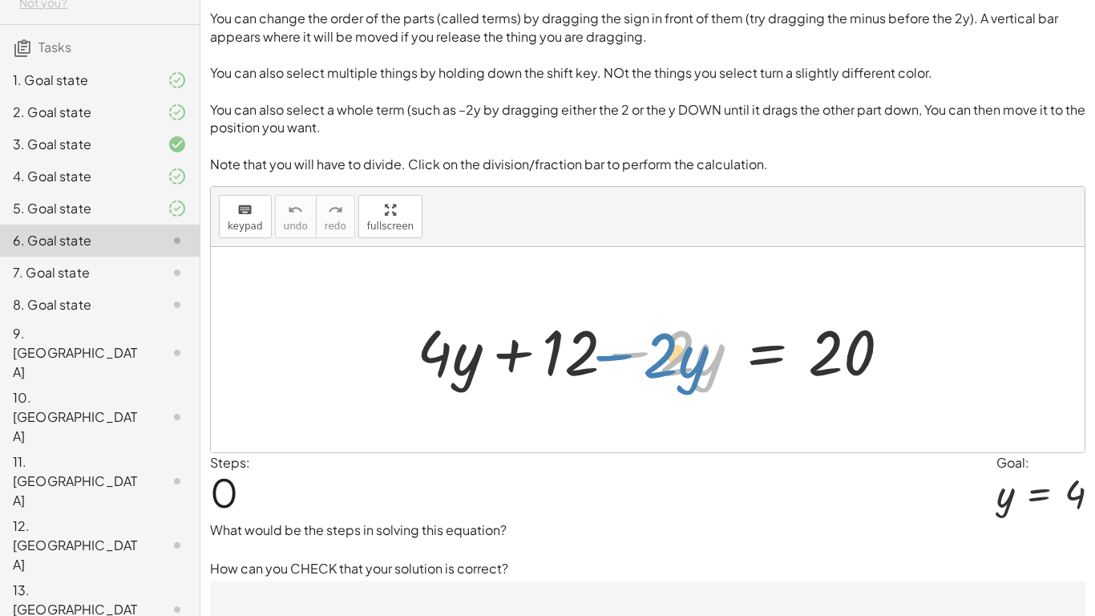
drag, startPoint x: 624, startPoint y: 350, endPoint x: 610, endPoint y: 343, distance: 15.1
click at [605, 348] on div at bounding box center [660, 350] width 503 height 83
drag, startPoint x: 625, startPoint y: 355, endPoint x: 620, endPoint y: 337, distance: 19.1
click at [620, 345] on div at bounding box center [660, 350] width 503 height 83
drag, startPoint x: 616, startPoint y: 350, endPoint x: 588, endPoint y: 337, distance: 30.1
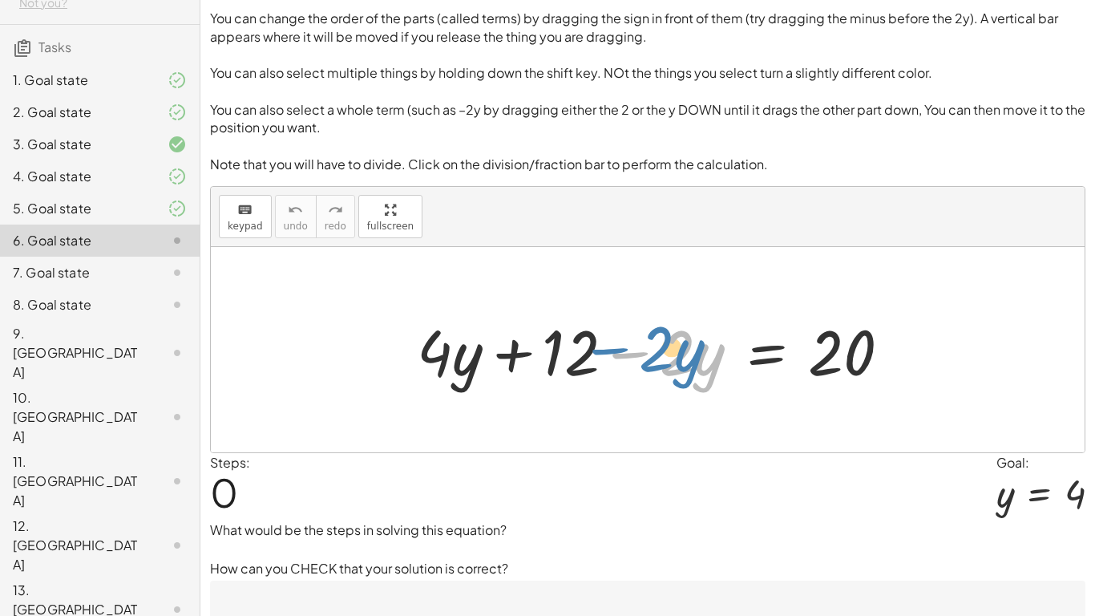
click at [594, 342] on div at bounding box center [660, 350] width 503 height 83
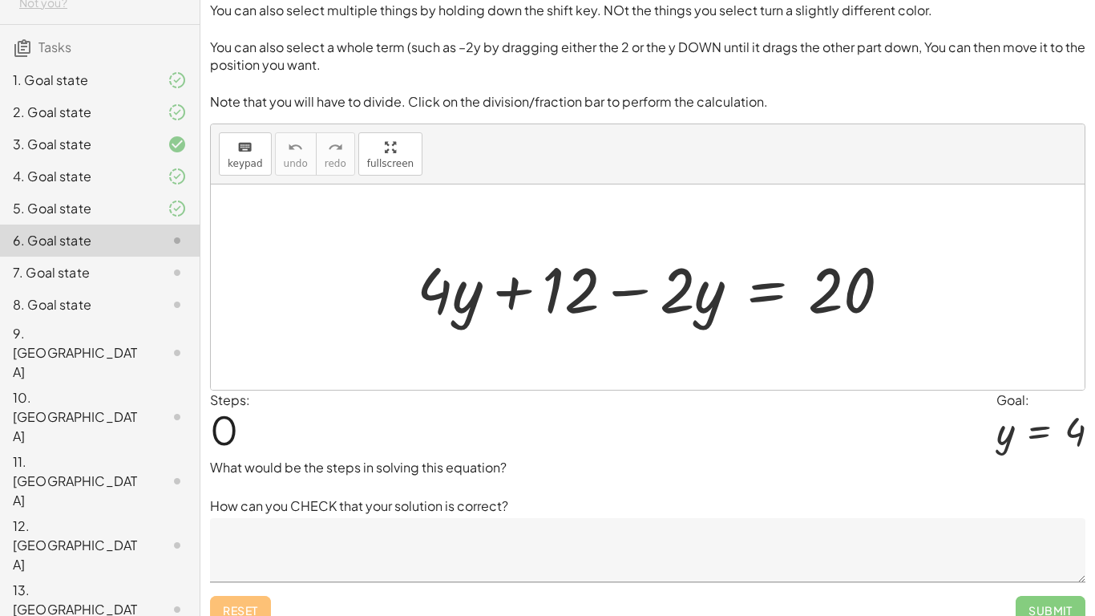
scroll to position [81, 0]
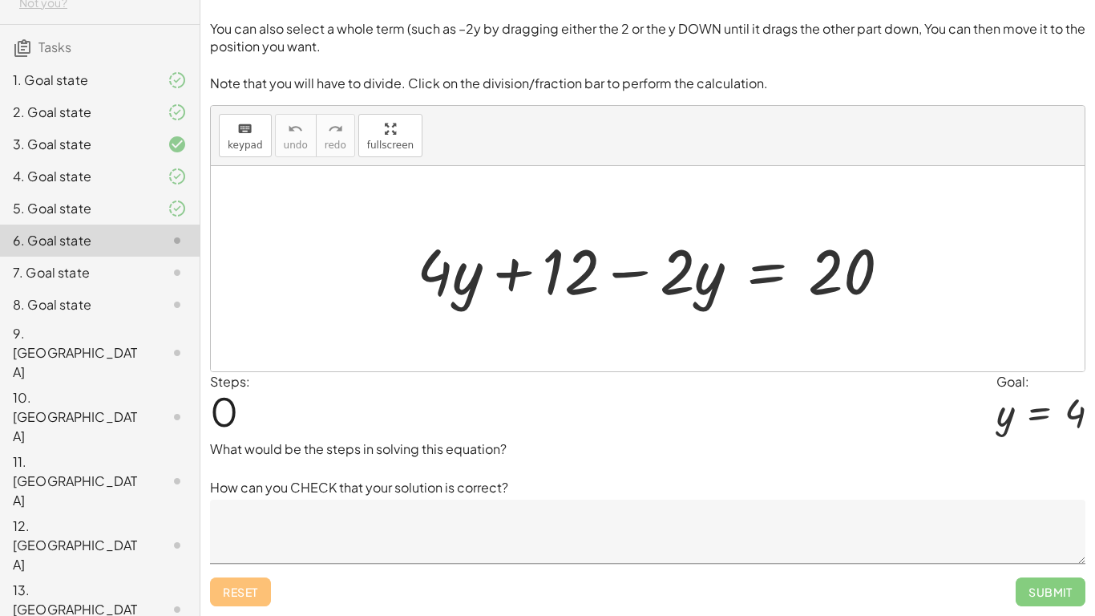
click at [378, 479] on textarea at bounding box center [647, 531] width 875 height 64
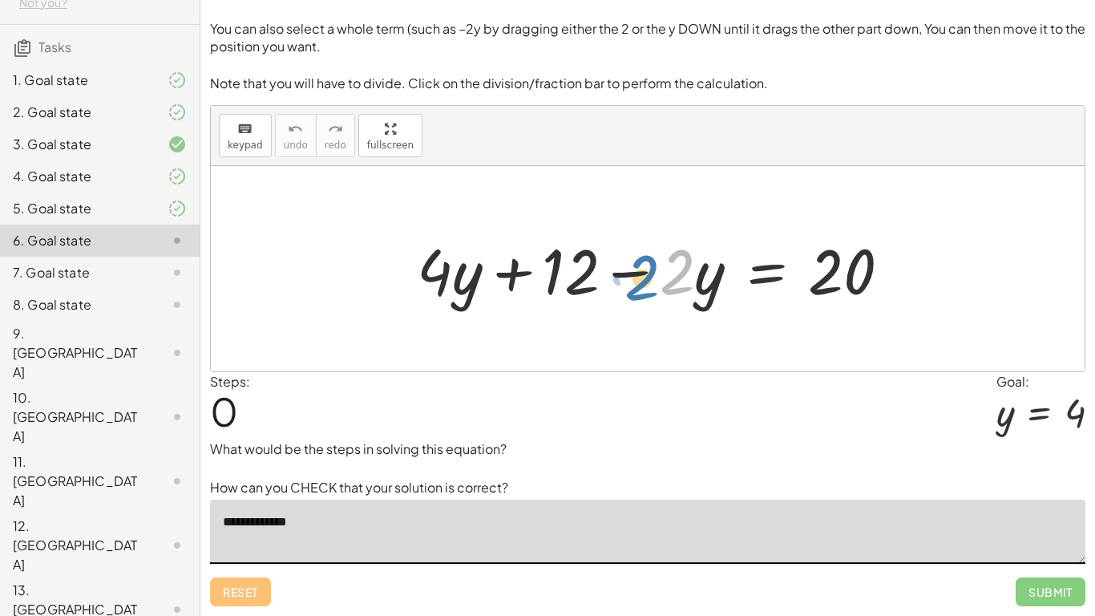
drag, startPoint x: 687, startPoint y: 284, endPoint x: 661, endPoint y: 276, distance: 26.9
click at [661, 276] on div at bounding box center [660, 269] width 503 height 83
drag, startPoint x: 628, startPoint y: 274, endPoint x: 479, endPoint y: 266, distance: 150.1
click at [479, 266] on div at bounding box center [660, 269] width 503 height 83
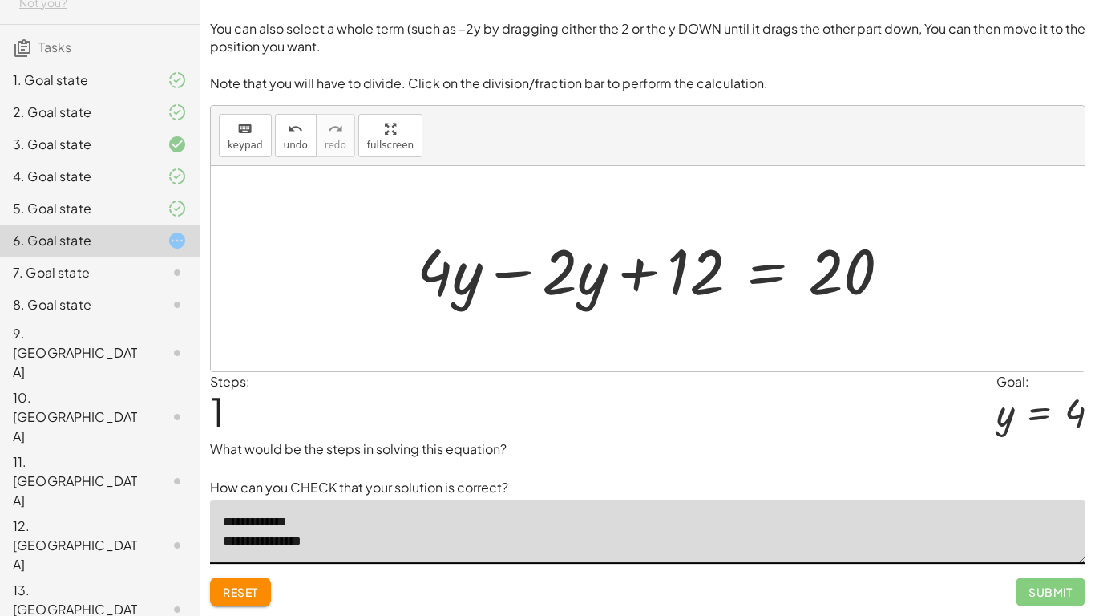
click at [514, 273] on div at bounding box center [660, 269] width 503 height 83
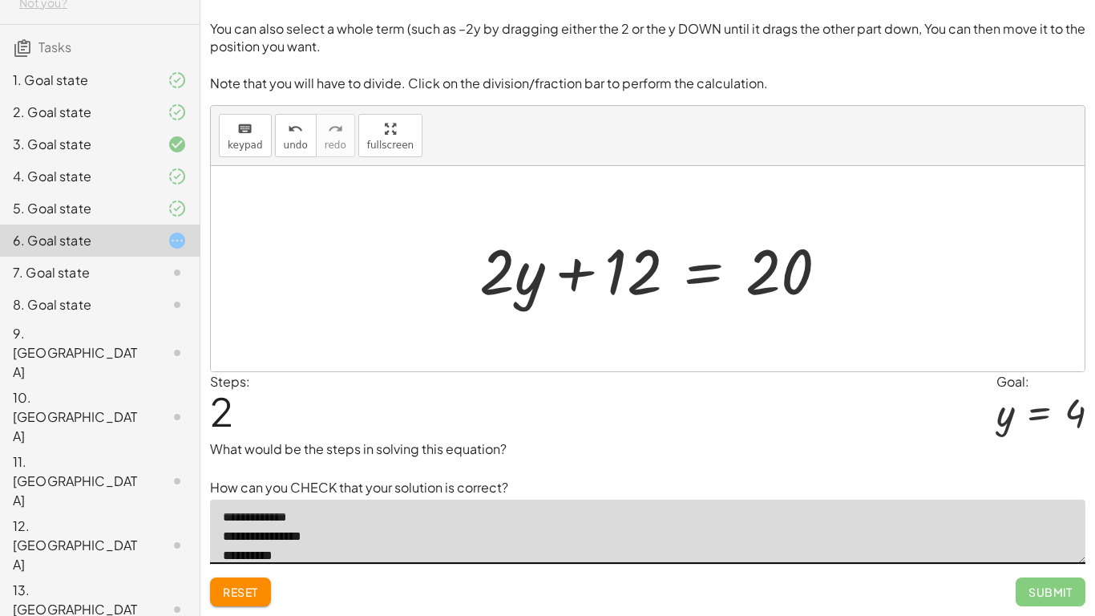
scroll to position [24, 0]
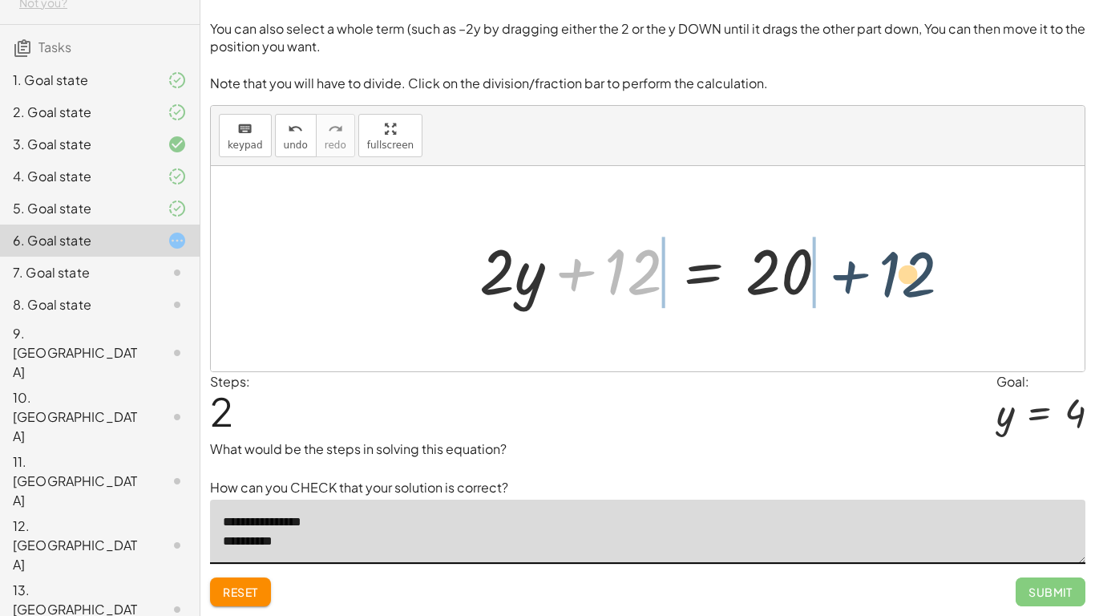
drag, startPoint x: 576, startPoint y: 272, endPoint x: 867, endPoint y: 265, distance: 290.3
click at [867, 265] on div "+ · 4 · y + 12 − · 2 · y = 20 + · 4 · y − · 2 · y + 12 = 20 + 12 + · y + 12 = 2…" at bounding box center [648, 268] width 874 height 205
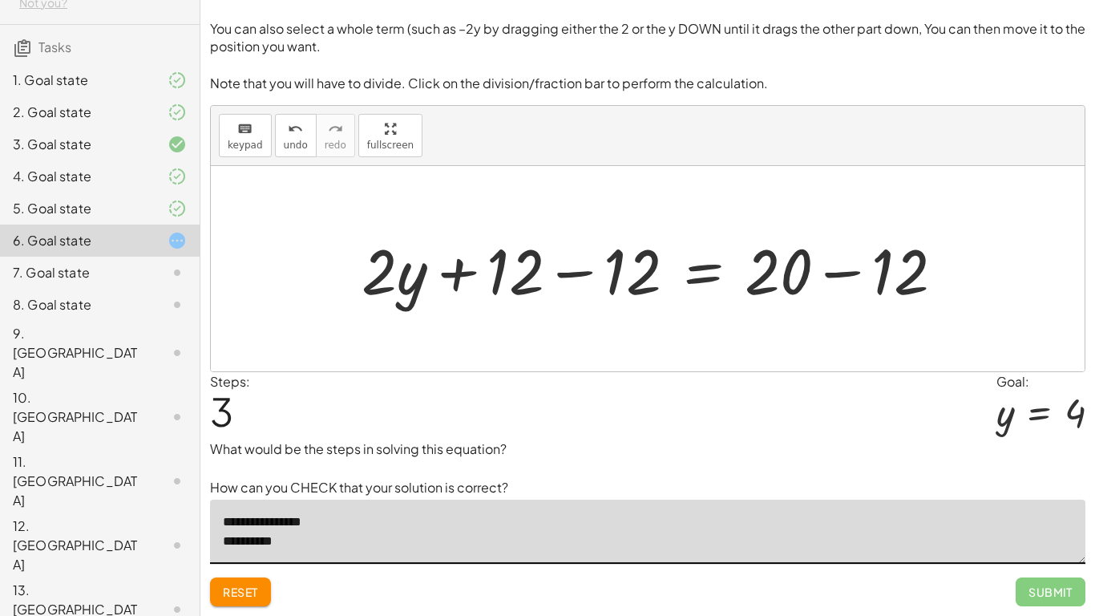
click at [360, 479] on textarea "**********" at bounding box center [647, 531] width 875 height 64
click at [570, 276] on div at bounding box center [660, 269] width 612 height 83
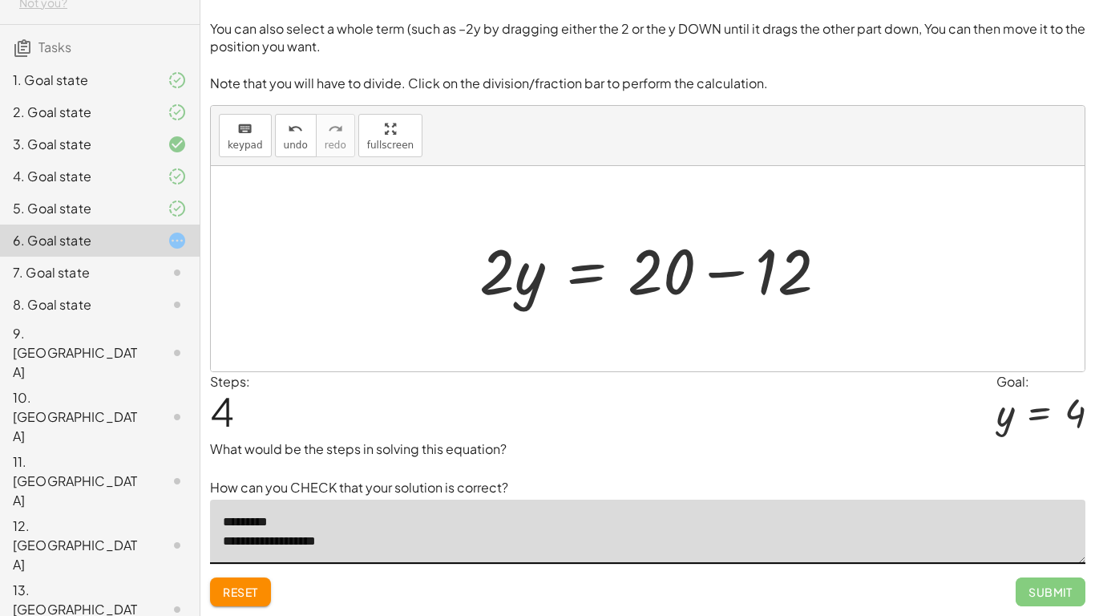
click at [731, 279] on div at bounding box center [659, 269] width 377 height 83
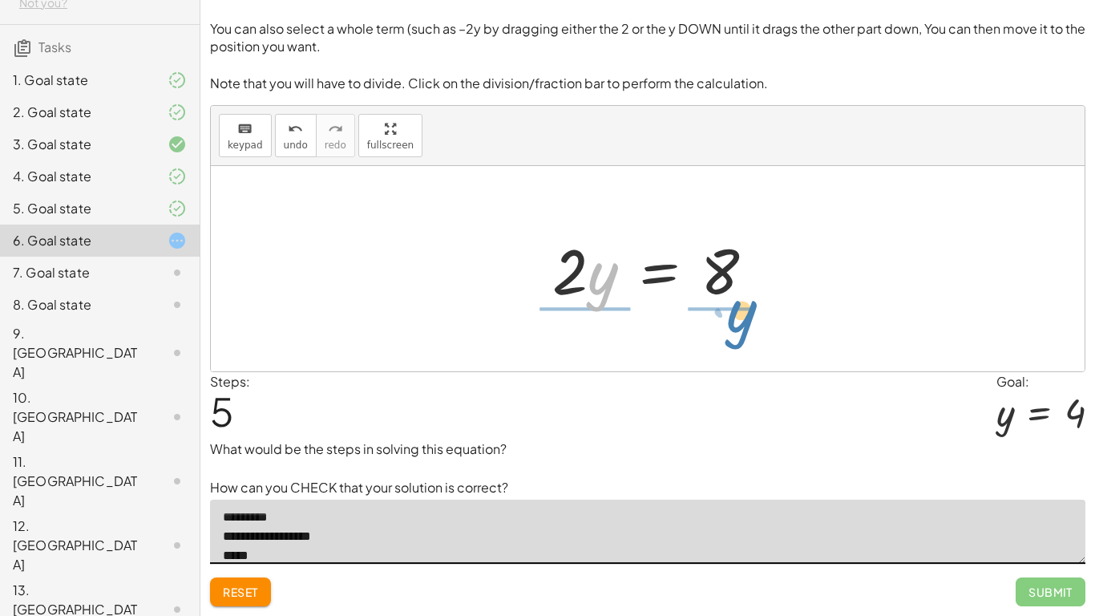
drag, startPoint x: 597, startPoint y: 266, endPoint x: 738, endPoint y: 309, distance: 147.3
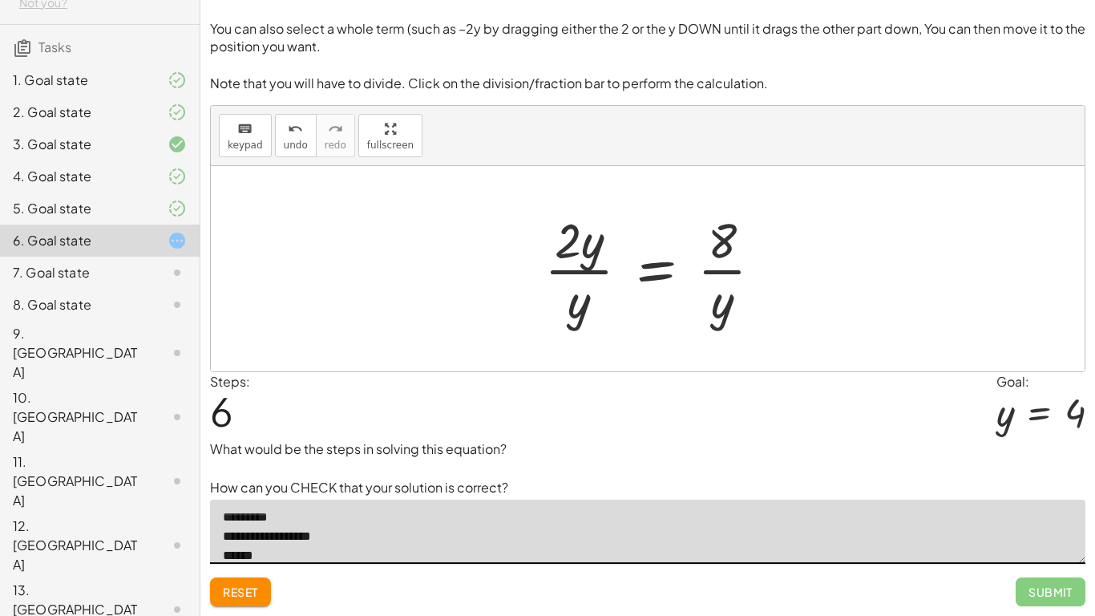
scroll to position [63, 0]
click at [717, 271] on div at bounding box center [659, 268] width 247 height 123
click at [714, 270] on div at bounding box center [659, 268] width 247 height 123
click at [584, 273] on div at bounding box center [659, 268] width 247 height 123
click at [566, 274] on div at bounding box center [659, 268] width 247 height 123
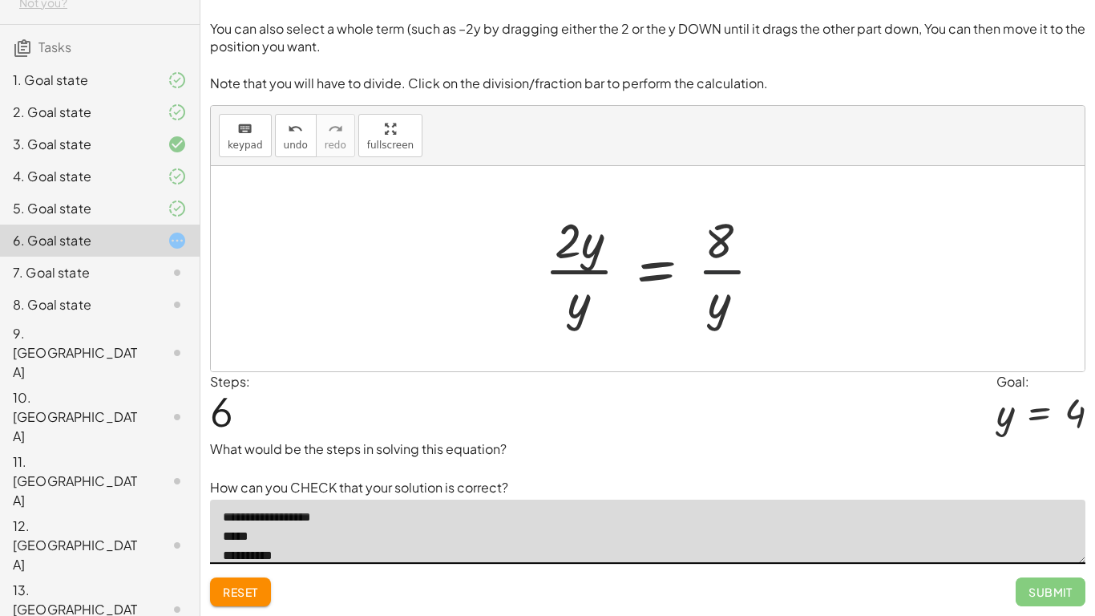
click at [576, 269] on div at bounding box center [659, 268] width 247 height 123
click at [573, 244] on div at bounding box center [677, 268] width 212 height 123
click at [565, 240] on div "+ · 4 · y + 12 − · 2 · y = 20 + · 4 · y − · 2 · y + 12 = 20 + · 2 · y + 12 = 20…" at bounding box center [665, 268] width 220 height 131
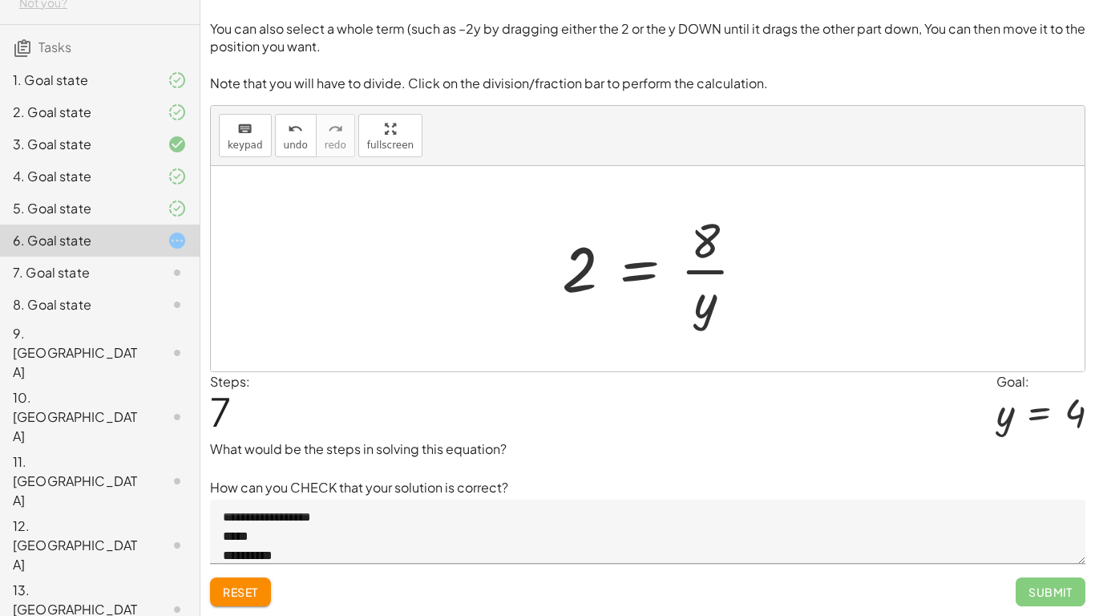
click at [703, 240] on div at bounding box center [660, 268] width 212 height 123
click at [703, 245] on div at bounding box center [660, 268] width 212 height 123
drag, startPoint x: 701, startPoint y: 289, endPoint x: 708, endPoint y: 309, distance: 21.3
click at [709, 309] on div at bounding box center [660, 268] width 212 height 123
click at [710, 319] on div at bounding box center [660, 268] width 212 height 123
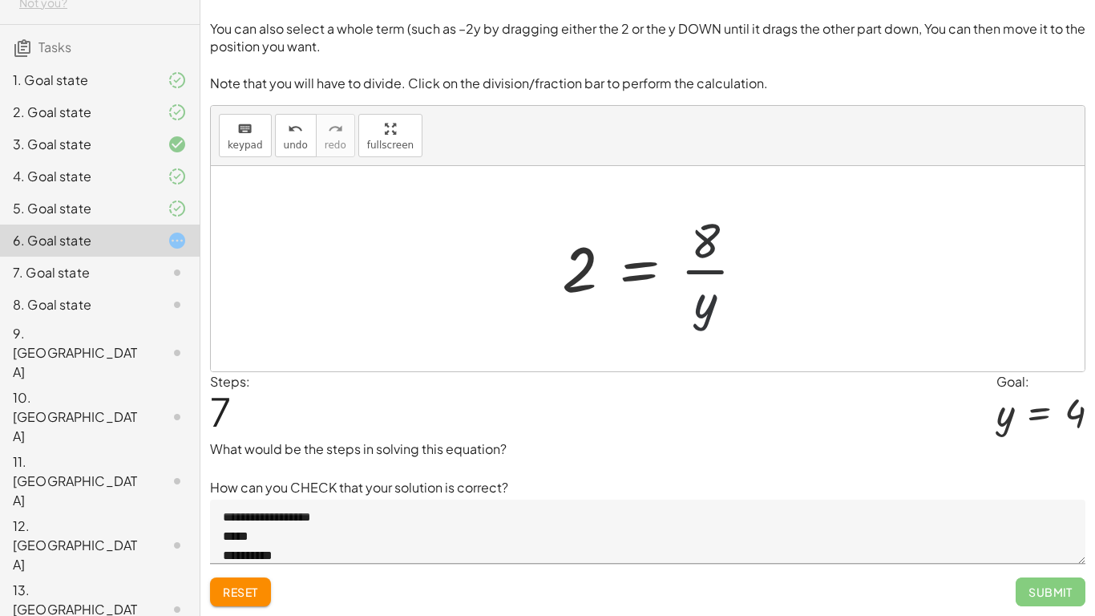
click at [702, 311] on div at bounding box center [660, 268] width 212 height 123
click at [701, 309] on div at bounding box center [660, 268] width 212 height 123
click at [702, 304] on div at bounding box center [660, 268] width 212 height 123
drag, startPoint x: 702, startPoint y: 297, endPoint x: 702, endPoint y: 285, distance: 11.2
click at [702, 294] on div at bounding box center [660, 268] width 212 height 123
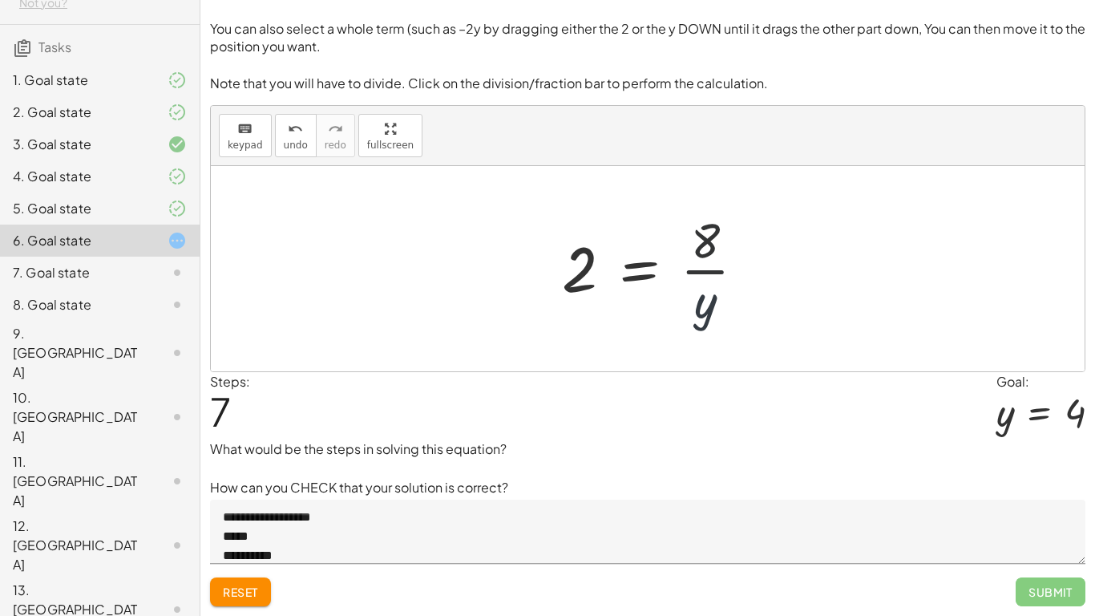
click at [700, 277] on div at bounding box center [660, 268] width 212 height 123
click at [701, 272] on div at bounding box center [660, 268] width 212 height 123
click at [701, 269] on div at bounding box center [660, 268] width 212 height 123
click at [701, 267] on div at bounding box center [660, 268] width 212 height 123
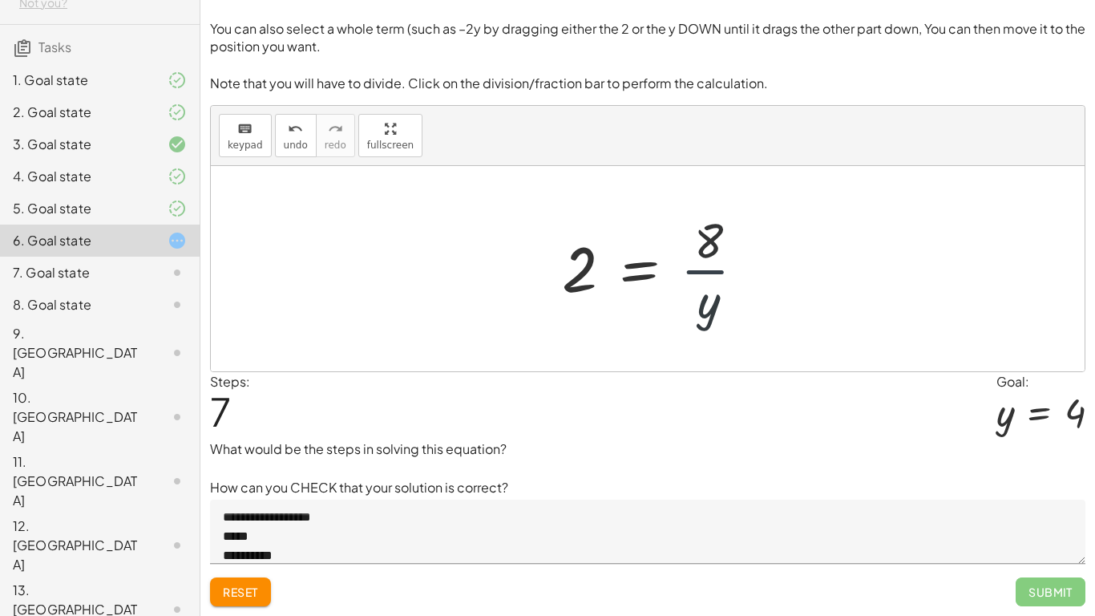
click at [702, 266] on div at bounding box center [660, 268] width 212 height 123
click at [703, 262] on div at bounding box center [660, 268] width 212 height 123
click at [702, 261] on div at bounding box center [660, 268] width 212 height 123
drag, startPoint x: 701, startPoint y: 249, endPoint x: 699, endPoint y: 240, distance: 9.1
click at [701, 247] on div at bounding box center [660, 268] width 212 height 123
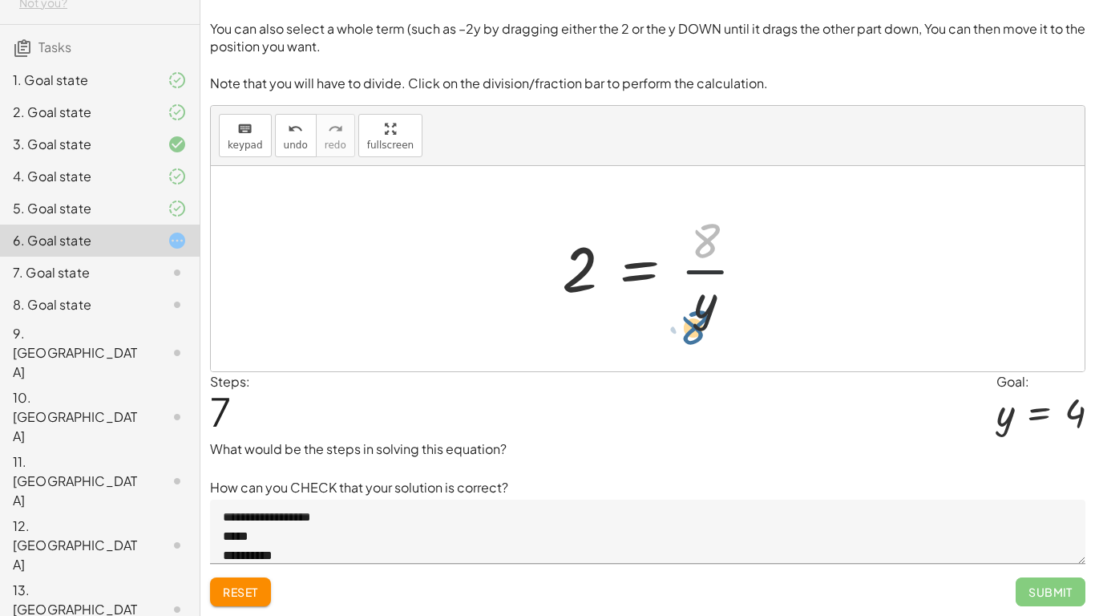
drag, startPoint x: 697, startPoint y: 240, endPoint x: 694, endPoint y: 289, distance: 49.8
click at [685, 316] on div at bounding box center [660, 268] width 212 height 123
drag, startPoint x: 713, startPoint y: 310, endPoint x: 577, endPoint y: 443, distance: 189.9
click at [0, 0] on div "**********" at bounding box center [0, 0] width 0 height 0
click at [707, 272] on div at bounding box center [660, 268] width 212 height 123
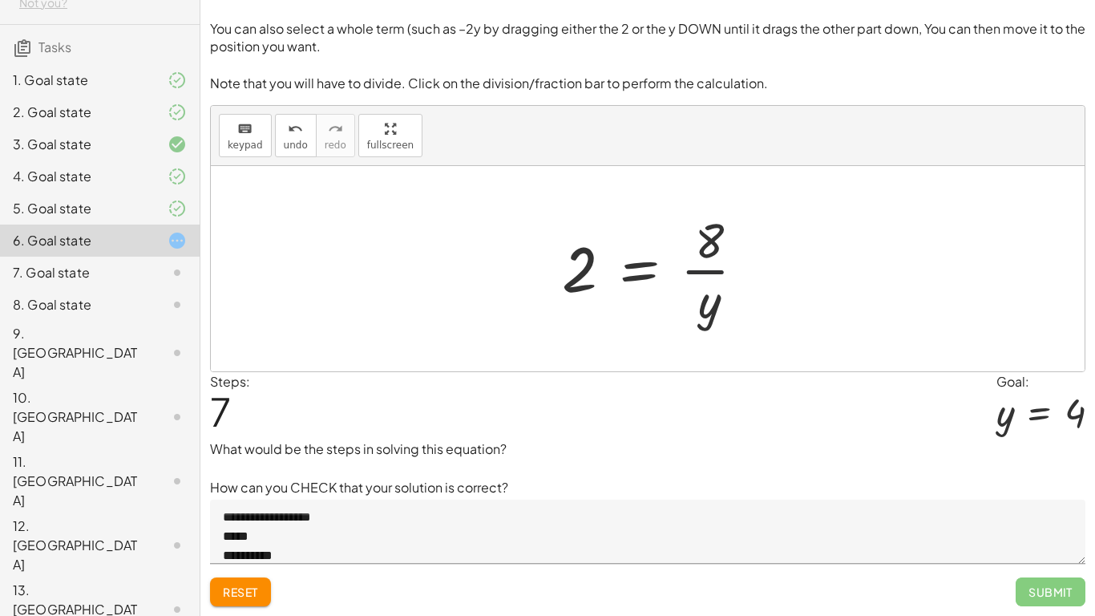
click at [707, 273] on div at bounding box center [660, 268] width 212 height 123
drag, startPoint x: 703, startPoint y: 245, endPoint x: 705, endPoint y: 262, distance: 17.0
click at [704, 249] on div at bounding box center [660, 268] width 212 height 123
drag, startPoint x: 710, startPoint y: 319, endPoint x: 580, endPoint y: 273, distance: 138.7
click at [572, 278] on div at bounding box center [660, 268] width 212 height 123
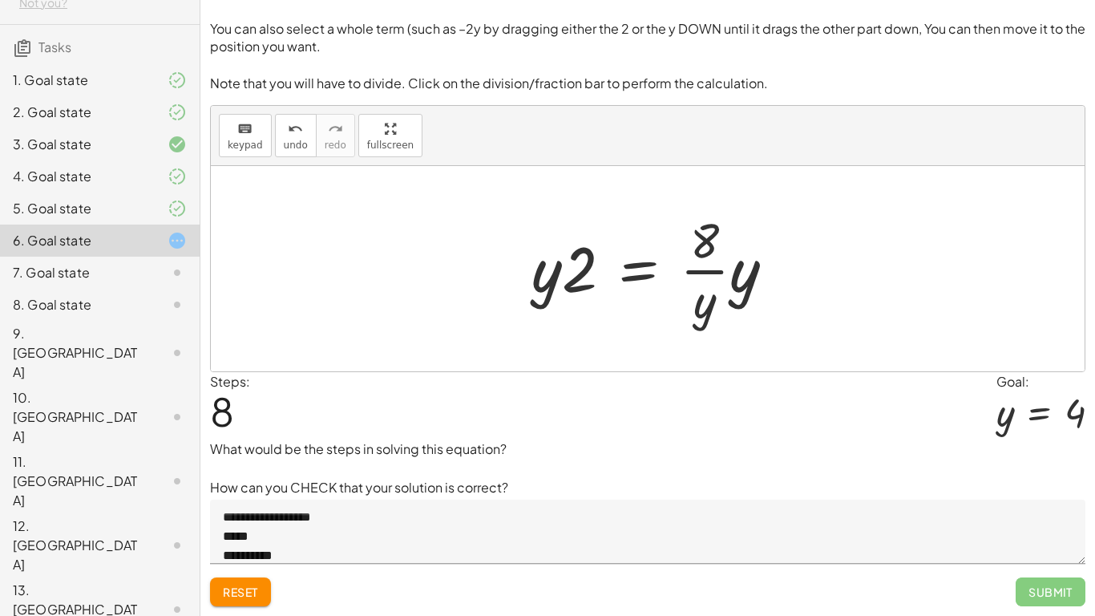
click at [545, 284] on div at bounding box center [659, 268] width 273 height 123
click at [585, 273] on div at bounding box center [659, 268] width 273 height 123
drag, startPoint x: 551, startPoint y: 289, endPoint x: 618, endPoint y: 282, distance: 67.6
click at [616, 288] on div at bounding box center [659, 268] width 273 height 123
click at [731, 269] on div at bounding box center [659, 268] width 273 height 123
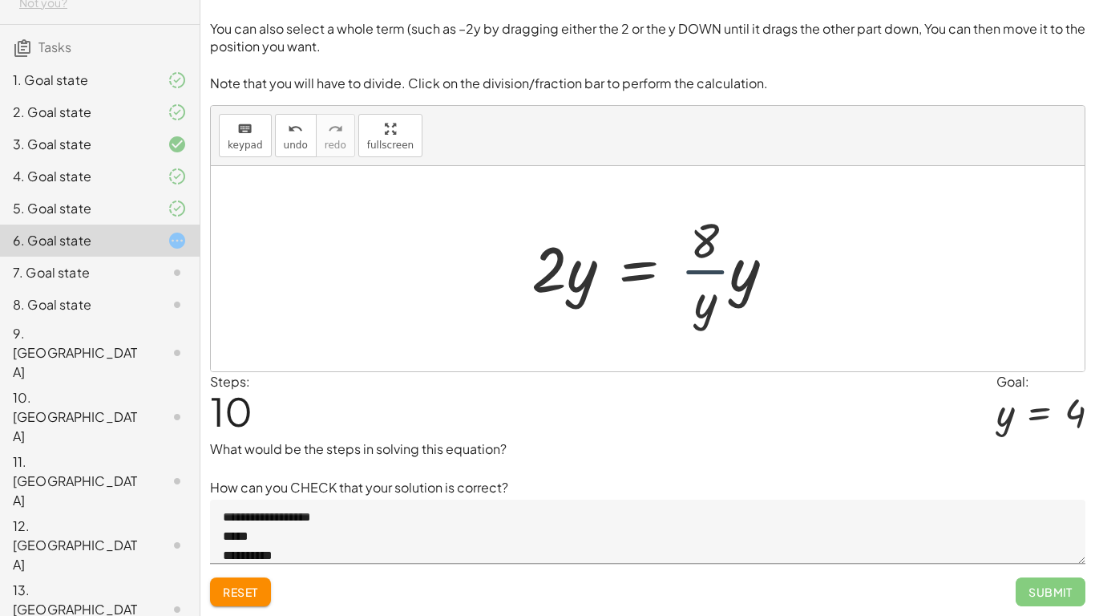
click at [700, 275] on div at bounding box center [655, 268] width 265 height 123
click at [709, 273] on div at bounding box center [655, 268] width 265 height 123
drag, startPoint x: 711, startPoint y: 272, endPoint x: 668, endPoint y: 260, distance: 44.9
click at [712, 273] on div at bounding box center [659, 268] width 265 height 123
click at [711, 274] on div at bounding box center [659, 268] width 265 height 123
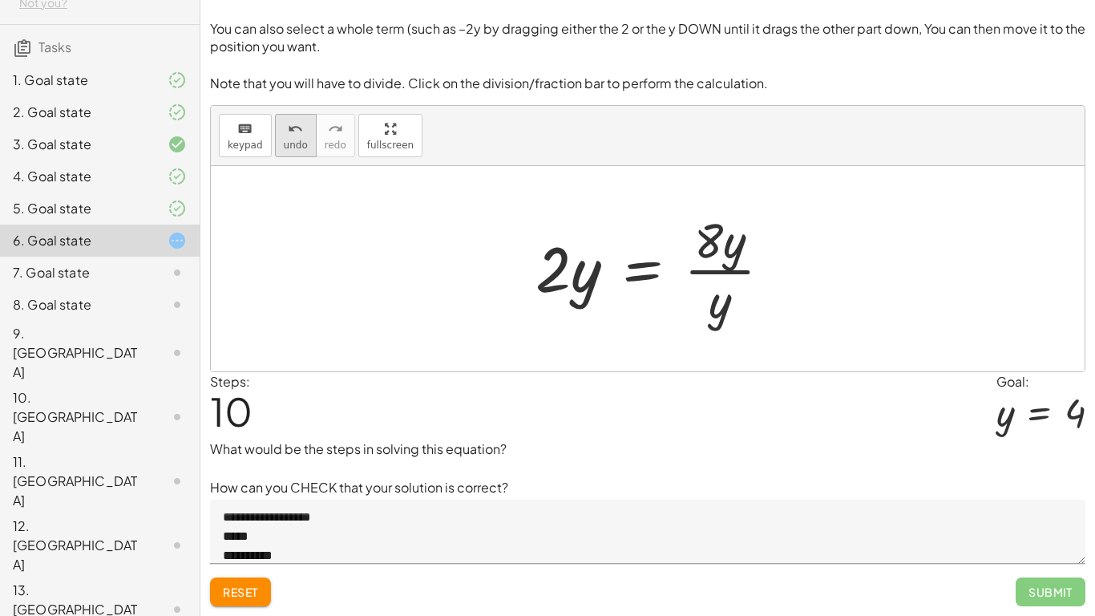
click at [305, 130] on button "undo undo" at bounding box center [296, 135] width 42 height 43
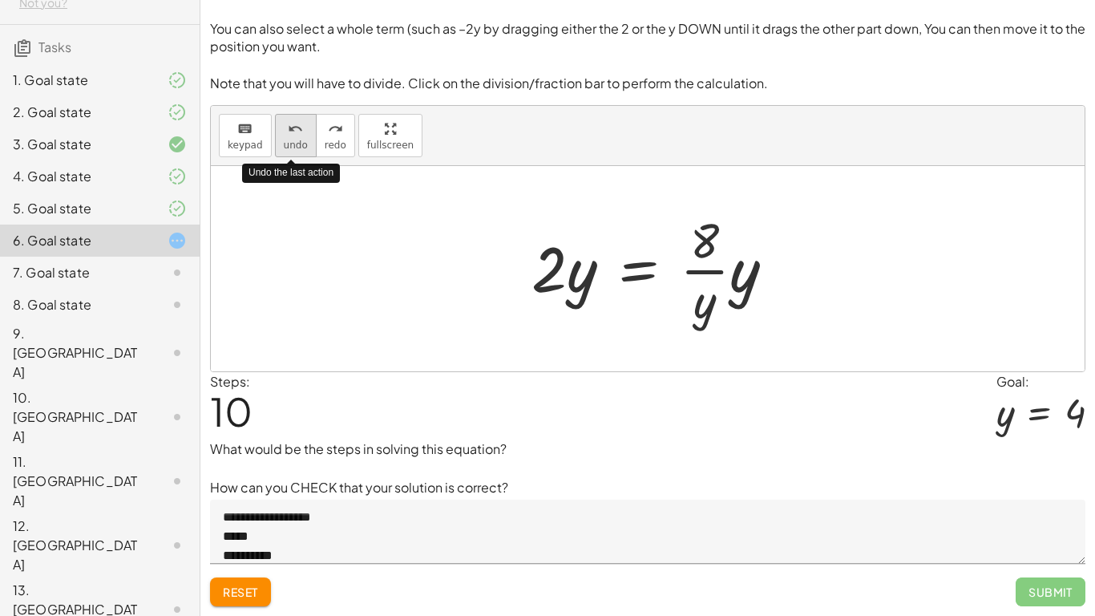
click at [305, 131] on button "undo undo" at bounding box center [296, 135] width 42 height 43
click at [302, 128] on button "undo undo" at bounding box center [296, 135] width 42 height 43
click at [302, 127] on div "undo" at bounding box center [296, 128] width 24 height 19
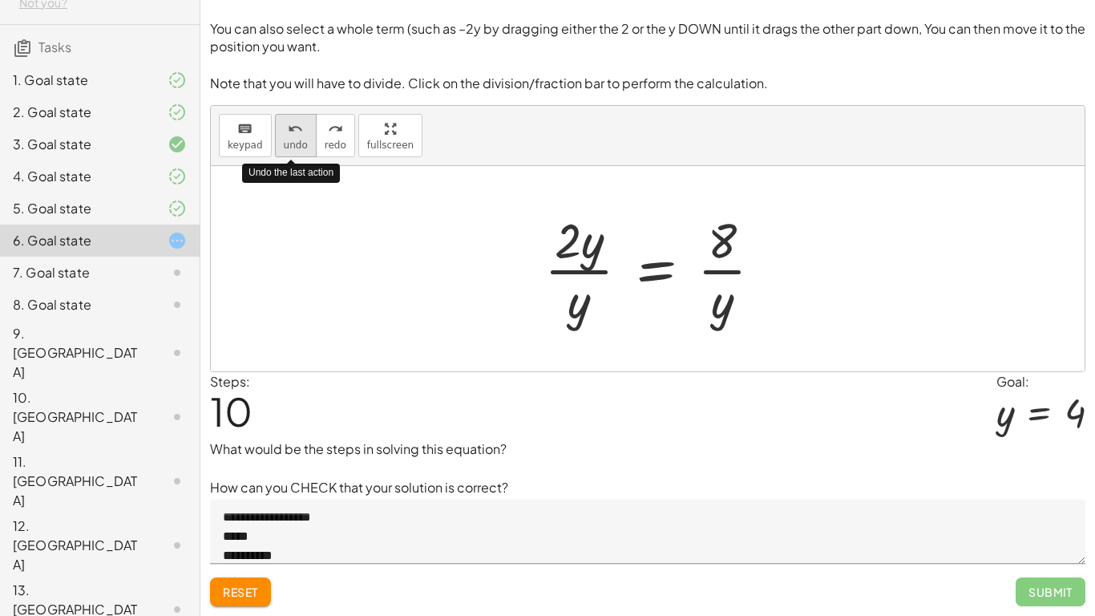
click at [302, 129] on div "undo" at bounding box center [296, 128] width 24 height 19
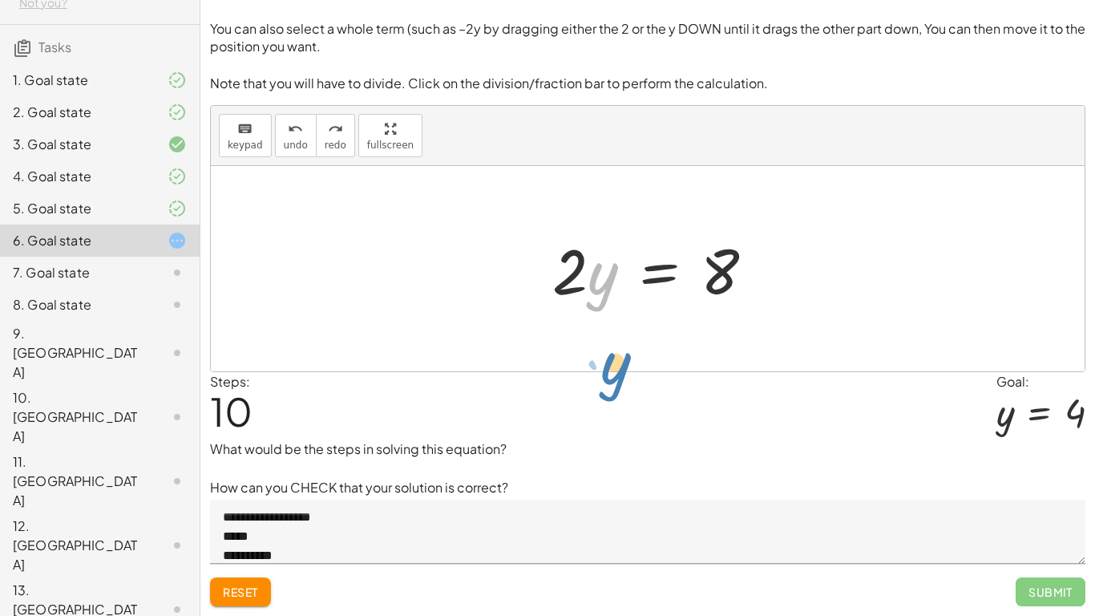
drag, startPoint x: 600, startPoint y: 281, endPoint x: 604, endPoint y: 346, distance: 65.1
drag, startPoint x: 596, startPoint y: 285, endPoint x: 605, endPoint y: 283, distance: 9.0
click at [608, 289] on div at bounding box center [659, 269] width 231 height 83
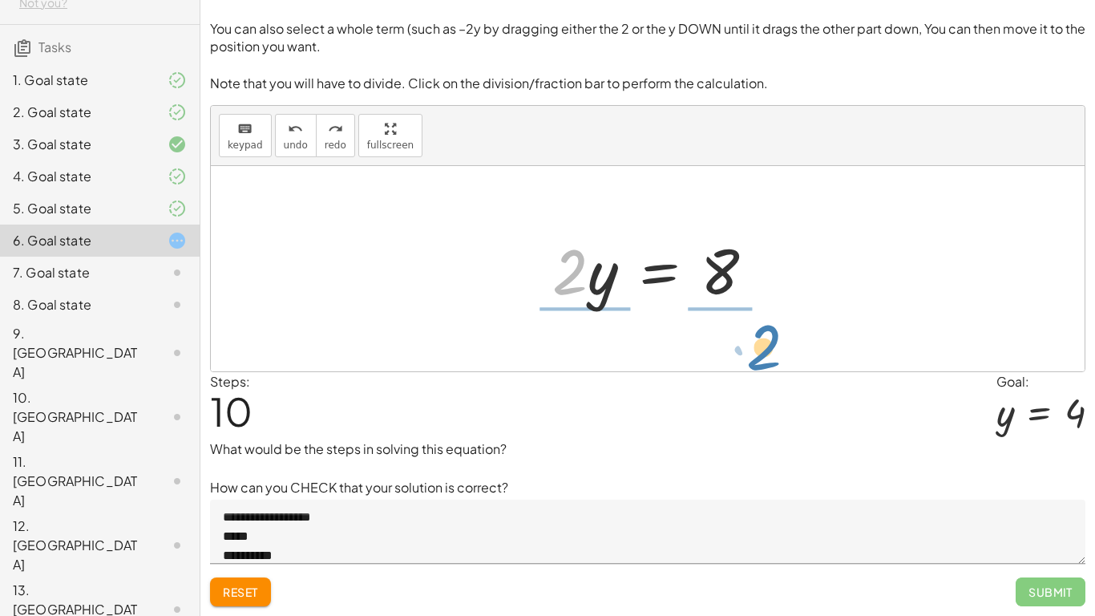
drag, startPoint x: 565, startPoint y: 284, endPoint x: 741, endPoint y: 343, distance: 185.3
click at [748, 350] on div "+ · 4 · y + 12 − · 2 · y = 20 + · 4 · y − · 2 · y + 12 = 20 + · 2 · y + 12 = 20…" at bounding box center [648, 268] width 874 height 205
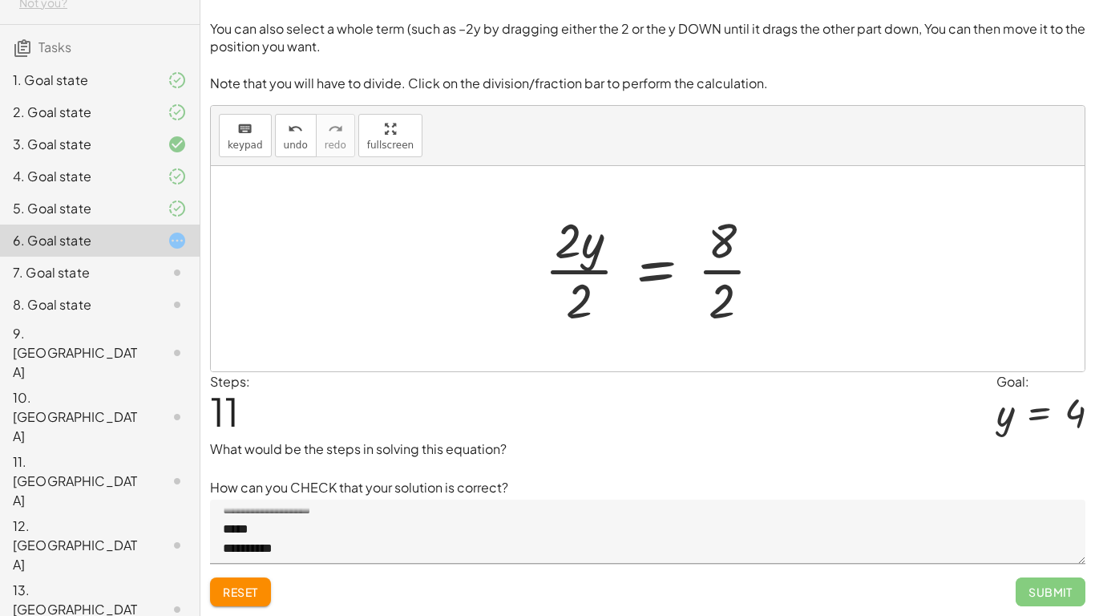
scroll to position [72, 0]
click at [252, 479] on textarea "**********" at bounding box center [647, 531] width 875 height 64
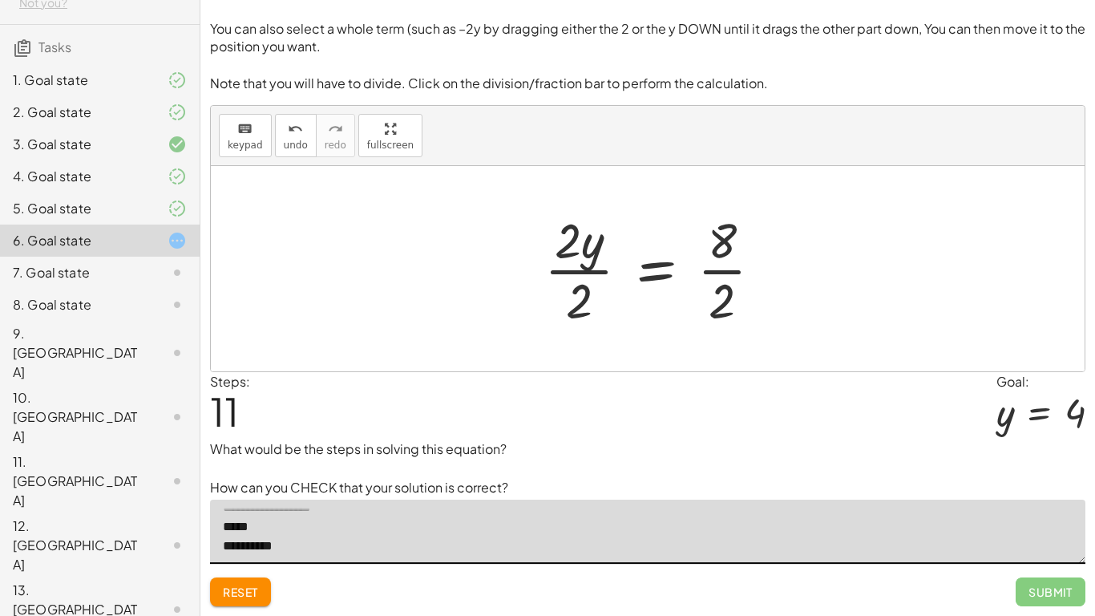
click at [305, 479] on textarea "**********" at bounding box center [647, 531] width 875 height 64
drag, startPoint x: 564, startPoint y: 272, endPoint x: 608, endPoint y: 271, distance: 44.1
click at [565, 272] on div at bounding box center [659, 268] width 247 height 123
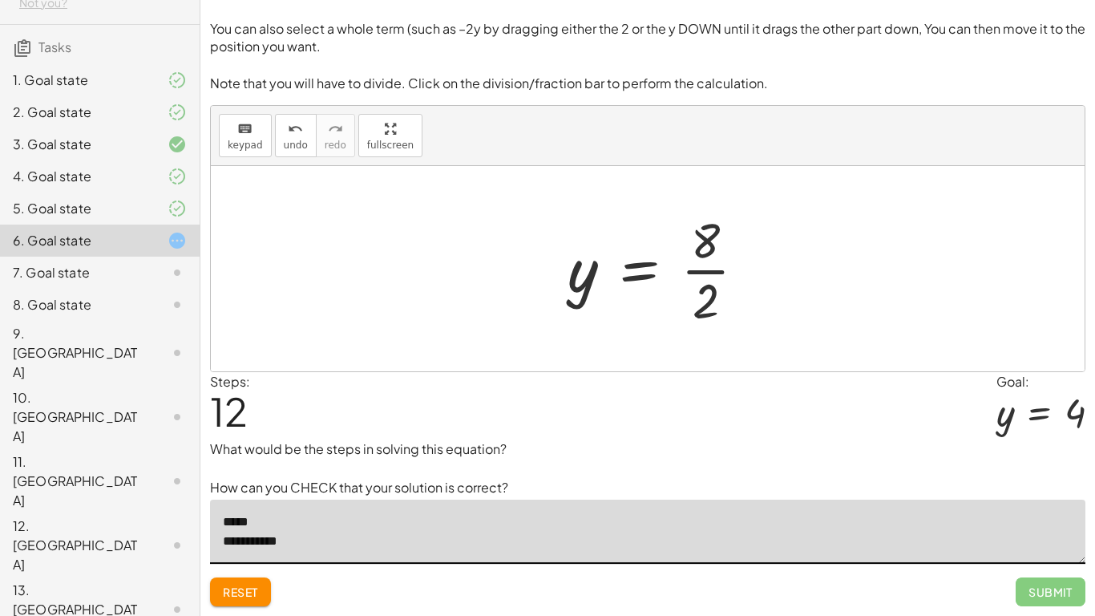
click at [713, 269] on div at bounding box center [663, 268] width 207 height 123
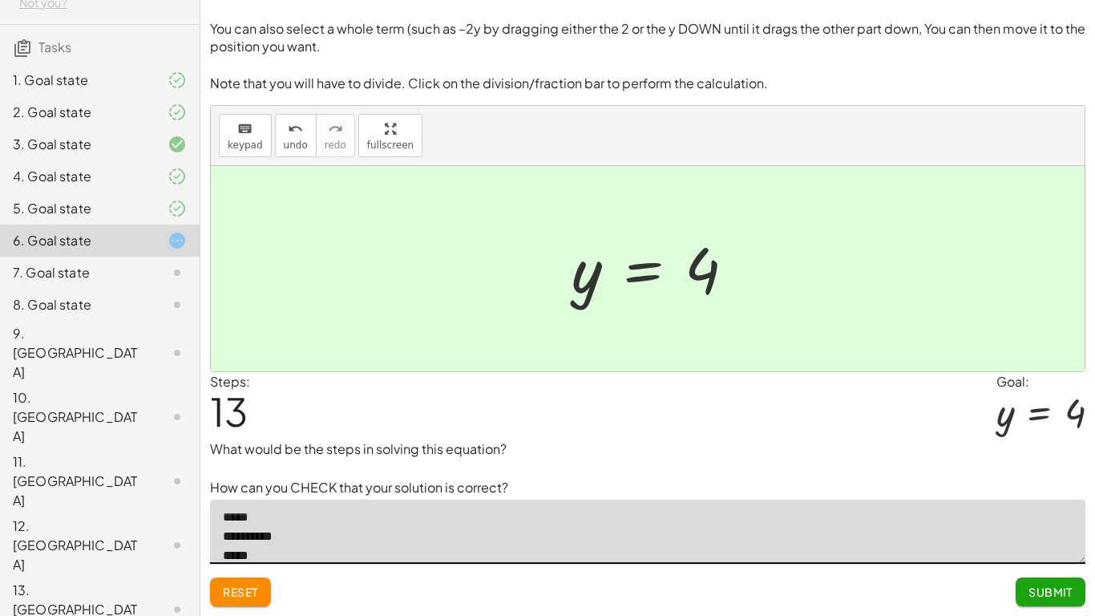
type textarea "**********"
click at [1061, 479] on span "Submit" at bounding box center [1051, 591] width 44 height 14
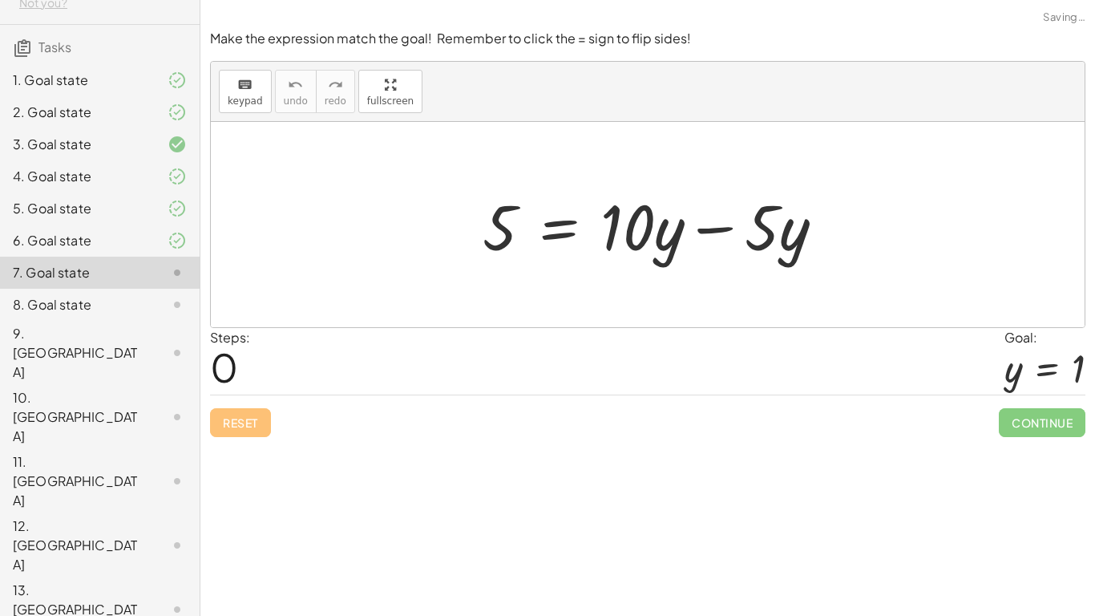
scroll to position [0, 0]
click at [710, 229] on div at bounding box center [660, 225] width 370 height 83
click at [714, 230] on div at bounding box center [648, 224] width 874 height 205
click at [714, 229] on div at bounding box center [648, 224] width 874 height 205
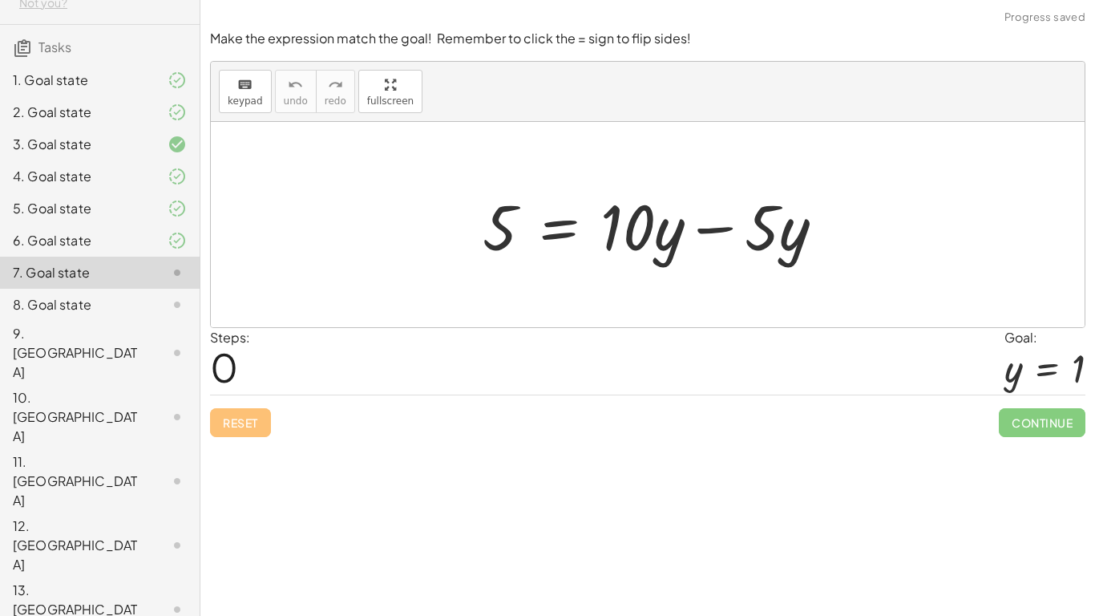
click at [714, 229] on div at bounding box center [648, 224] width 874 height 205
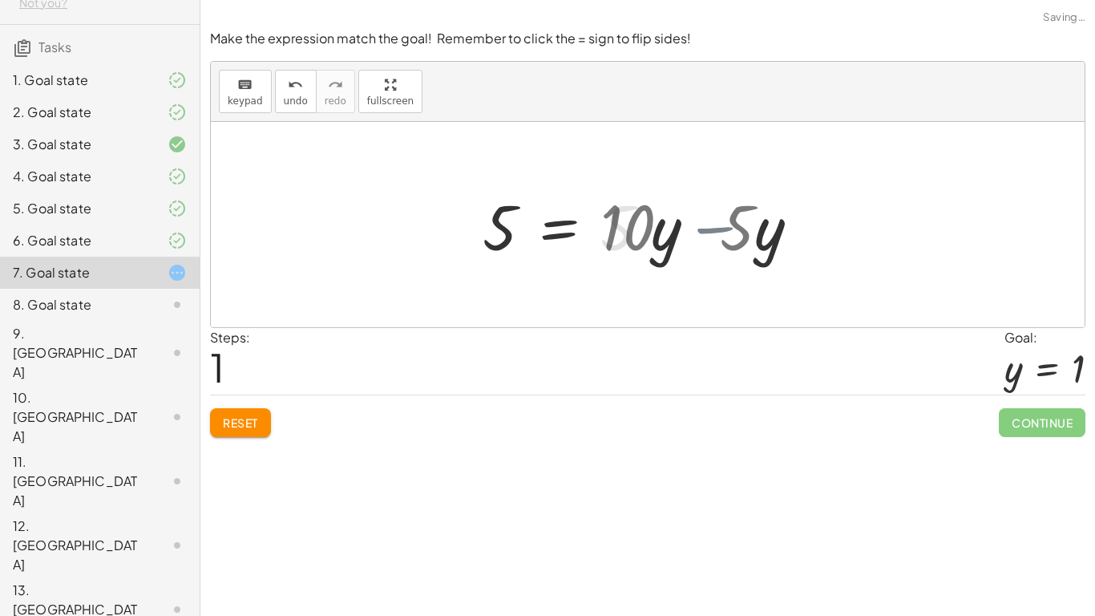
click at [714, 229] on div at bounding box center [648, 224] width 874 height 205
click at [711, 213] on div at bounding box center [648, 224] width 874 height 205
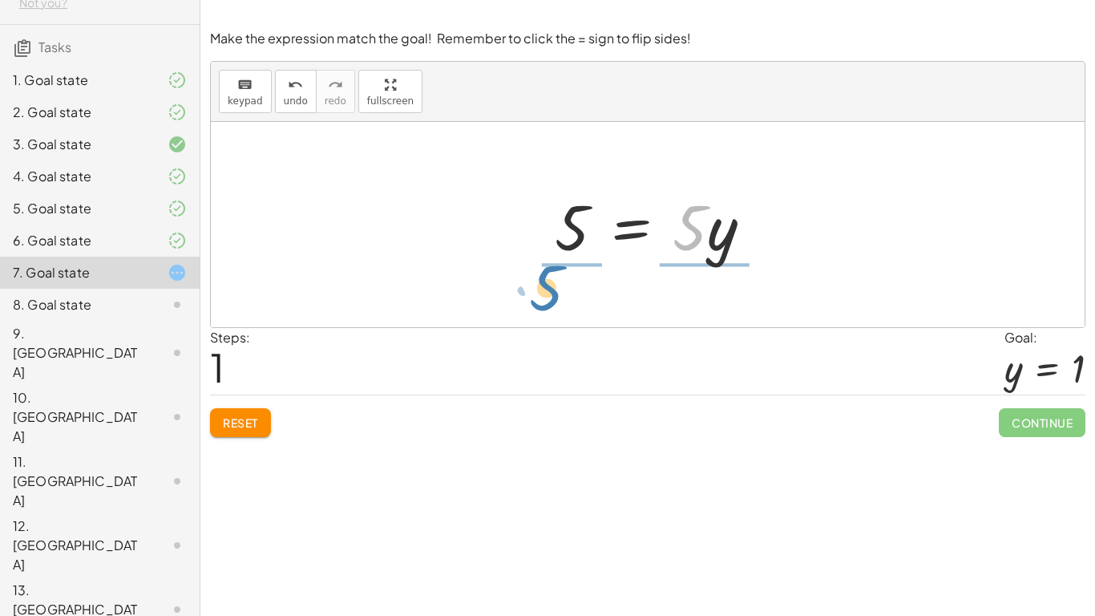
drag, startPoint x: 683, startPoint y: 234, endPoint x: 561, endPoint y: 279, distance: 129.9
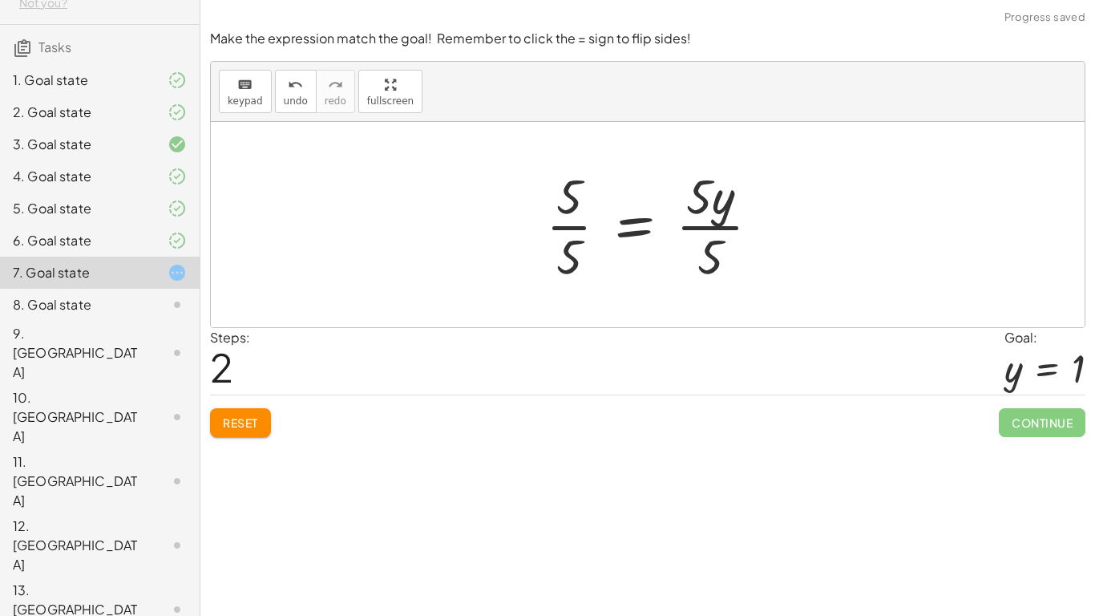
click at [574, 228] on div at bounding box center [659, 224] width 243 height 123
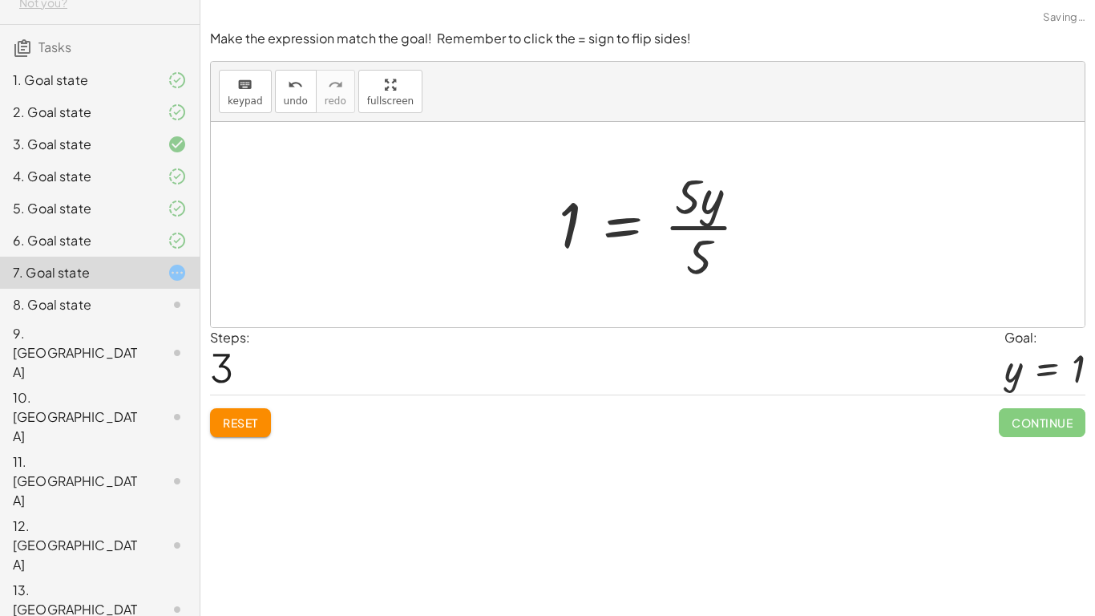
click at [709, 229] on div at bounding box center [660, 224] width 219 height 123
click at [666, 236] on div at bounding box center [660, 224] width 180 height 79
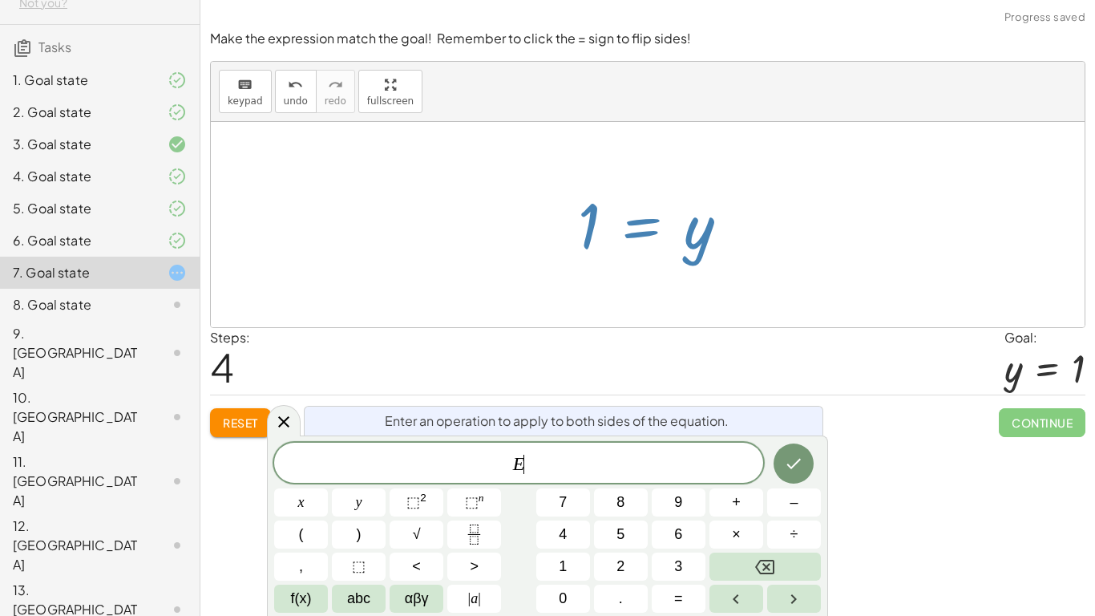
scroll to position [5, 0]
click at [792, 454] on icon "Done" at bounding box center [793, 463] width 19 height 19
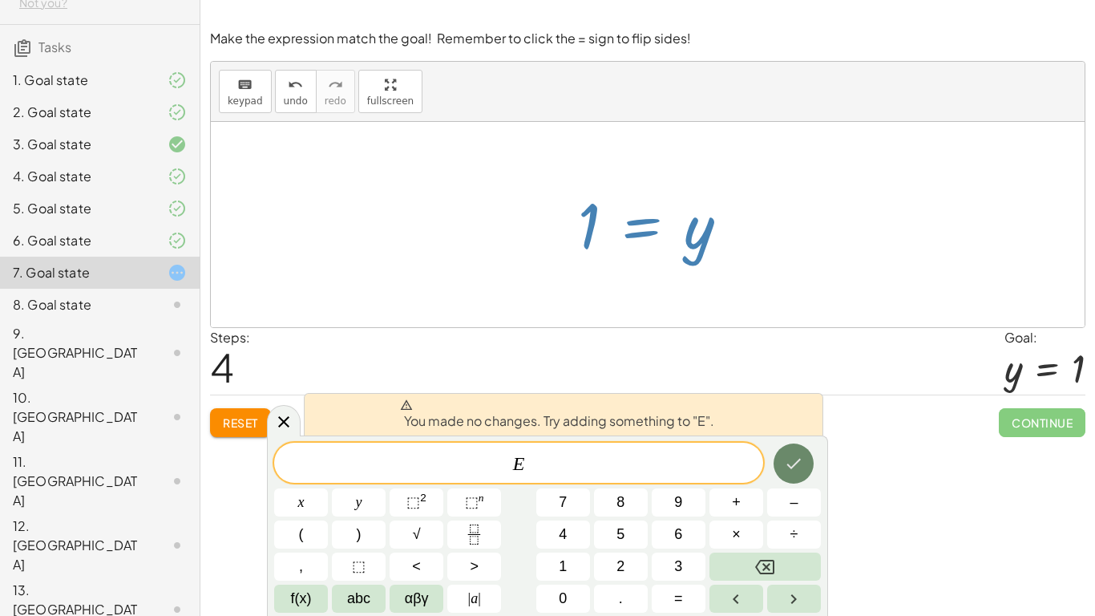
click at [793, 458] on icon "Done" at bounding box center [793, 463] width 19 height 19
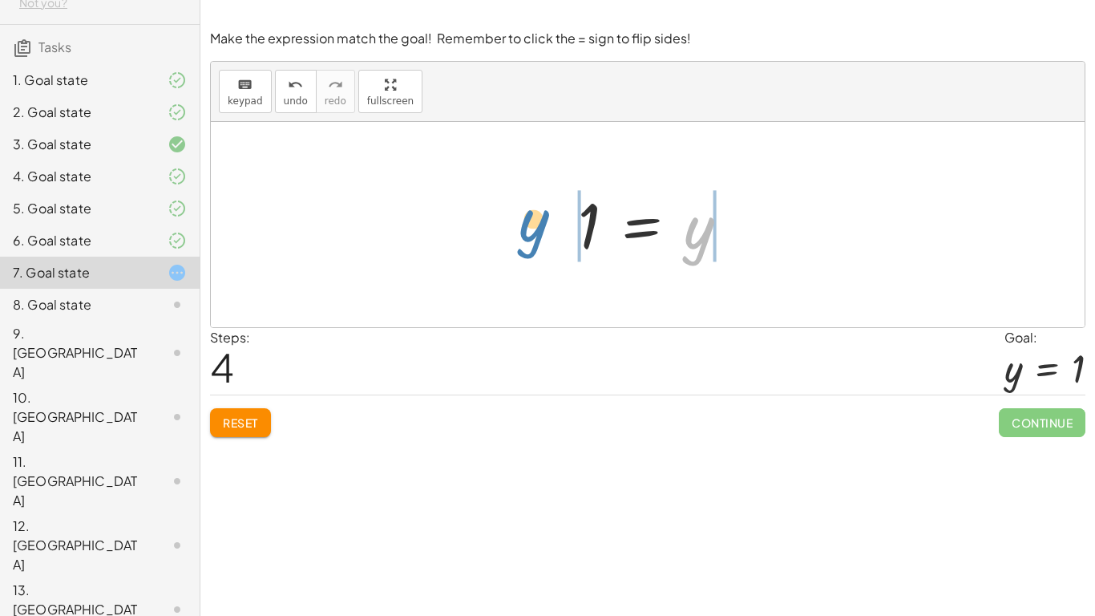
drag, startPoint x: 697, startPoint y: 262, endPoint x: 551, endPoint y: 255, distance: 146.1
click at [551, 255] on div "5 = + · 10 · y − · 5 · y 5 = · 5 · y · 5 · 5 = · 5 · y · 5 1 = · 5 · y · 5 y = …" at bounding box center [648, 224] width 874 height 205
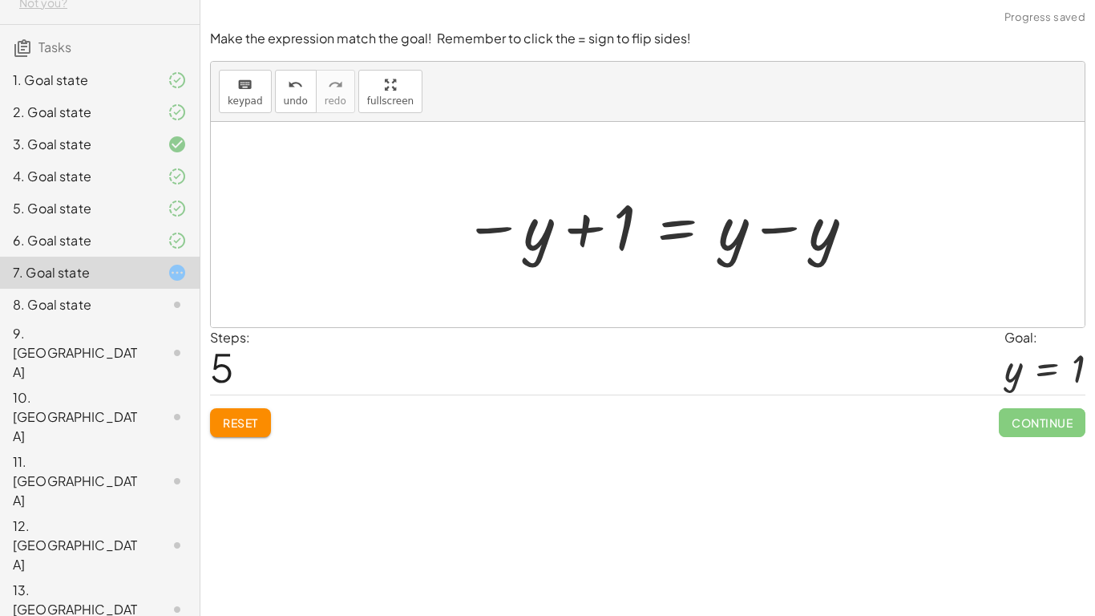
click at [579, 240] on div at bounding box center [659, 225] width 409 height 83
click at [253, 420] on span "Reset" at bounding box center [240, 422] width 35 height 14
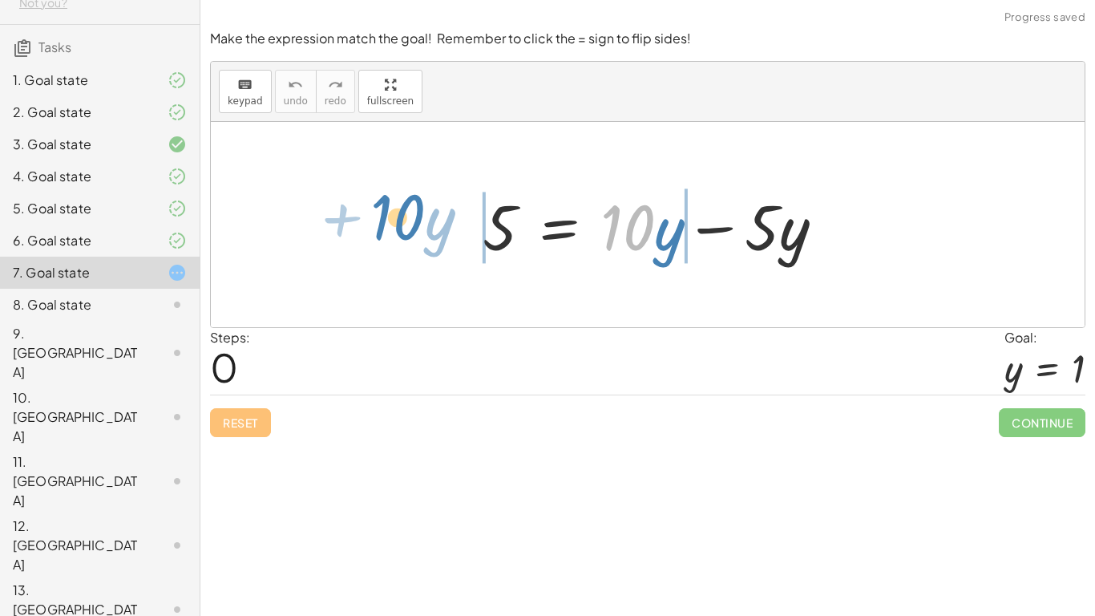
drag, startPoint x: 652, startPoint y: 240, endPoint x: 491, endPoint y: 230, distance: 160.6
click at [426, 230] on div "· 10 + · y 5 = + · 10 · y − · 5 · y" at bounding box center [648, 224] width 874 height 205
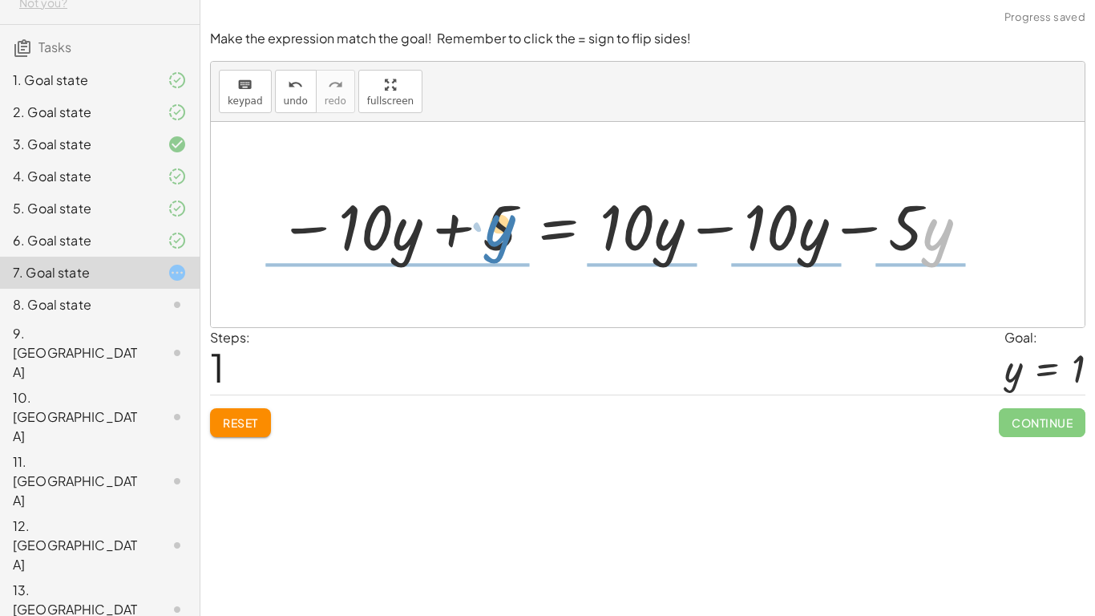
drag, startPoint x: 866, startPoint y: 269, endPoint x: 522, endPoint y: 217, distance: 347.8
click at [527, 224] on div at bounding box center [624, 225] width 708 height 83
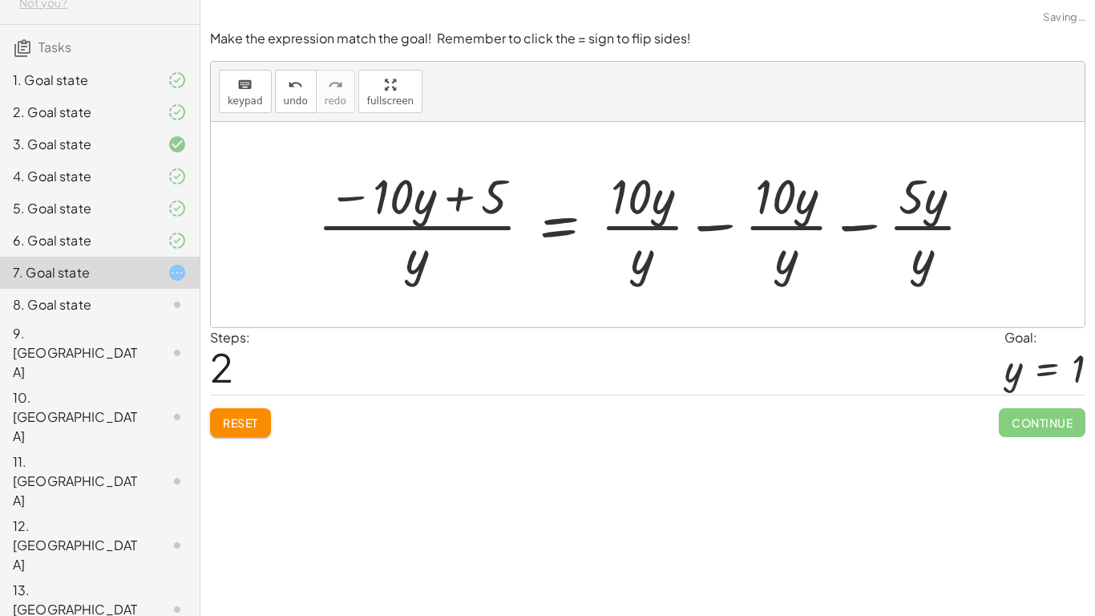
drag, startPoint x: 460, startPoint y: 201, endPoint x: 471, endPoint y: 192, distance: 14.2
click at [460, 202] on div at bounding box center [651, 224] width 684 height 123
click at [228, 452] on div "**********" at bounding box center [647, 308] width 895 height 616
click at [236, 413] on button "Reset" at bounding box center [240, 422] width 61 height 29
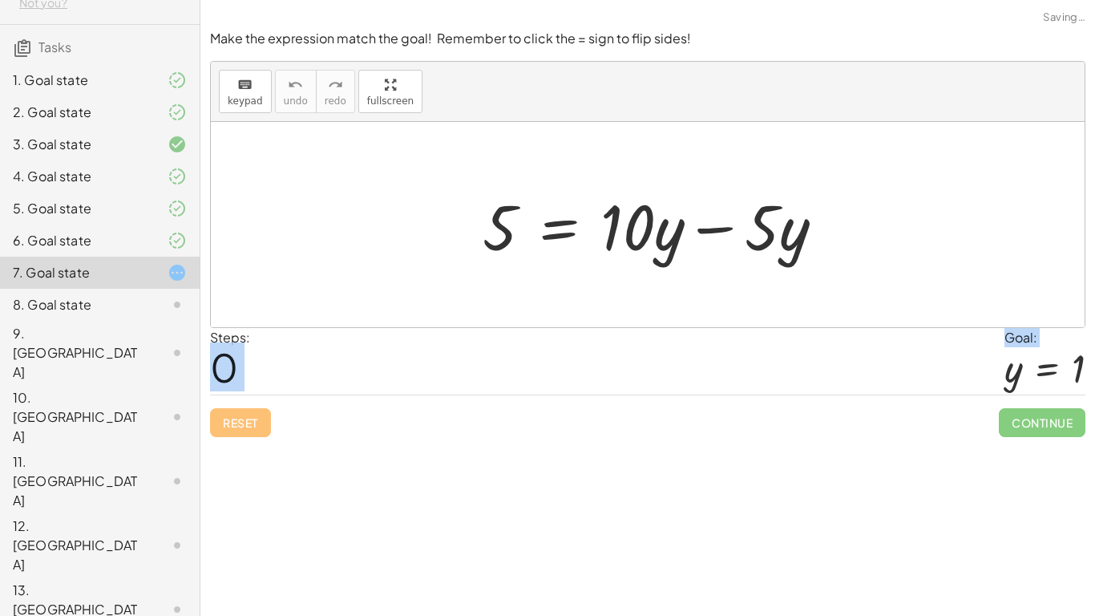
click at [236, 412] on div "Reset Continue" at bounding box center [647, 415] width 875 height 42
click at [725, 228] on div at bounding box center [660, 225] width 370 height 83
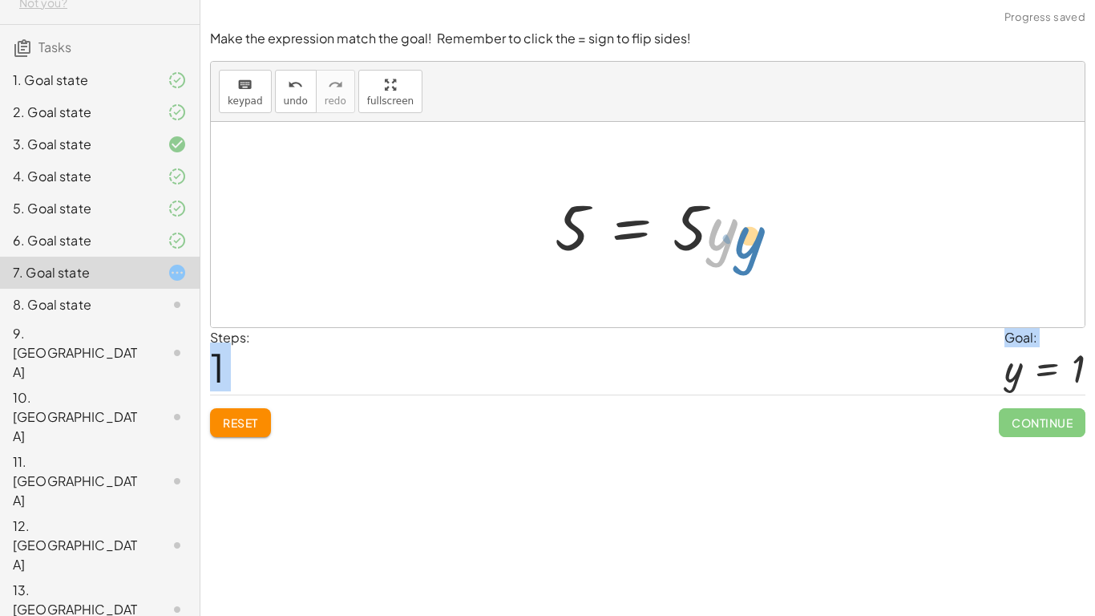
drag, startPoint x: 713, startPoint y: 240, endPoint x: 752, endPoint y: 243, distance: 39.4
click at [752, 243] on div at bounding box center [660, 225] width 226 height 83
click at [688, 248] on div at bounding box center [660, 225] width 226 height 83
drag, startPoint x: 684, startPoint y: 235, endPoint x: 591, endPoint y: 281, distance: 103.6
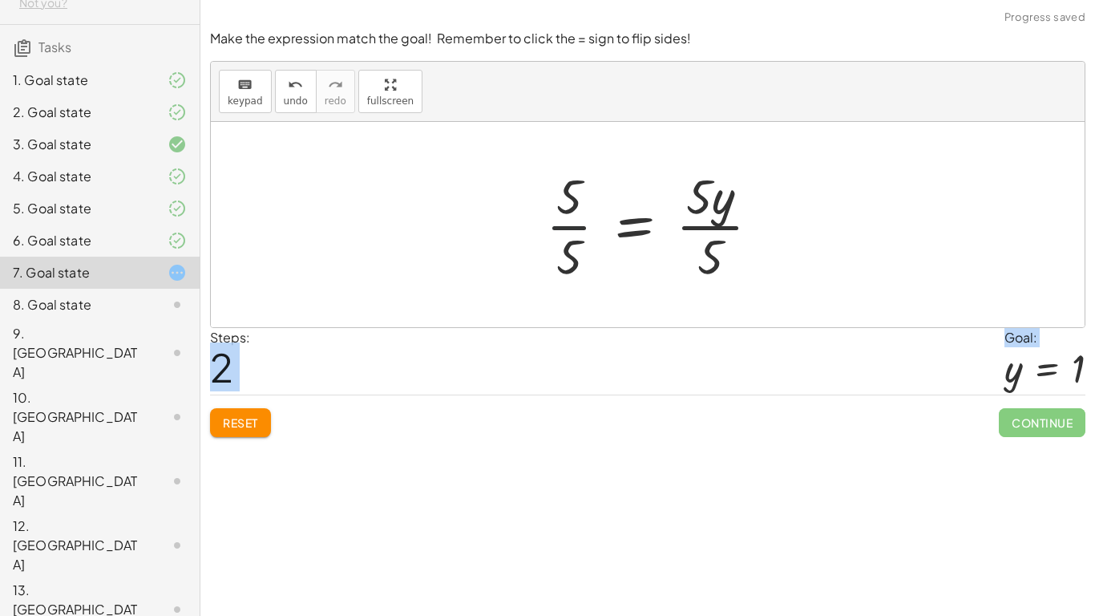
click at [569, 228] on div at bounding box center [659, 224] width 243 height 123
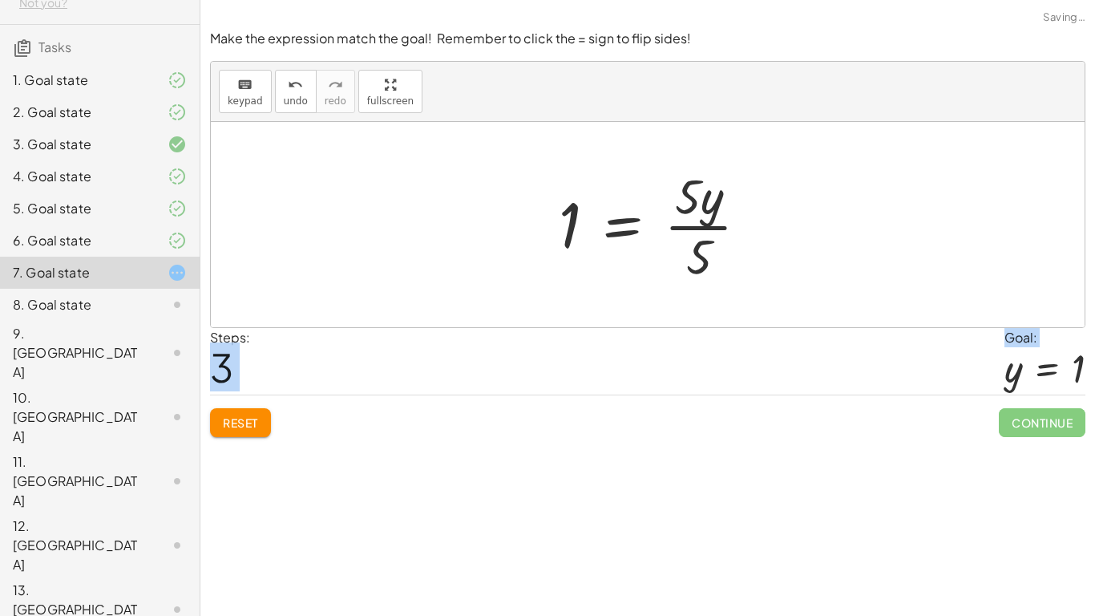
click at [696, 225] on div at bounding box center [660, 224] width 219 height 123
drag, startPoint x: 598, startPoint y: 238, endPoint x: 692, endPoint y: 220, distance: 95.4
click at [692, 220] on div at bounding box center [660, 224] width 180 height 79
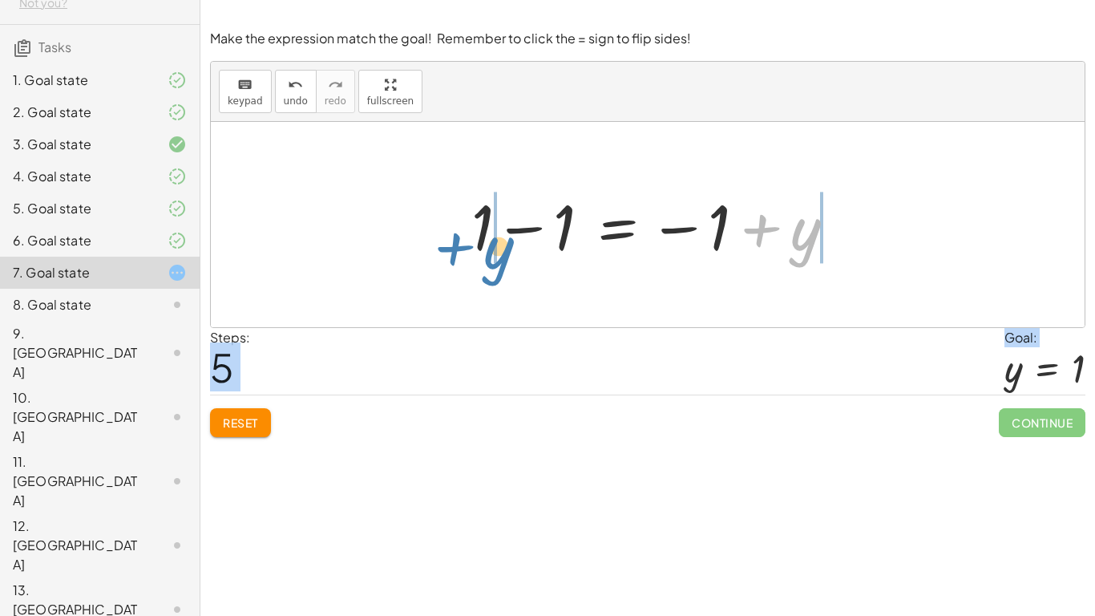
drag, startPoint x: 793, startPoint y: 235, endPoint x: 499, endPoint y: 240, distance: 294.2
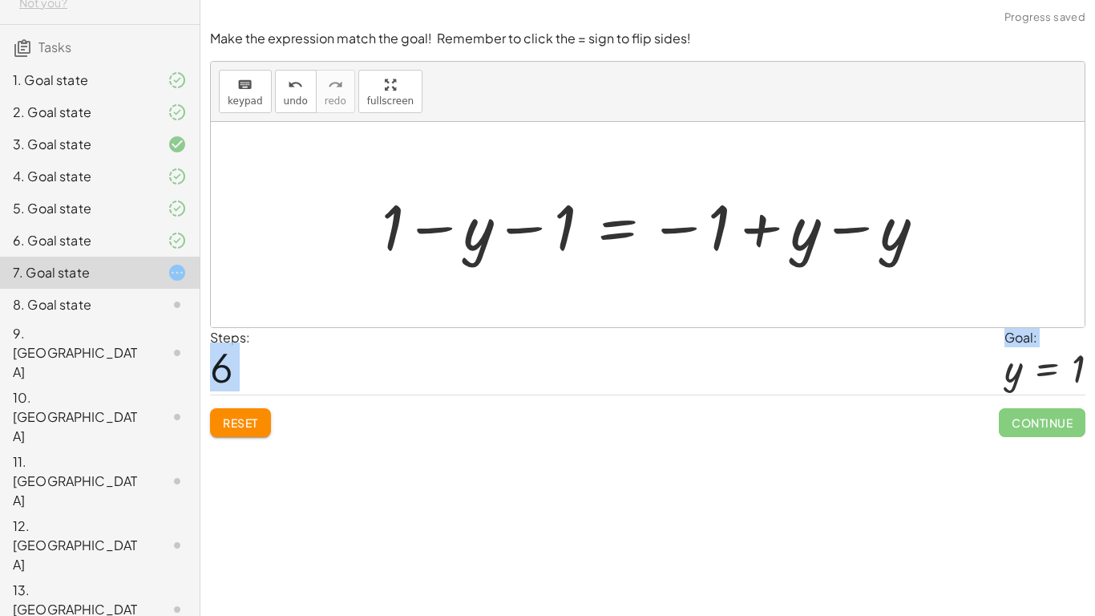
drag, startPoint x: 851, startPoint y: 228, endPoint x: 843, endPoint y: 220, distance: 10.2
click at [850, 228] on div at bounding box center [660, 225] width 572 height 83
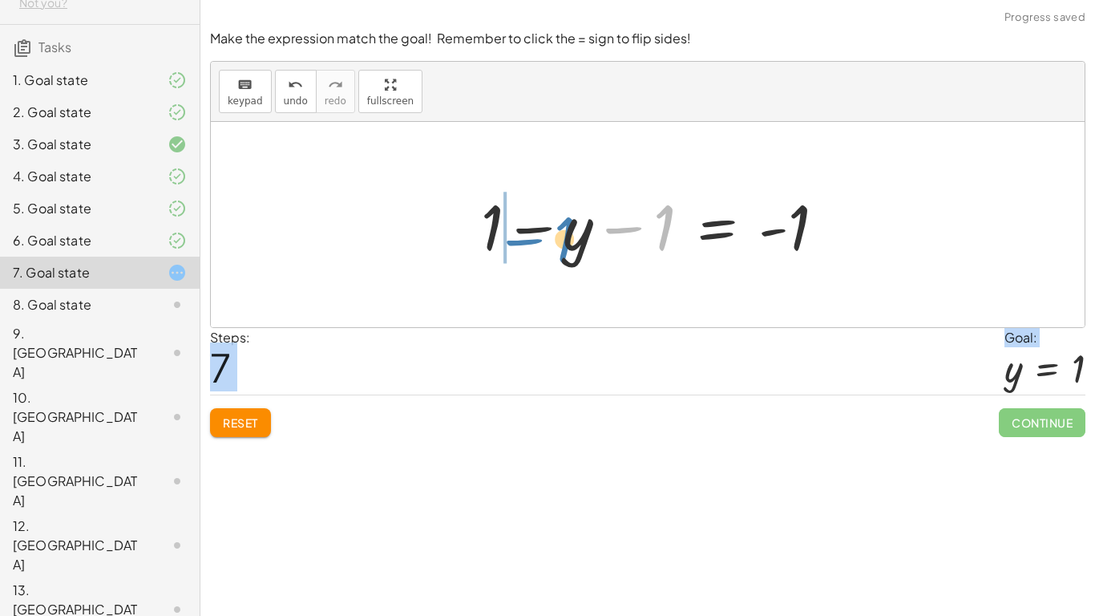
drag, startPoint x: 662, startPoint y: 228, endPoint x: 567, endPoint y: 231, distance: 95.4
click at [561, 238] on div at bounding box center [659, 225] width 373 height 83
click at [634, 293] on div at bounding box center [648, 224] width 874 height 205
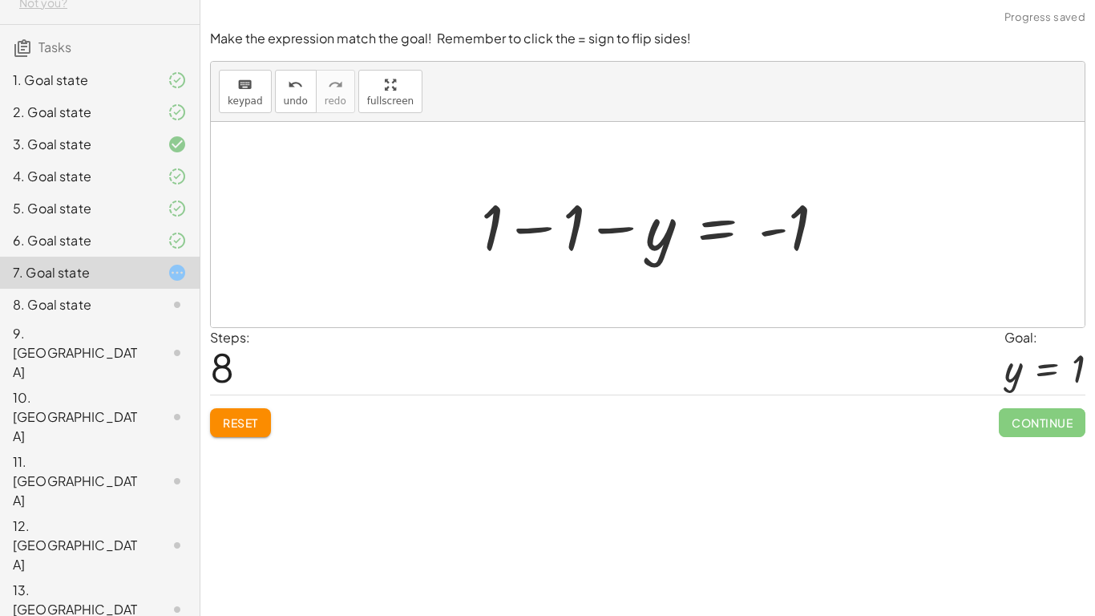
click at [534, 228] on div at bounding box center [659, 225] width 373 height 83
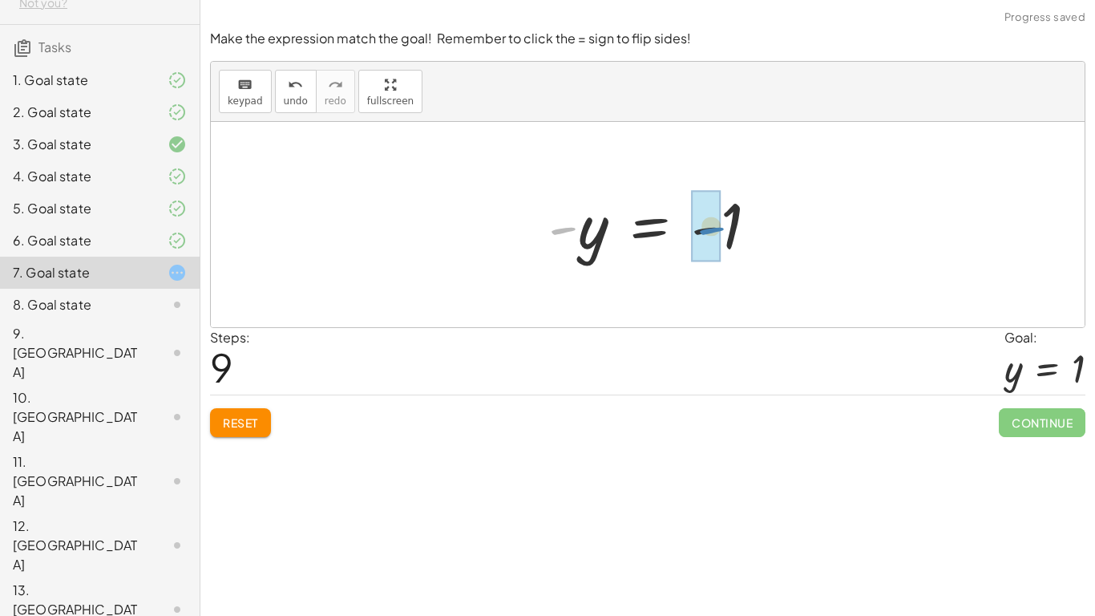
drag, startPoint x: 570, startPoint y: 228, endPoint x: 717, endPoint y: 227, distance: 147.5
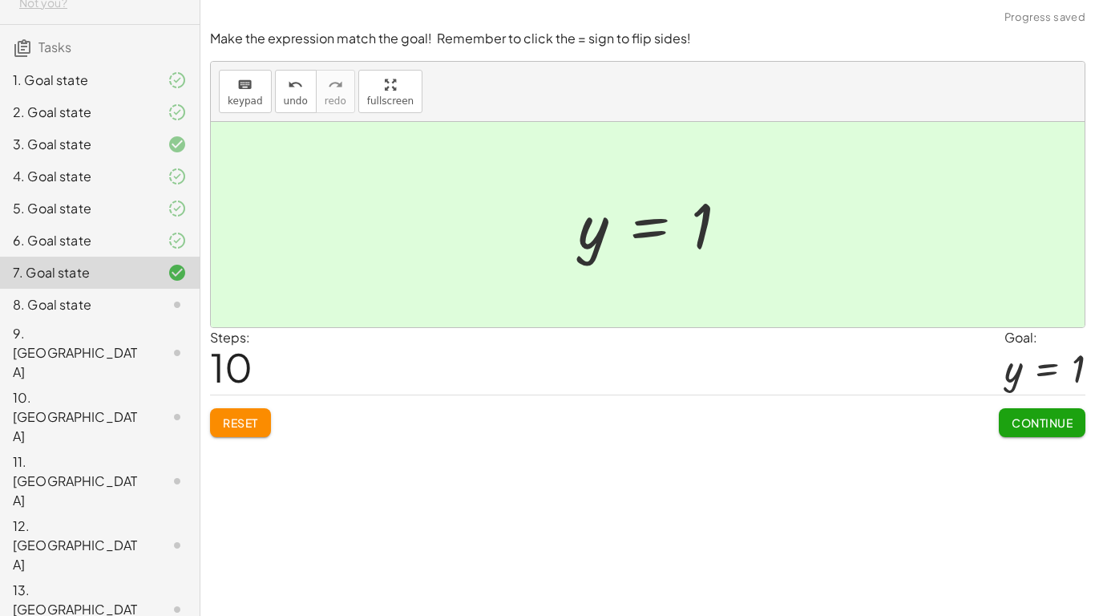
click at [1024, 424] on span "Continue" at bounding box center [1042, 422] width 61 height 14
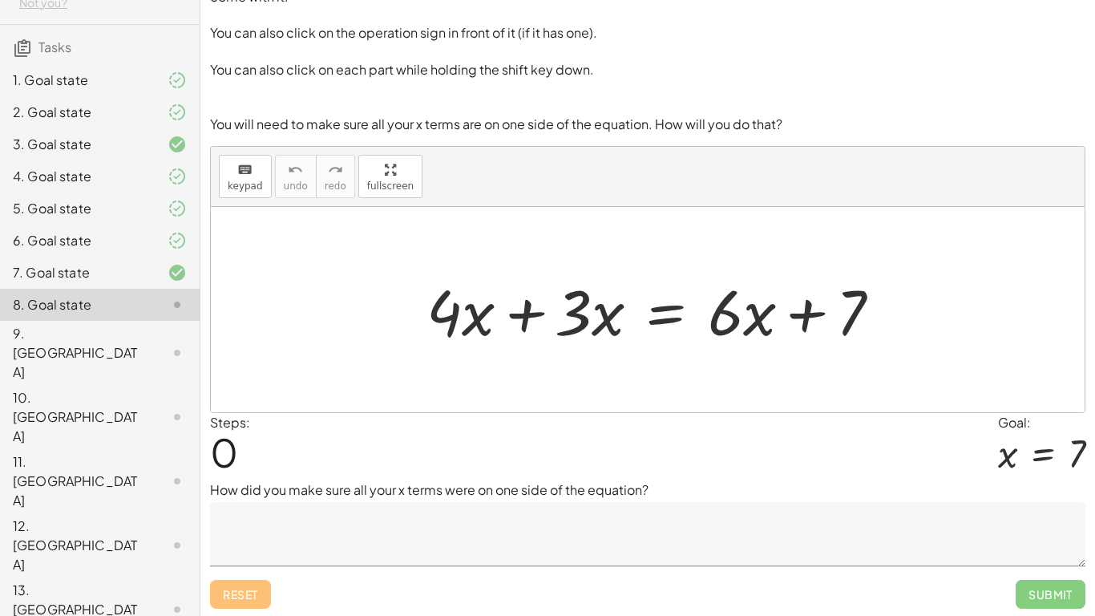
scroll to position [42, 0]
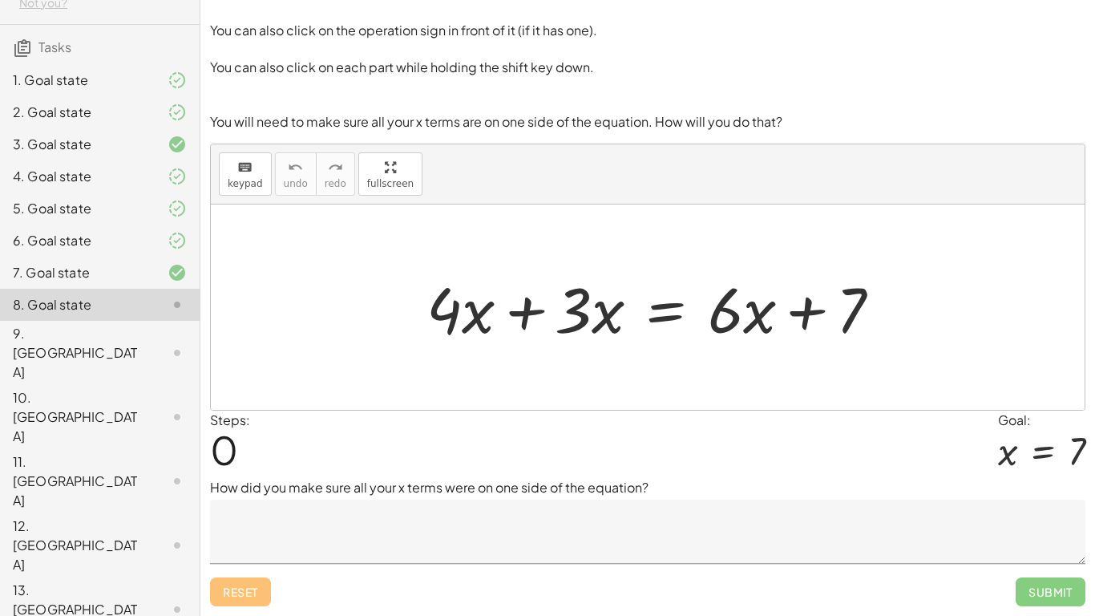
click at [527, 313] on div at bounding box center [659, 307] width 483 height 83
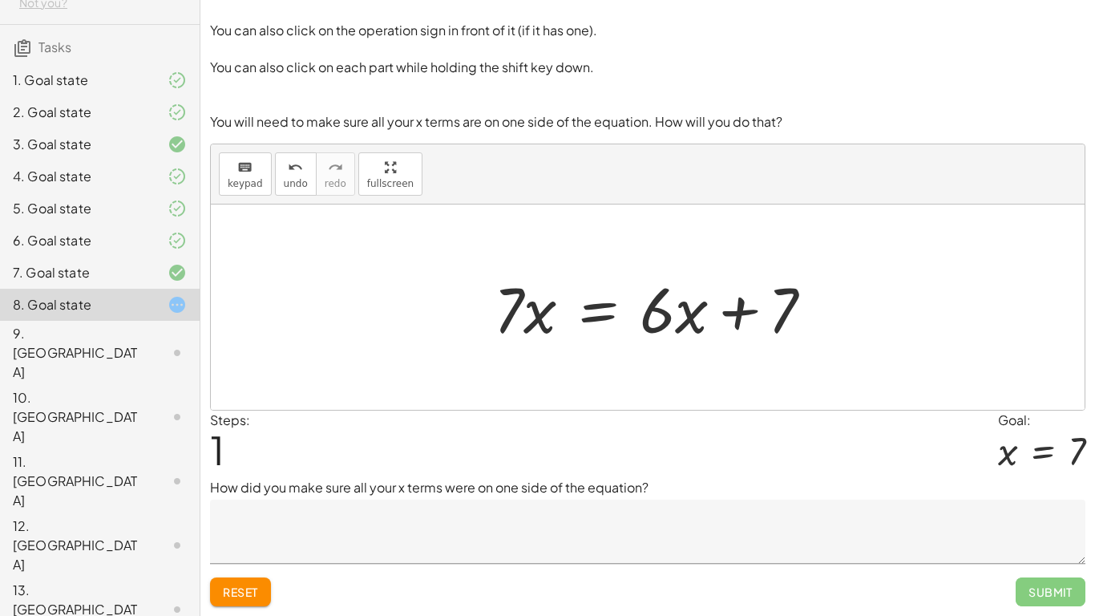
click at [727, 312] on div at bounding box center [660, 307] width 348 height 83
drag, startPoint x: 776, startPoint y: 325, endPoint x: 695, endPoint y: 301, distance: 84.2
click at [823, 303] on div at bounding box center [660, 307] width 348 height 83
drag, startPoint x: 650, startPoint y: 301, endPoint x: 527, endPoint y: 325, distance: 124.8
click at [518, 333] on div at bounding box center [660, 307] width 348 height 83
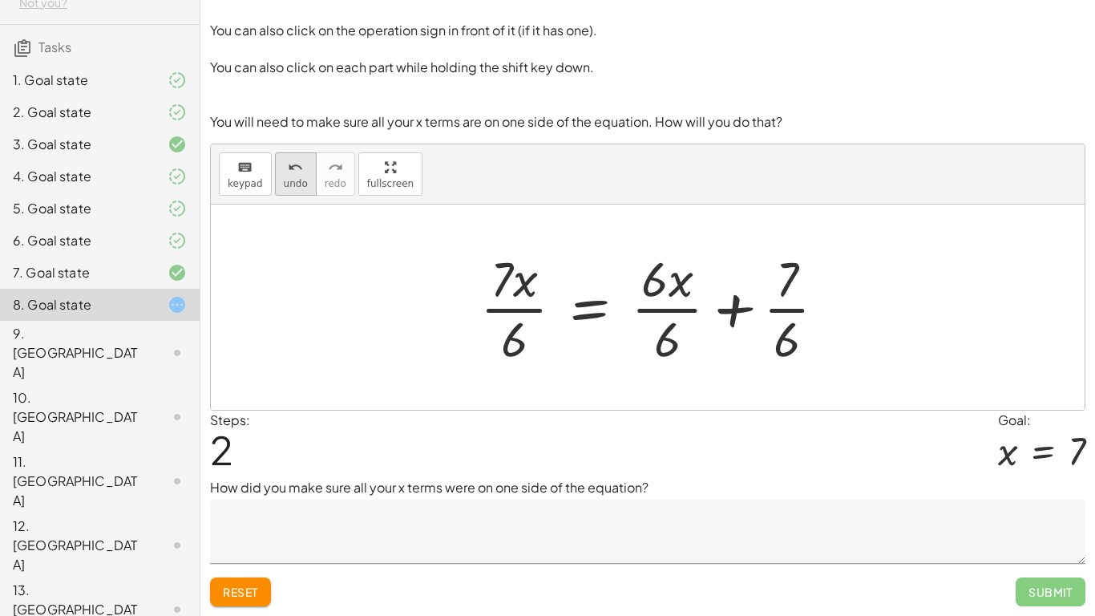
click at [300, 180] on span "undo" at bounding box center [296, 183] width 24 height 11
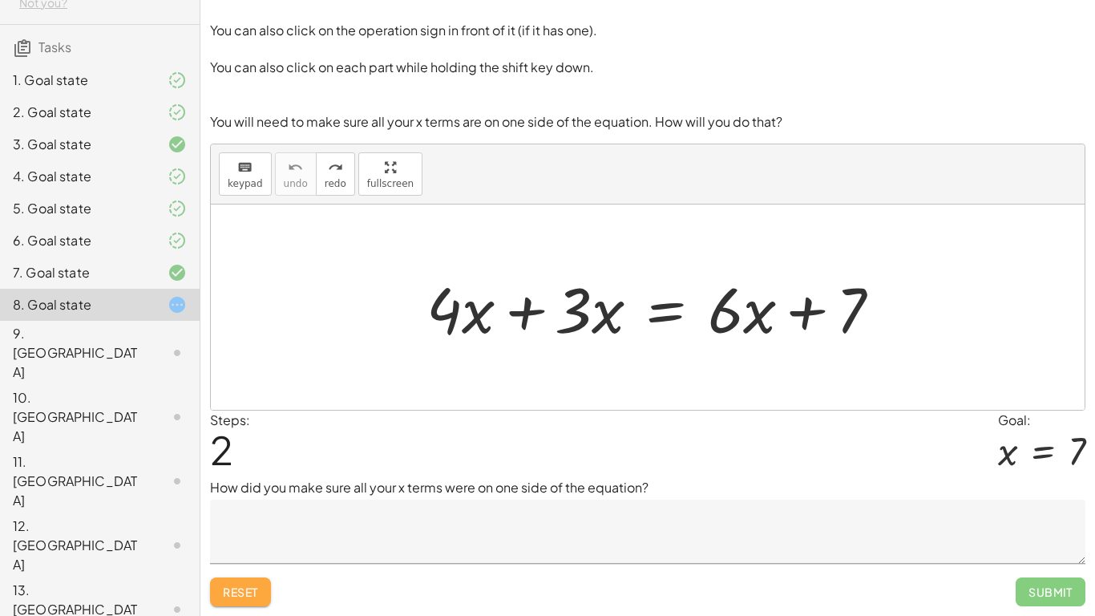
drag, startPoint x: 224, startPoint y: 597, endPoint x: 231, endPoint y: 591, distance: 9.7
click at [226, 479] on span "Reset" at bounding box center [240, 591] width 35 height 14
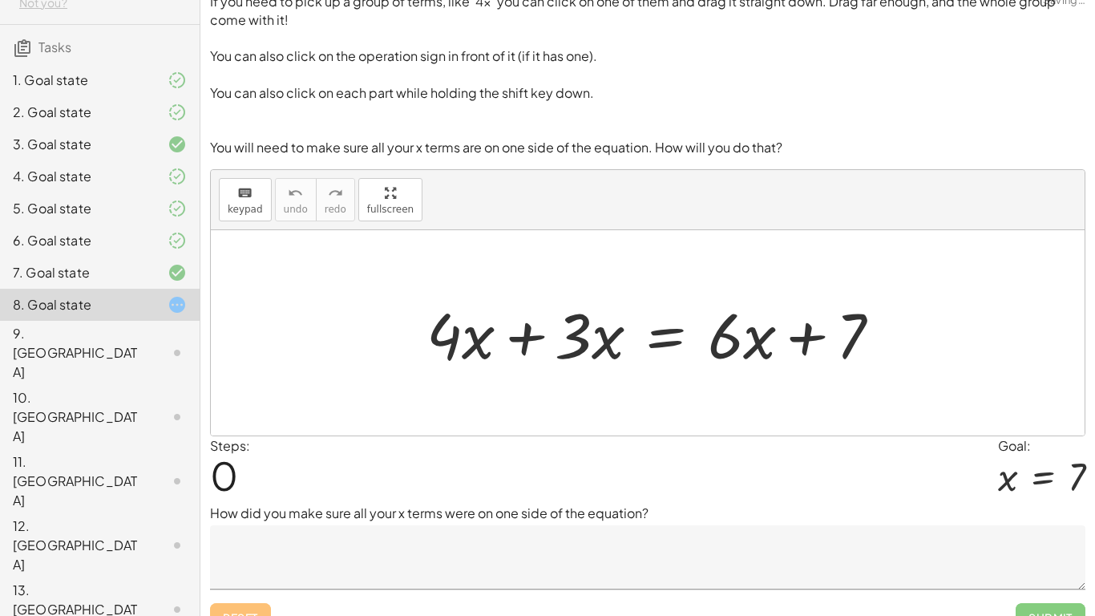
scroll to position [0, 0]
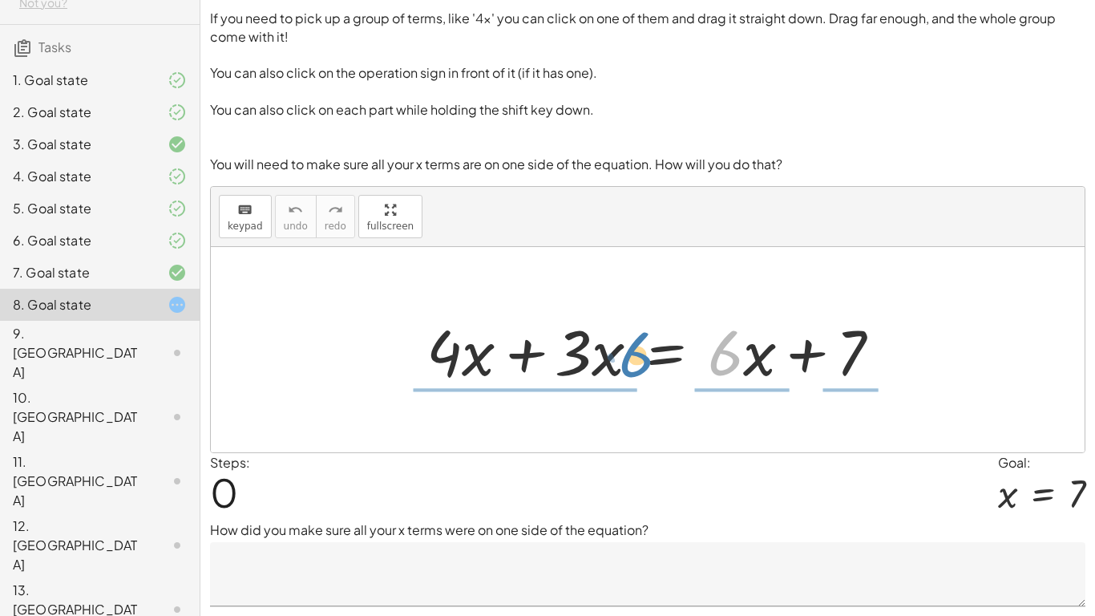
drag, startPoint x: 725, startPoint y: 358, endPoint x: 637, endPoint y: 360, distance: 87.4
click at [637, 360] on div at bounding box center [659, 350] width 483 height 83
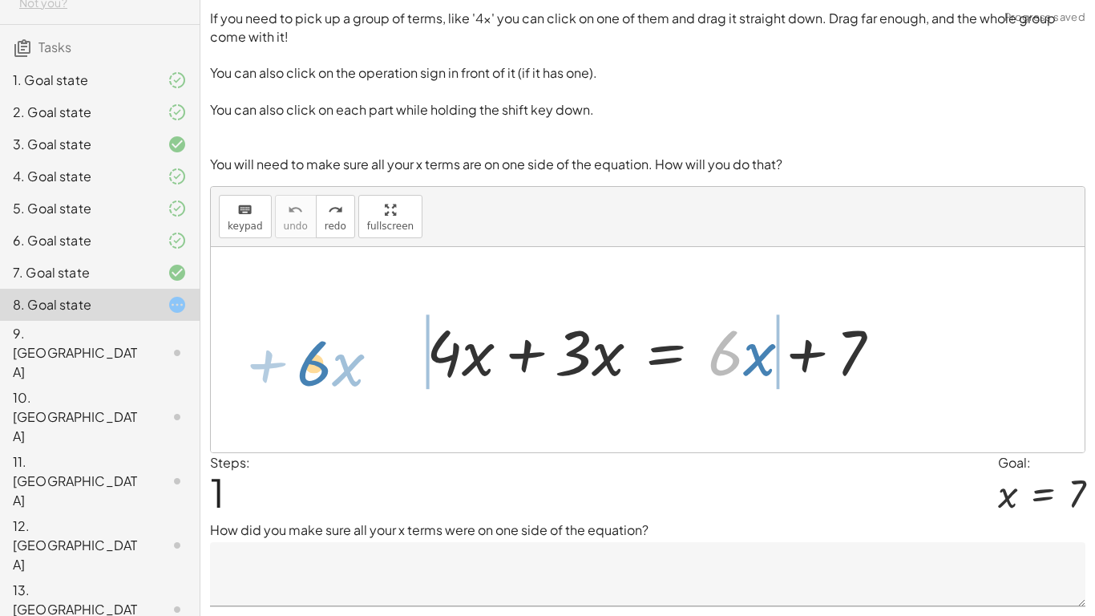
drag, startPoint x: 729, startPoint y: 358, endPoint x: 357, endPoint y: 329, distance: 373.0
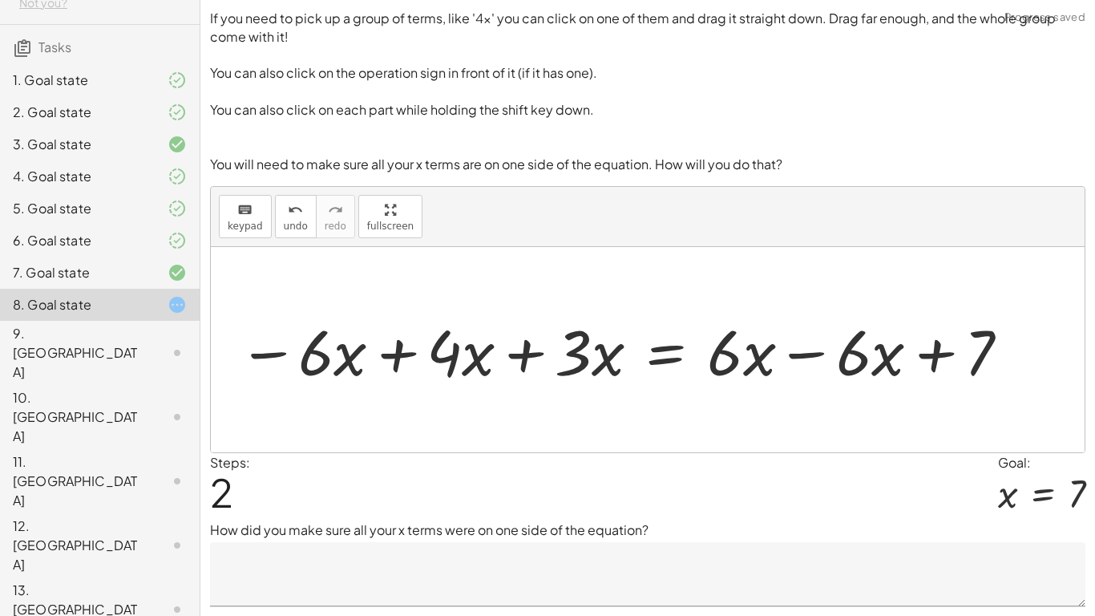
click at [796, 352] on div at bounding box center [625, 350] width 790 height 83
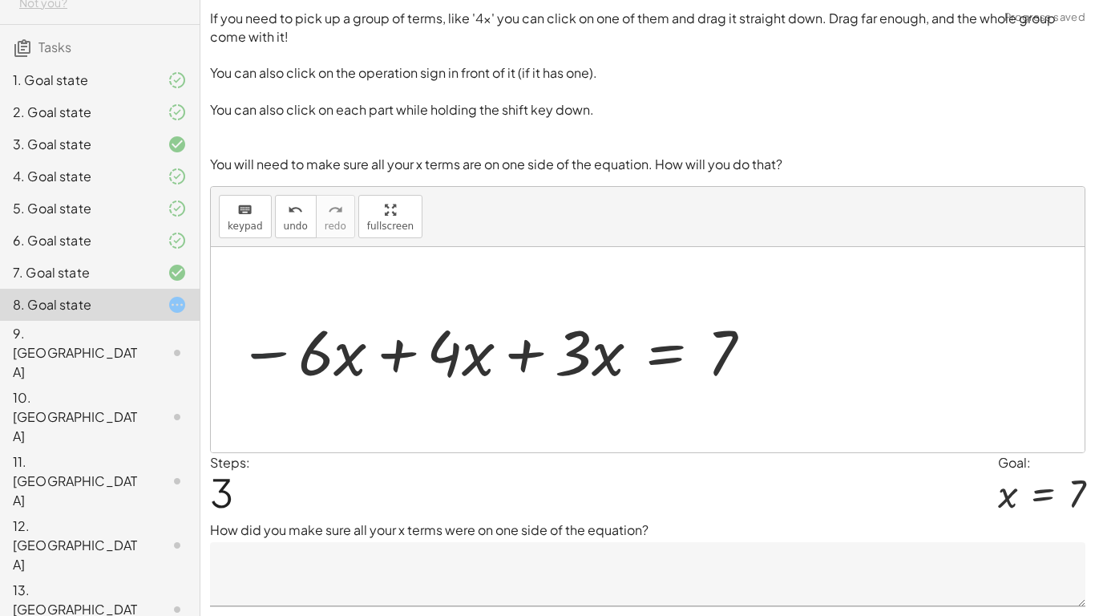
click at [285, 351] on div at bounding box center [496, 350] width 532 height 83
click at [523, 360] on div at bounding box center [496, 350] width 532 height 83
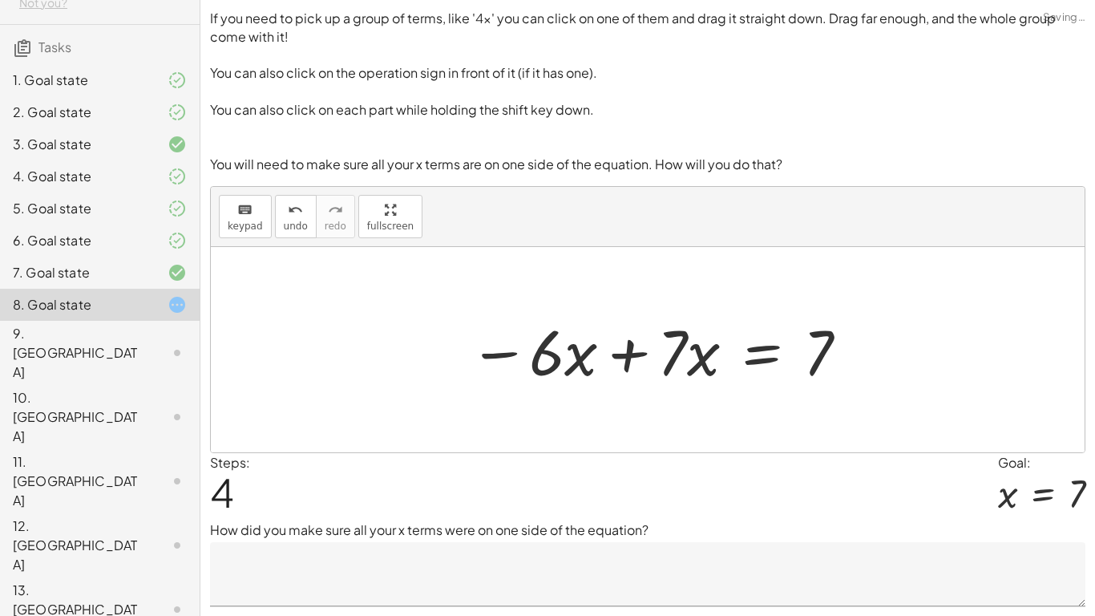
click at [626, 352] on div at bounding box center [659, 350] width 397 height 83
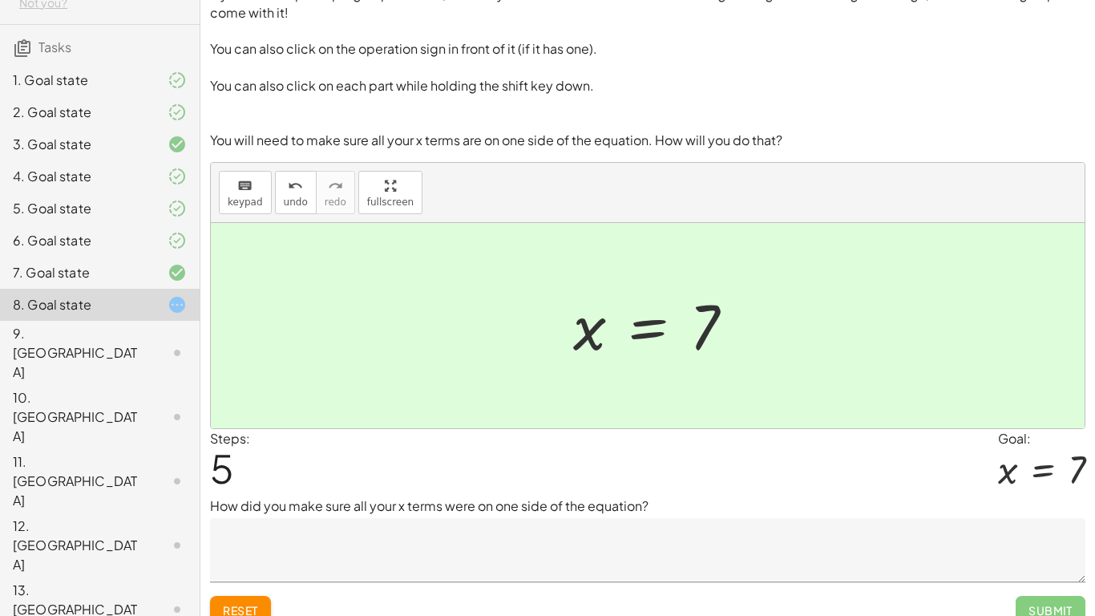
scroll to position [35, 0]
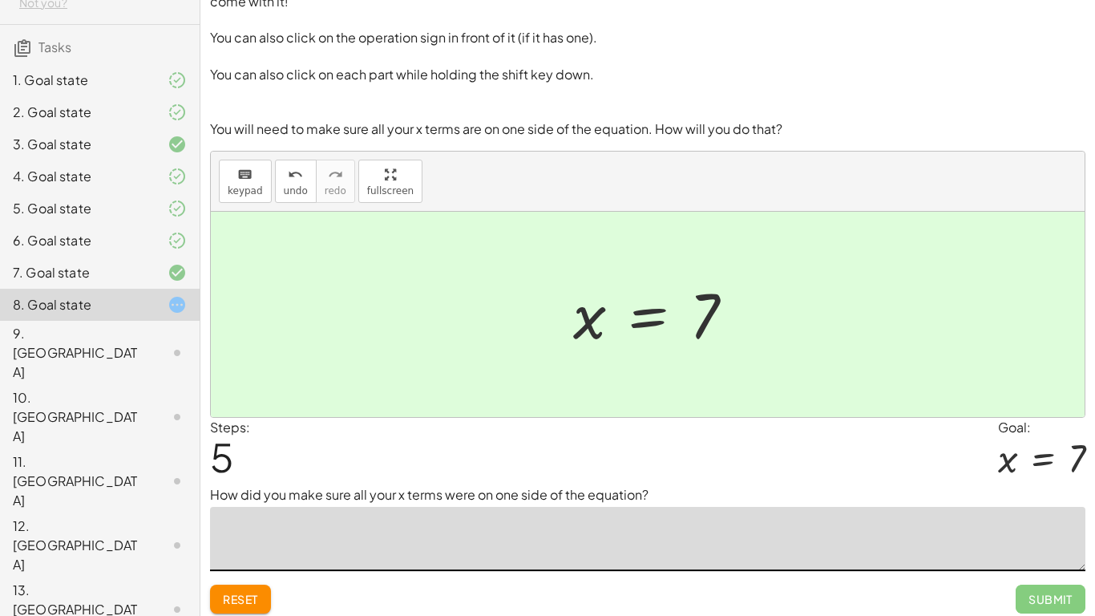
click at [358, 479] on textarea at bounding box center [647, 539] width 875 height 64
type textarea "*"
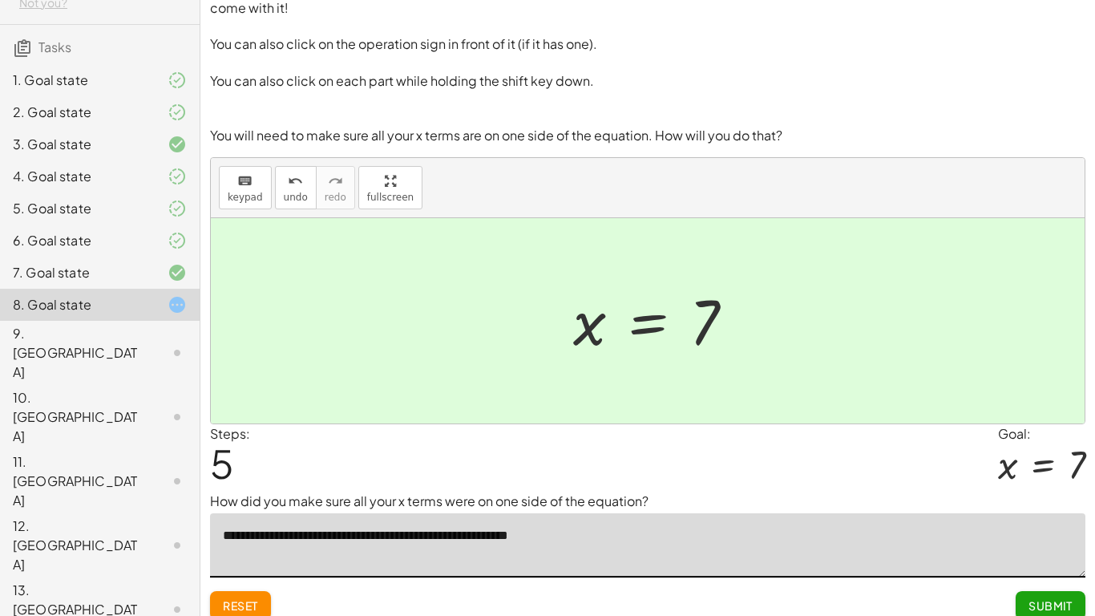
scroll to position [27, 0]
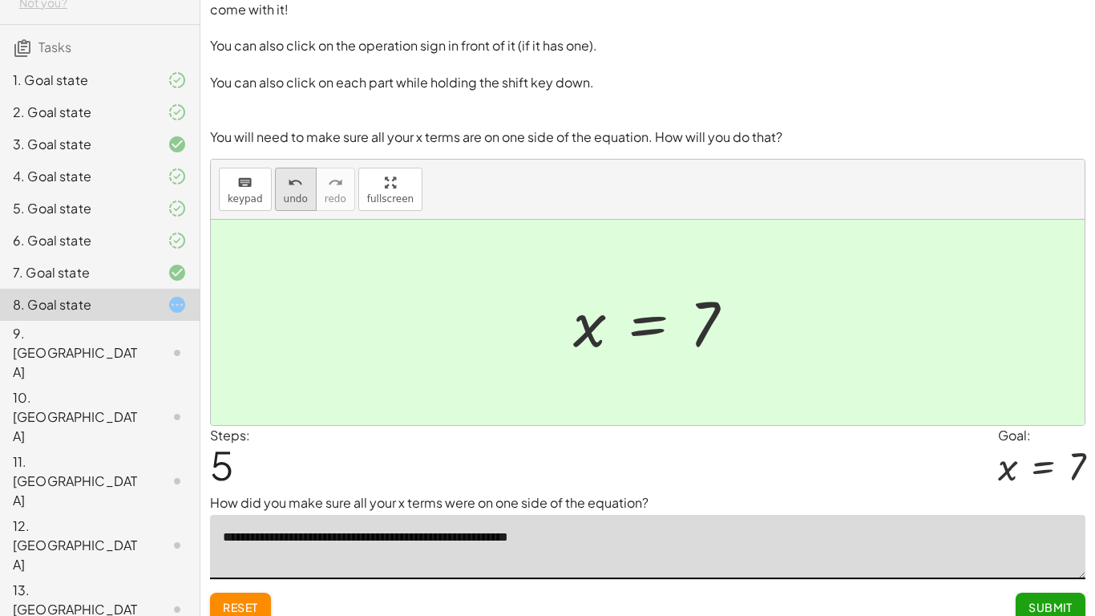
click at [297, 180] on icon "undo" at bounding box center [295, 182] width 15 height 19
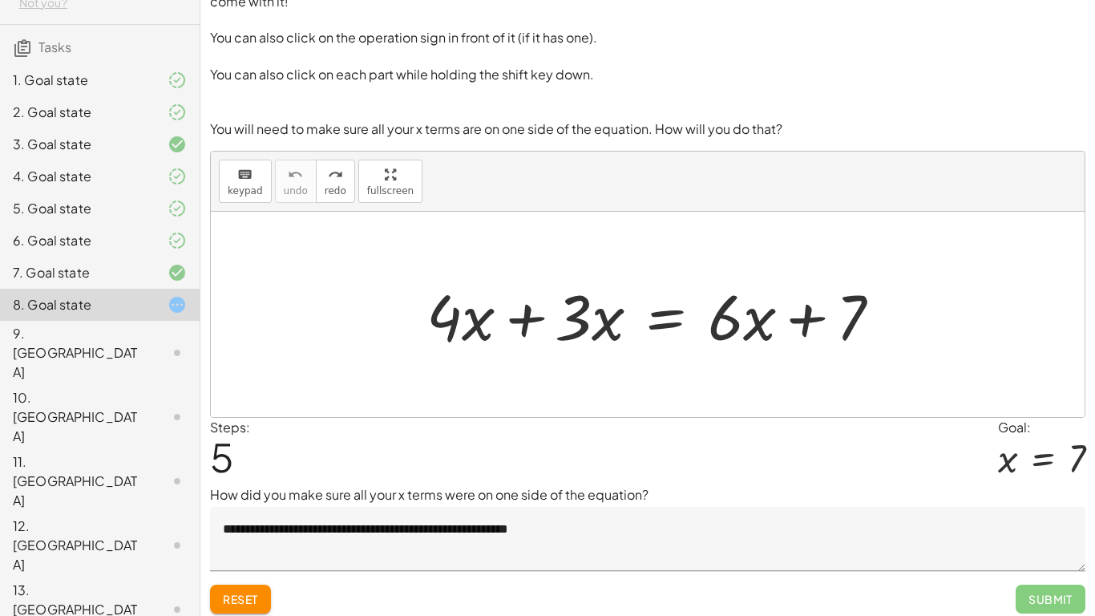
scroll to position [42, 0]
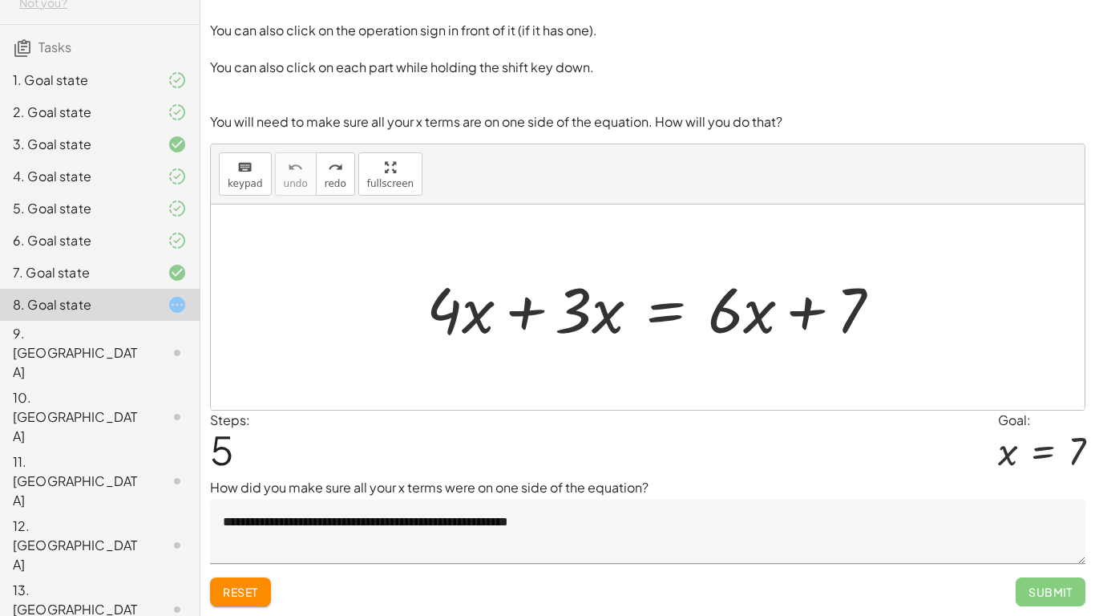
click at [603, 479] on textarea "**********" at bounding box center [647, 531] width 875 height 64
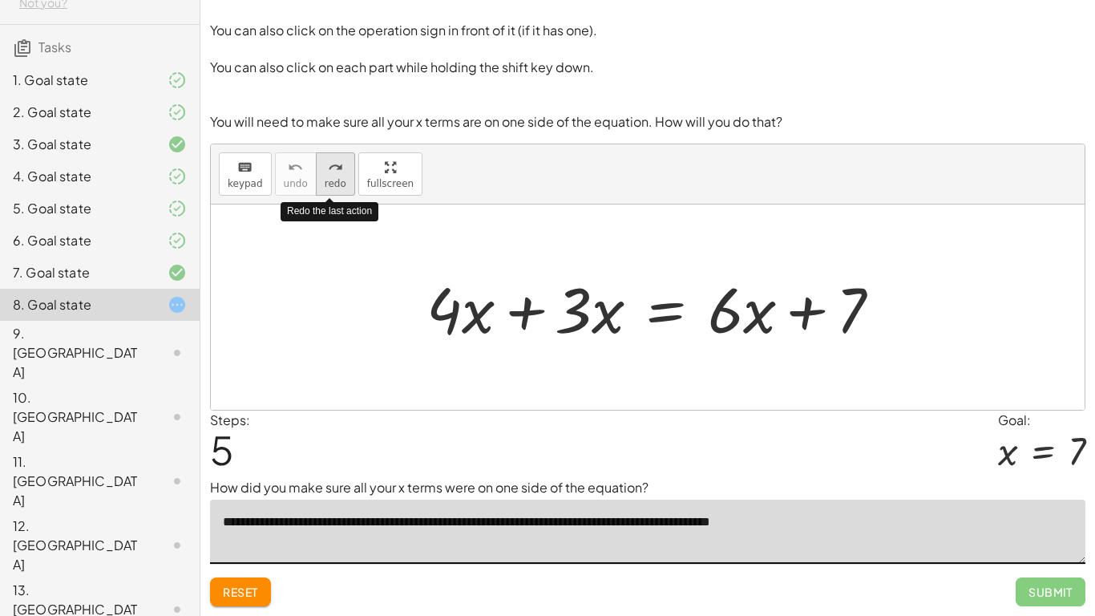
click at [336, 180] on span "redo" at bounding box center [336, 183] width 22 height 11
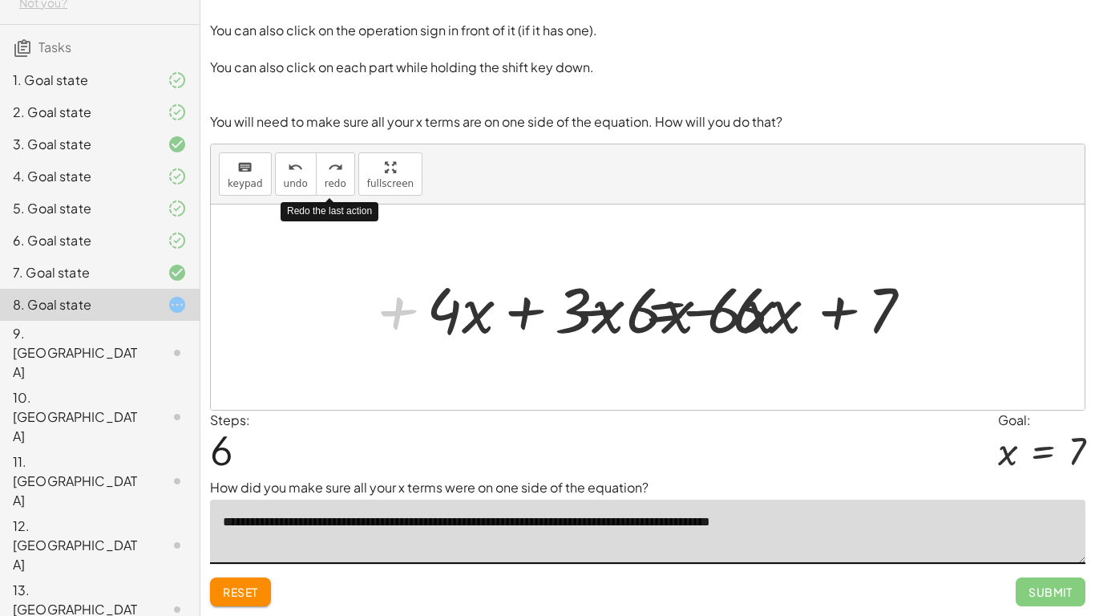
click at [412, 479] on textarea "**********" at bounding box center [647, 531] width 875 height 64
click at [277, 479] on textarea "**********" at bounding box center [647, 531] width 875 height 64
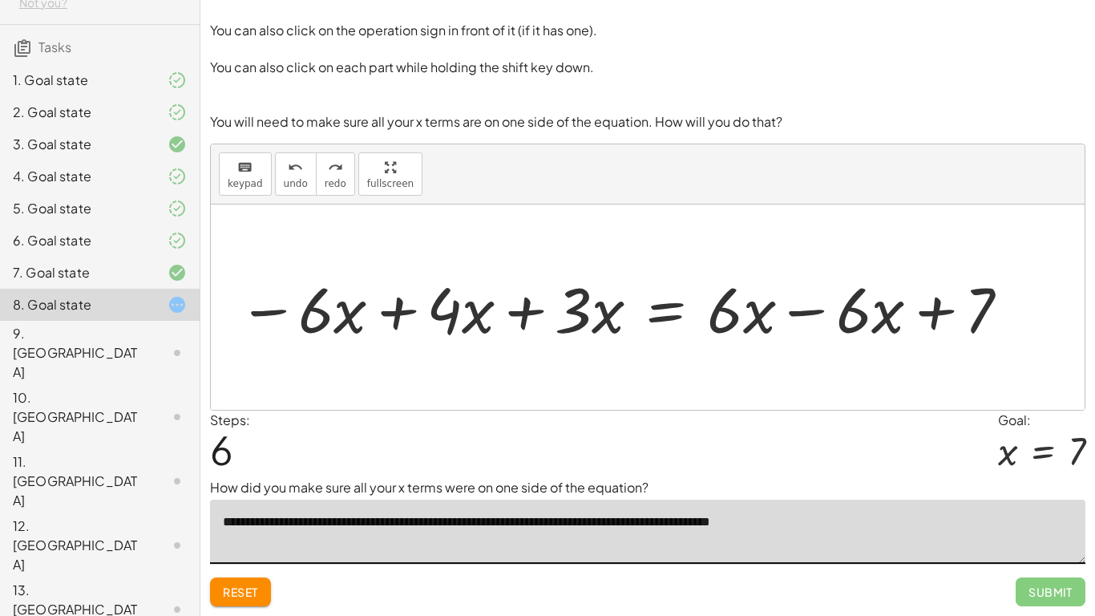
click at [875, 479] on textarea "**********" at bounding box center [647, 531] width 875 height 64
click at [337, 173] on icon "redo" at bounding box center [335, 167] width 15 height 19
click at [337, 174] on icon "redo" at bounding box center [335, 167] width 15 height 19
type textarea "**********"
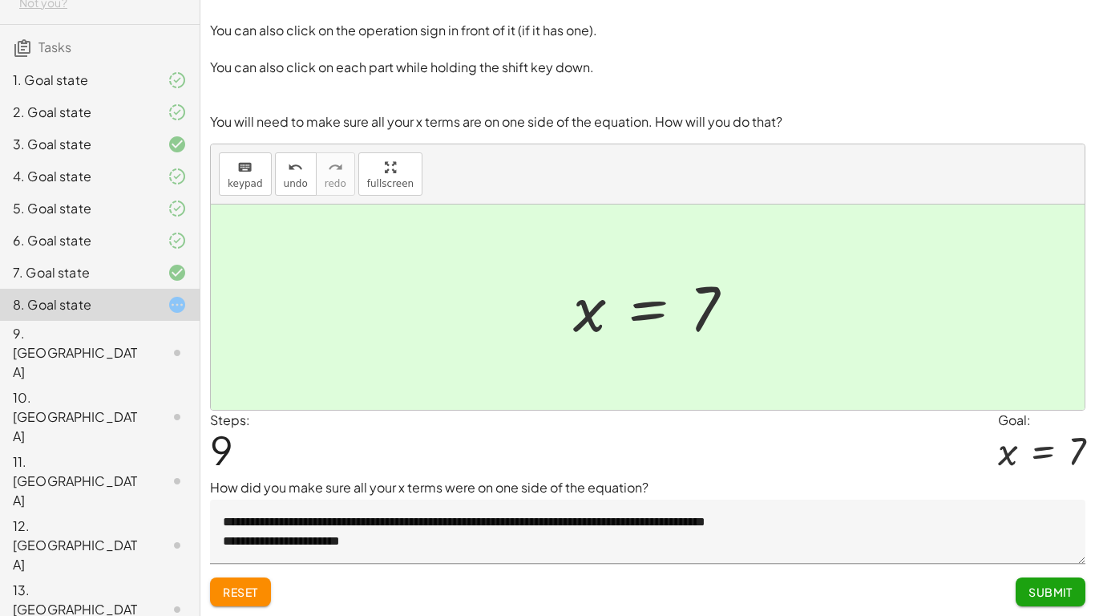
click at [221, 479] on button "Reset" at bounding box center [240, 591] width 61 height 29
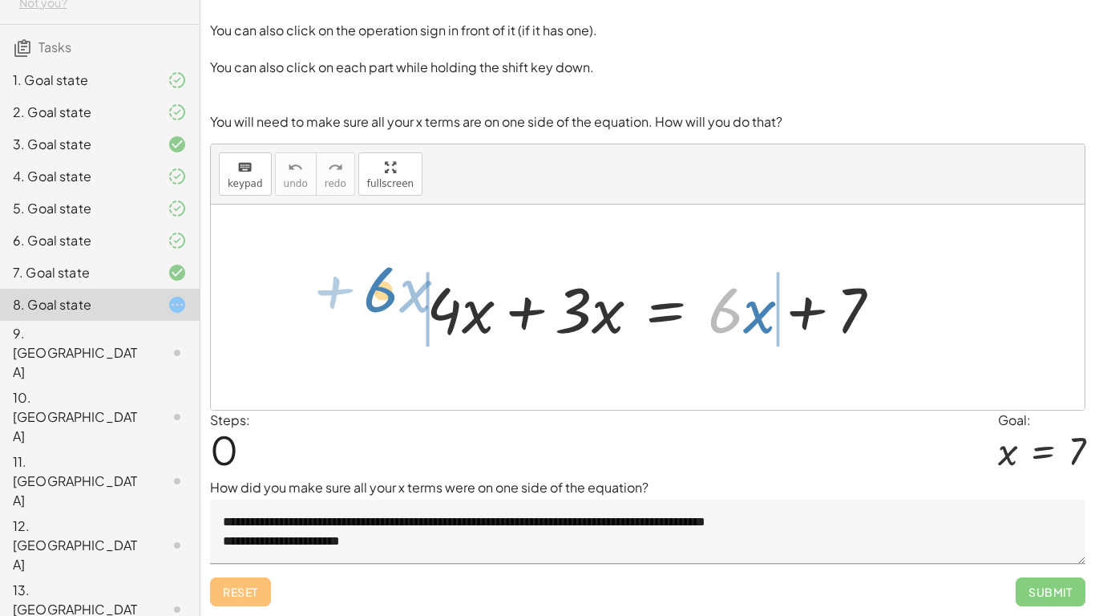
drag, startPoint x: 737, startPoint y: 308, endPoint x: 517, endPoint y: 298, distance: 219.9
click at [386, 285] on div "· 6 + · x + · 4 · x + · 3 · x = + · 6 · x + 7" at bounding box center [648, 306] width 874 height 205
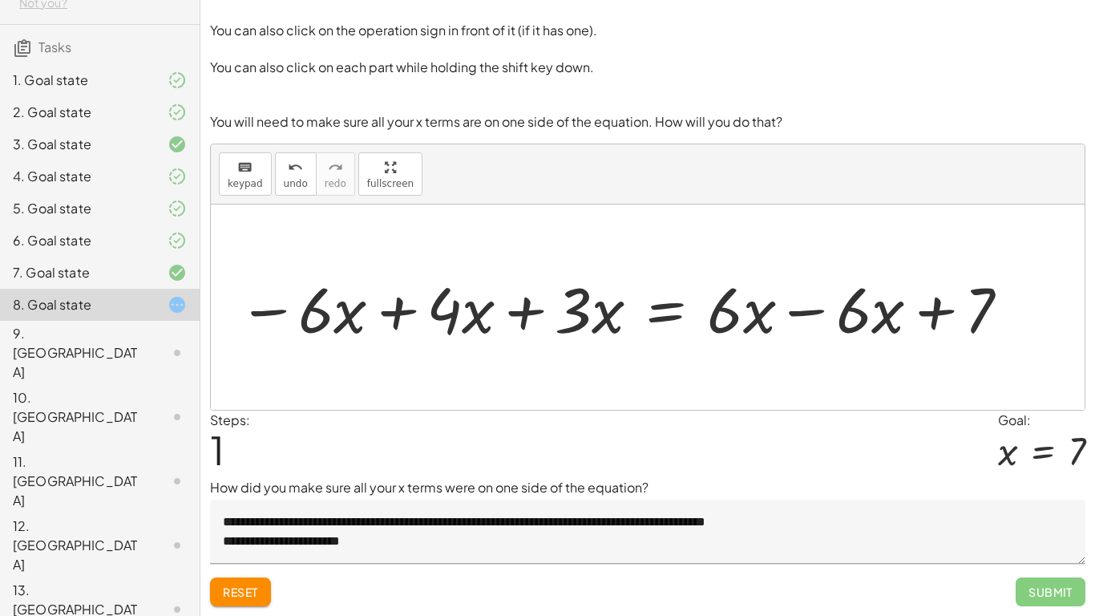
click at [392, 313] on div at bounding box center [625, 307] width 790 height 83
drag, startPoint x: 531, startPoint y: 315, endPoint x: 551, endPoint y: 308, distance: 20.5
click at [531, 315] on div at bounding box center [688, 307] width 661 height 83
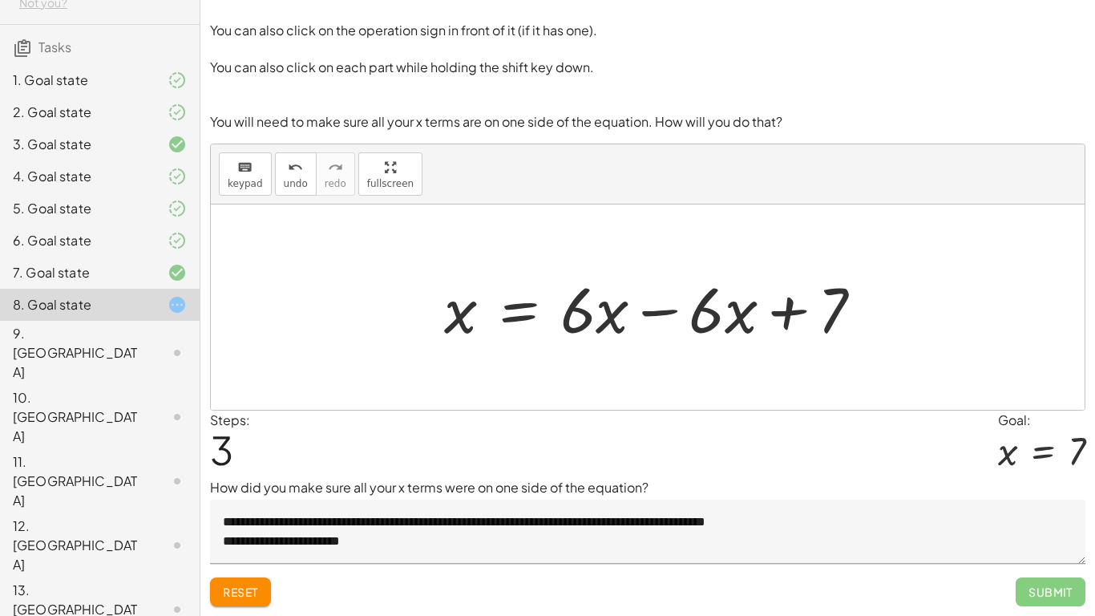
click at [657, 316] on div at bounding box center [659, 307] width 447 height 83
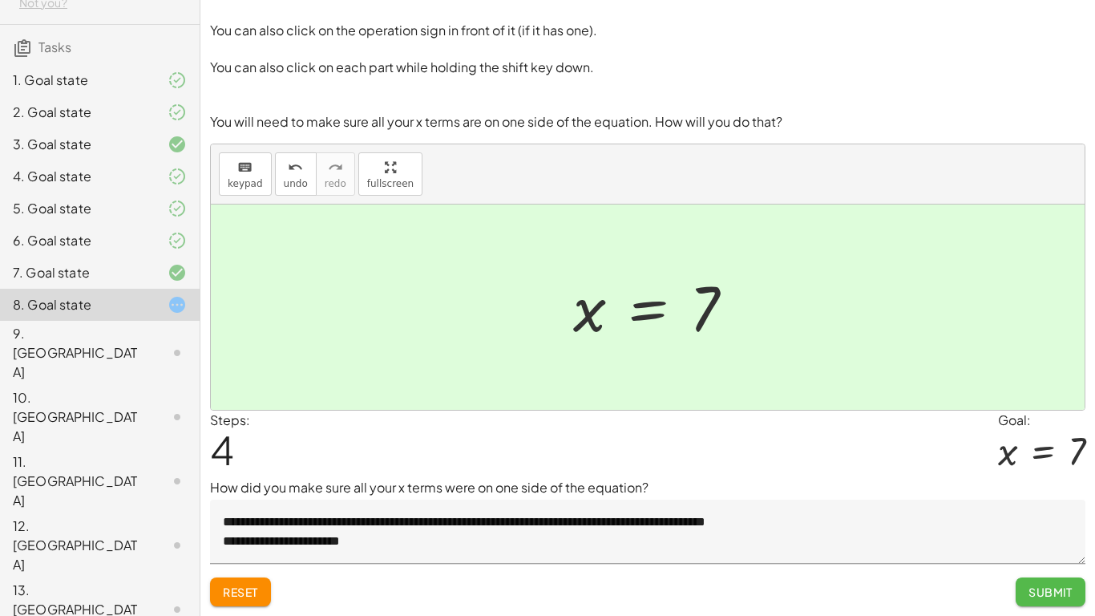
drag, startPoint x: 1061, startPoint y: 589, endPoint x: 752, endPoint y: 556, distance: 311.2
click at [1061, 479] on span "Submit" at bounding box center [1051, 591] width 44 height 14
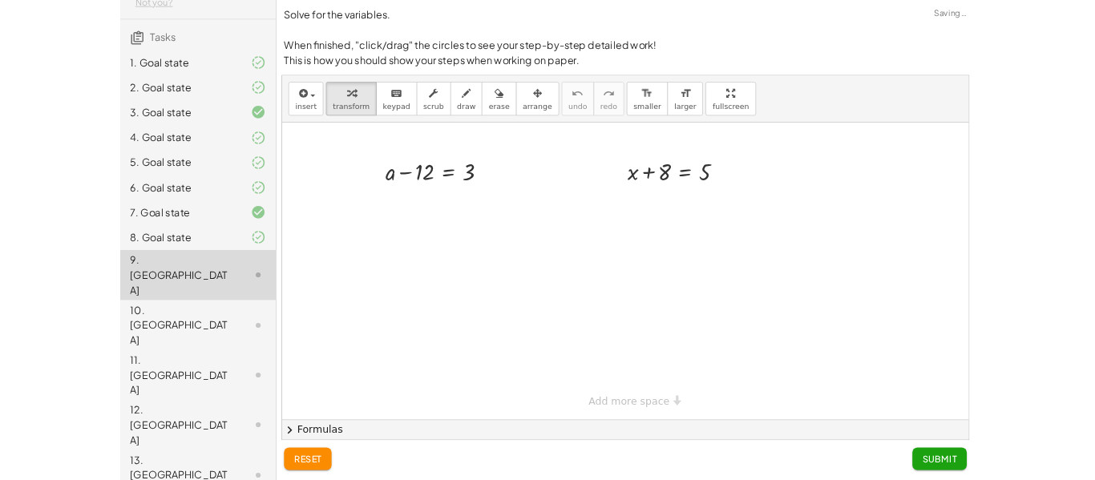
scroll to position [0, 0]
